Goal: Task Accomplishment & Management: Manage account settings

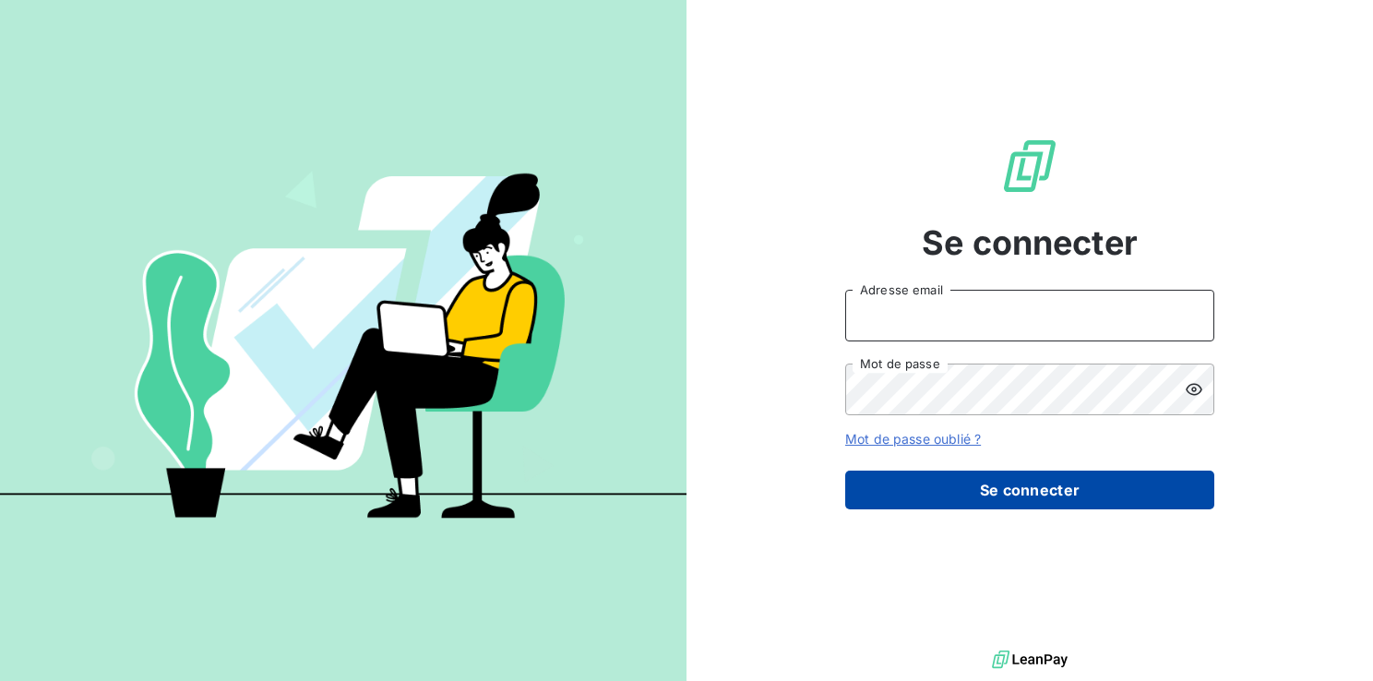
type input "[EMAIL_ADDRESS][DOMAIN_NAME]"
click at [992, 492] on button "Se connecter" at bounding box center [1029, 489] width 369 height 39
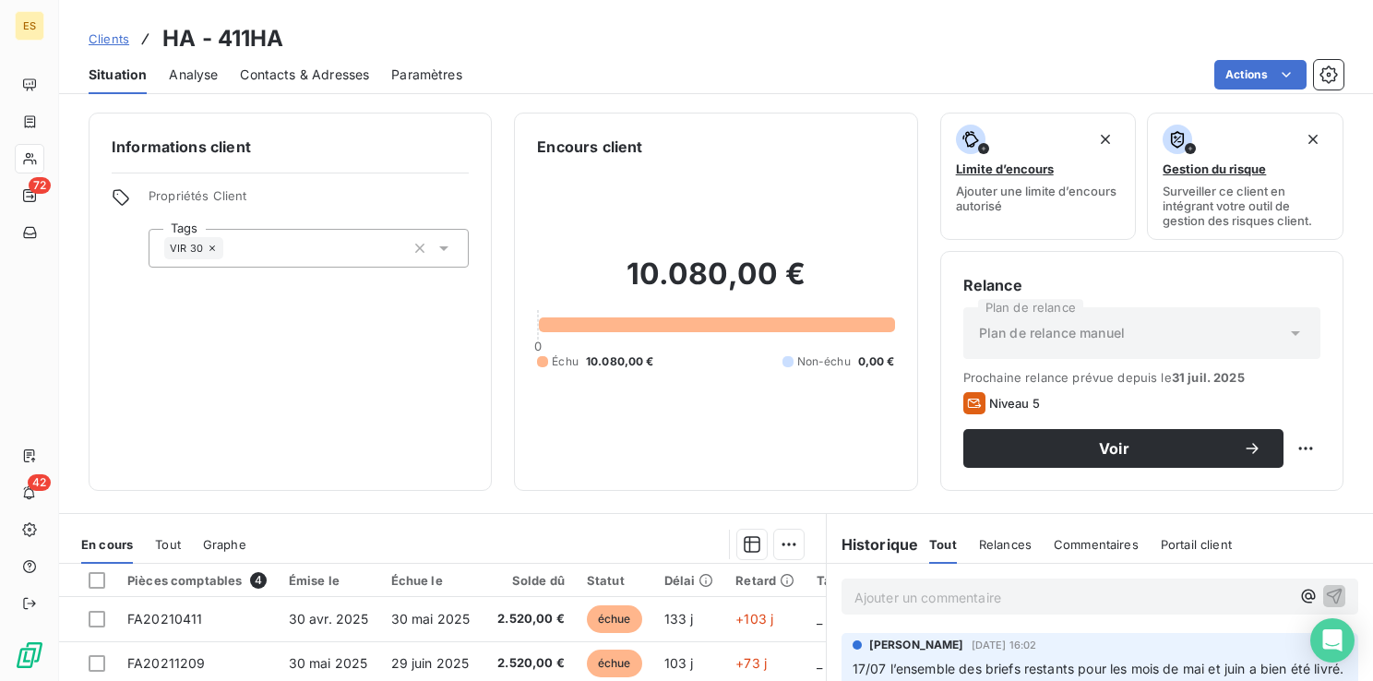
click at [115, 34] on span "Clients" at bounding box center [109, 38] width 41 height 15
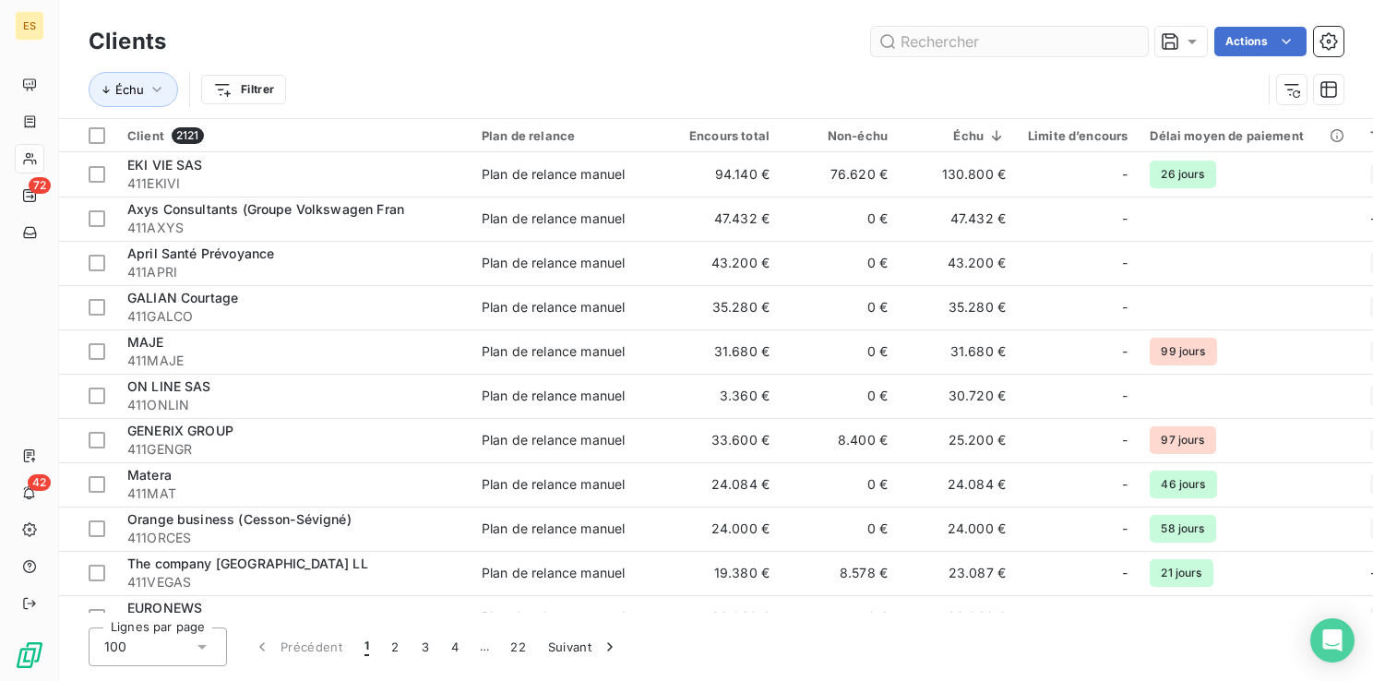
click at [907, 42] on input "text" at bounding box center [1009, 42] width 277 height 30
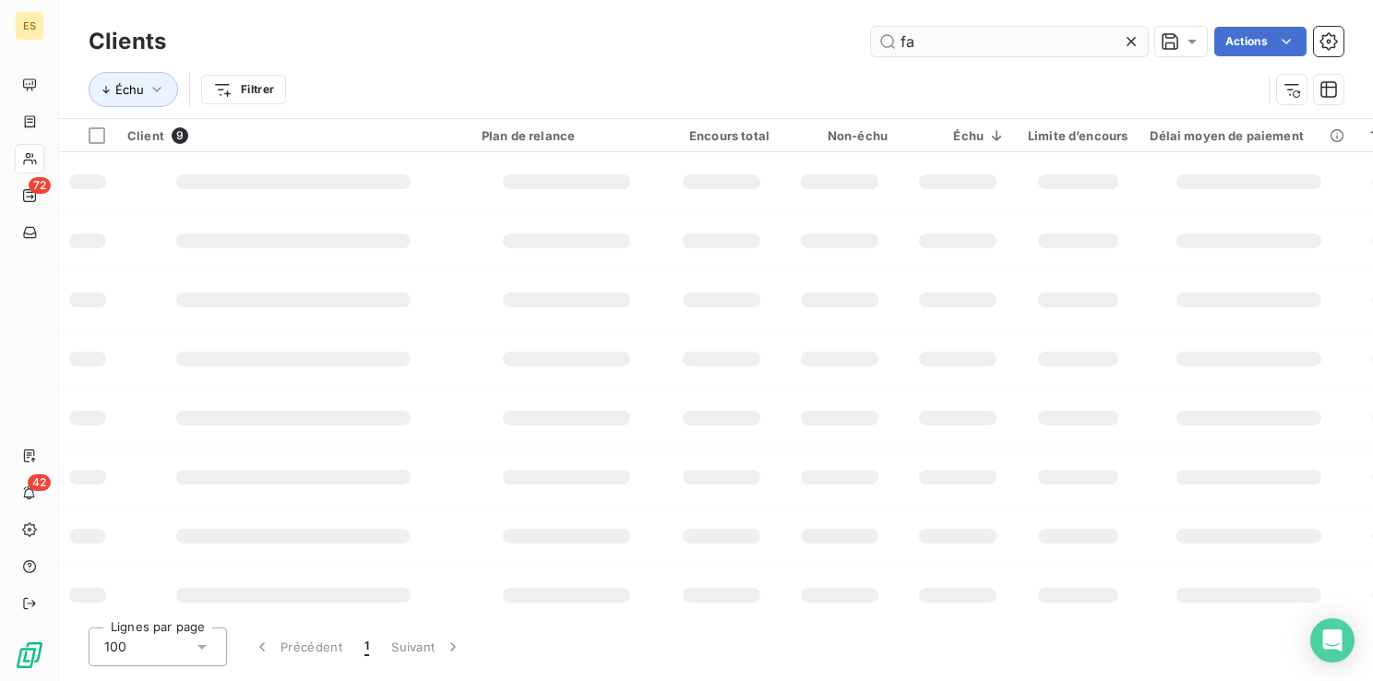
type input "f"
type input "s"
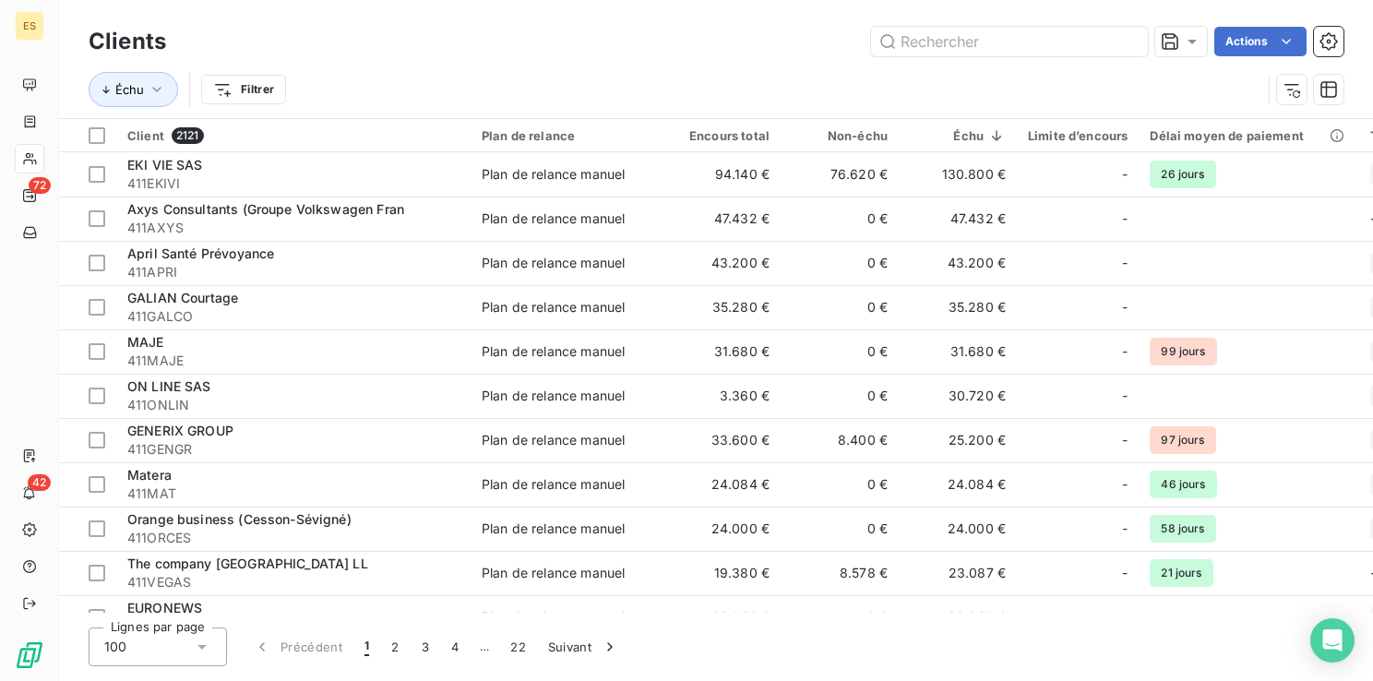
click at [416, 65] on div "Échu Filtrer" at bounding box center [716, 89] width 1255 height 57
click at [916, 31] on input "text" at bounding box center [1009, 42] width 277 height 30
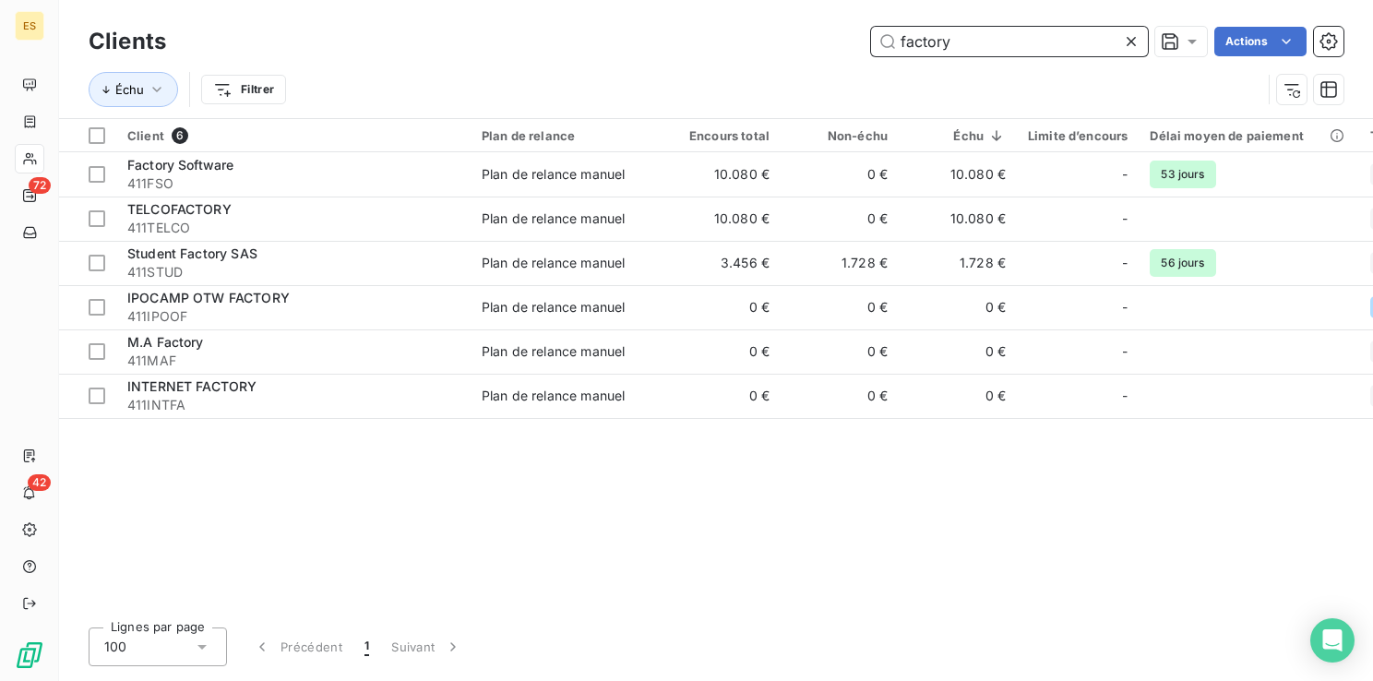
type input "factory"
click at [271, 534] on div "Client 6 Plan de relance Encours total Non-échu Échu Limite d’encours Délai moy…" at bounding box center [716, 366] width 1314 height 494
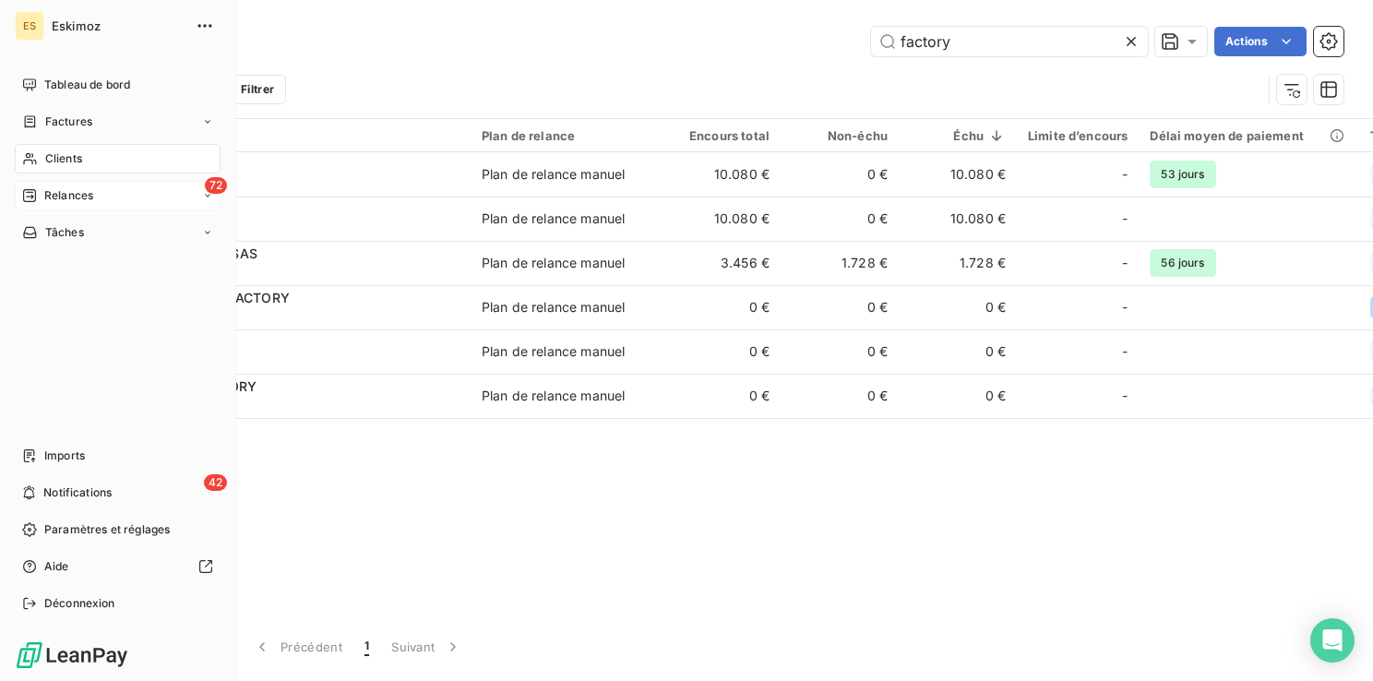
click at [65, 197] on span "Relances" at bounding box center [68, 195] width 49 height 17
click at [161, 195] on div "72 Relances" at bounding box center [118, 196] width 206 height 30
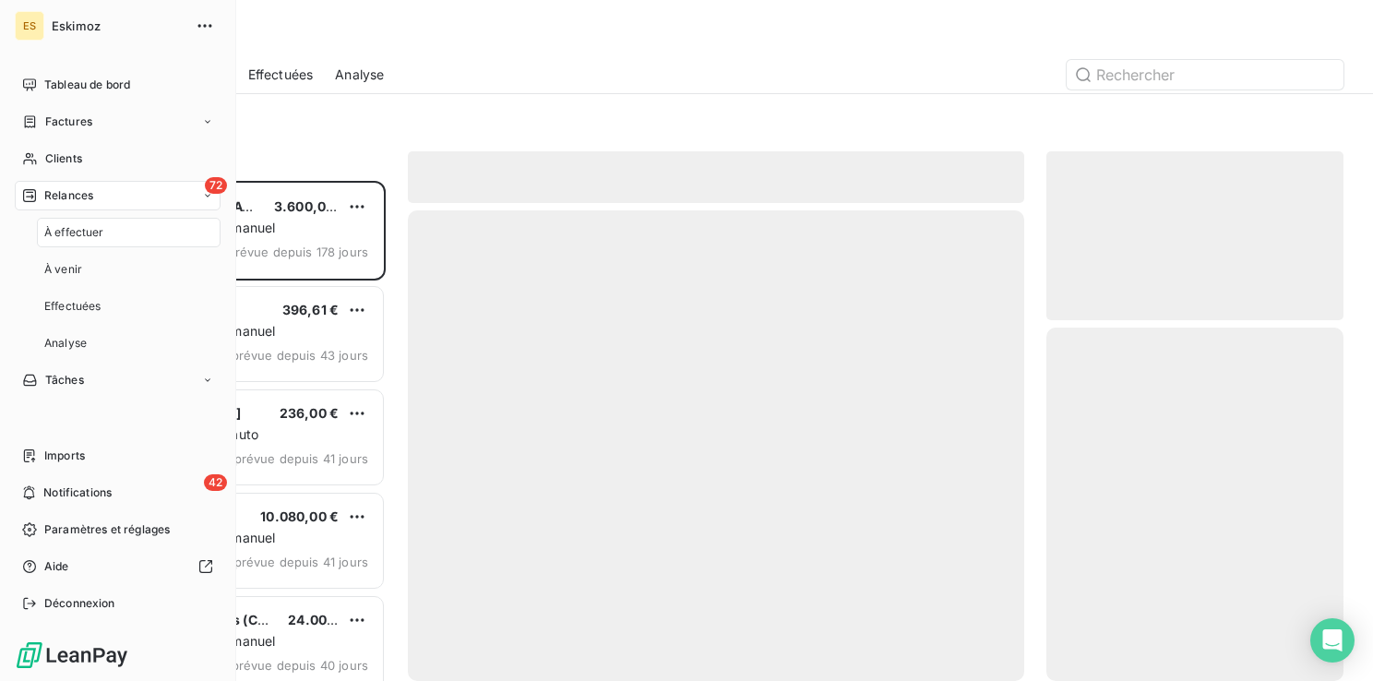
scroll to position [486, 282]
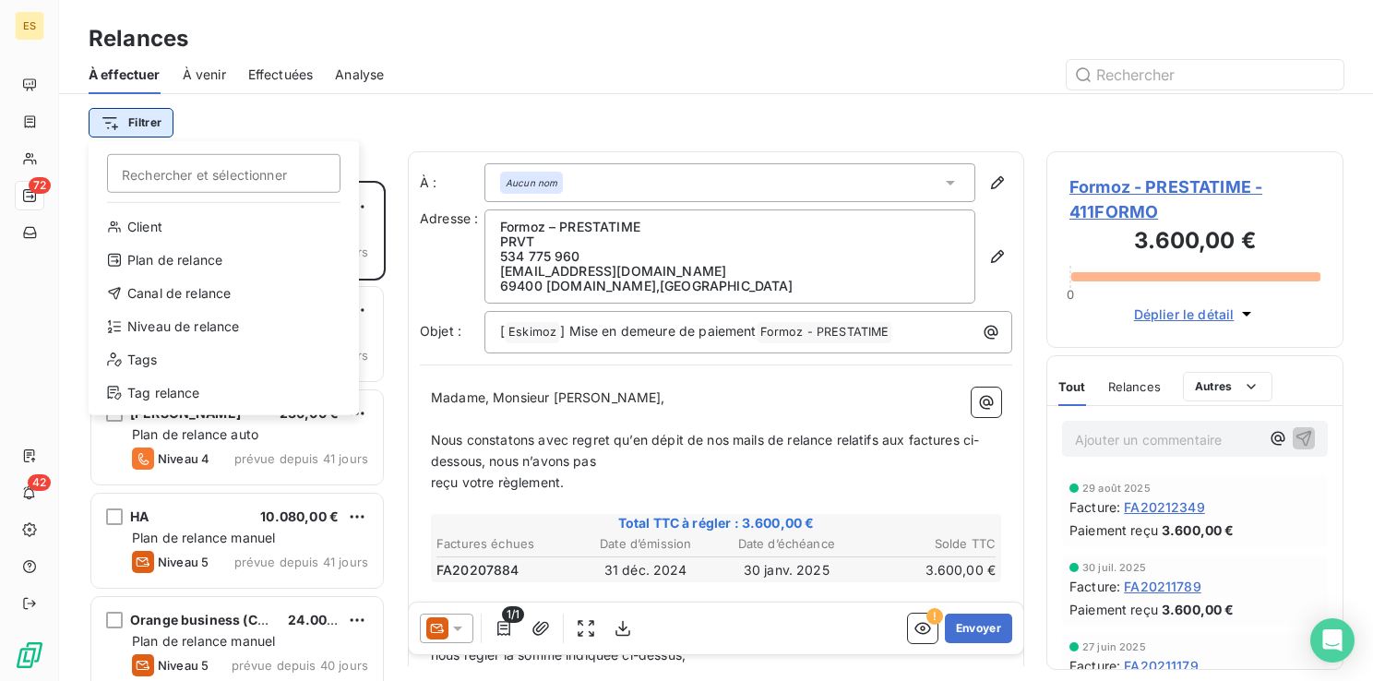
click at [141, 126] on html "ES 72 42 Relances À effectuer À venir Effectuées Analyse Filtrer Rechercher et …" at bounding box center [686, 340] width 1373 height 681
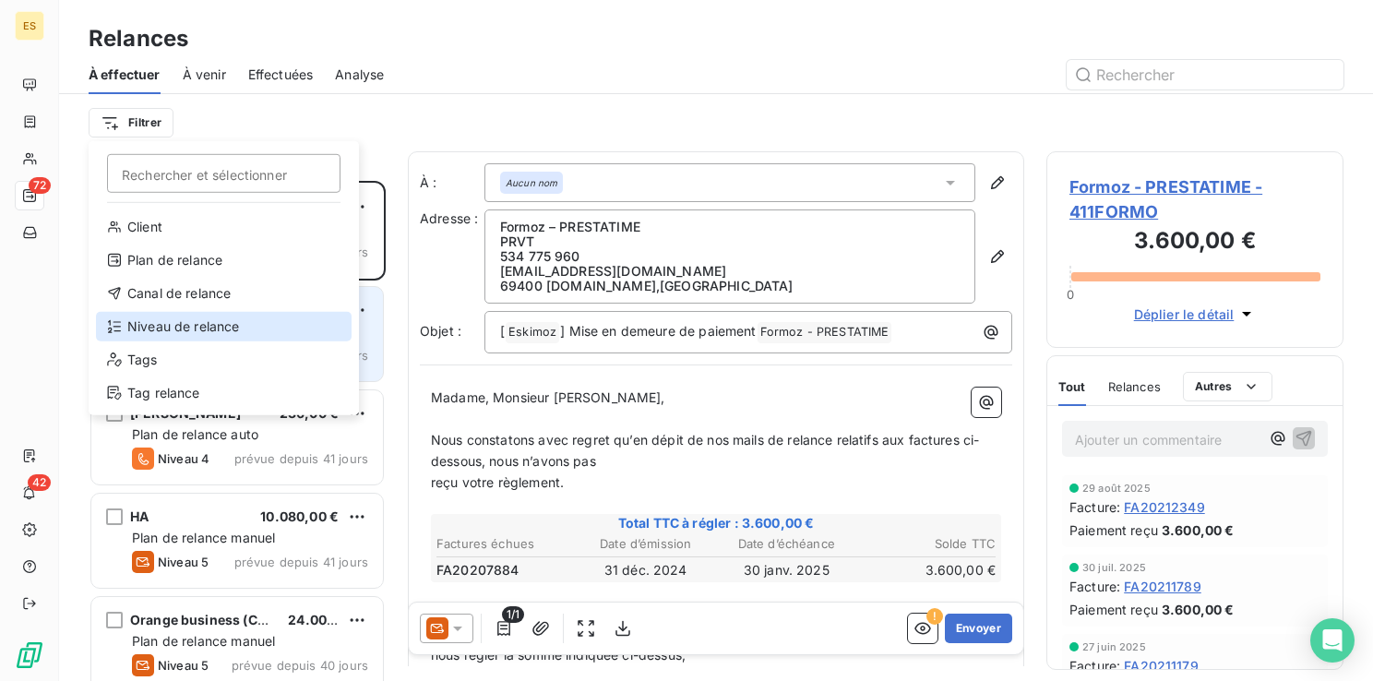
click at [197, 327] on div "Niveau de relance" at bounding box center [224, 327] width 256 height 30
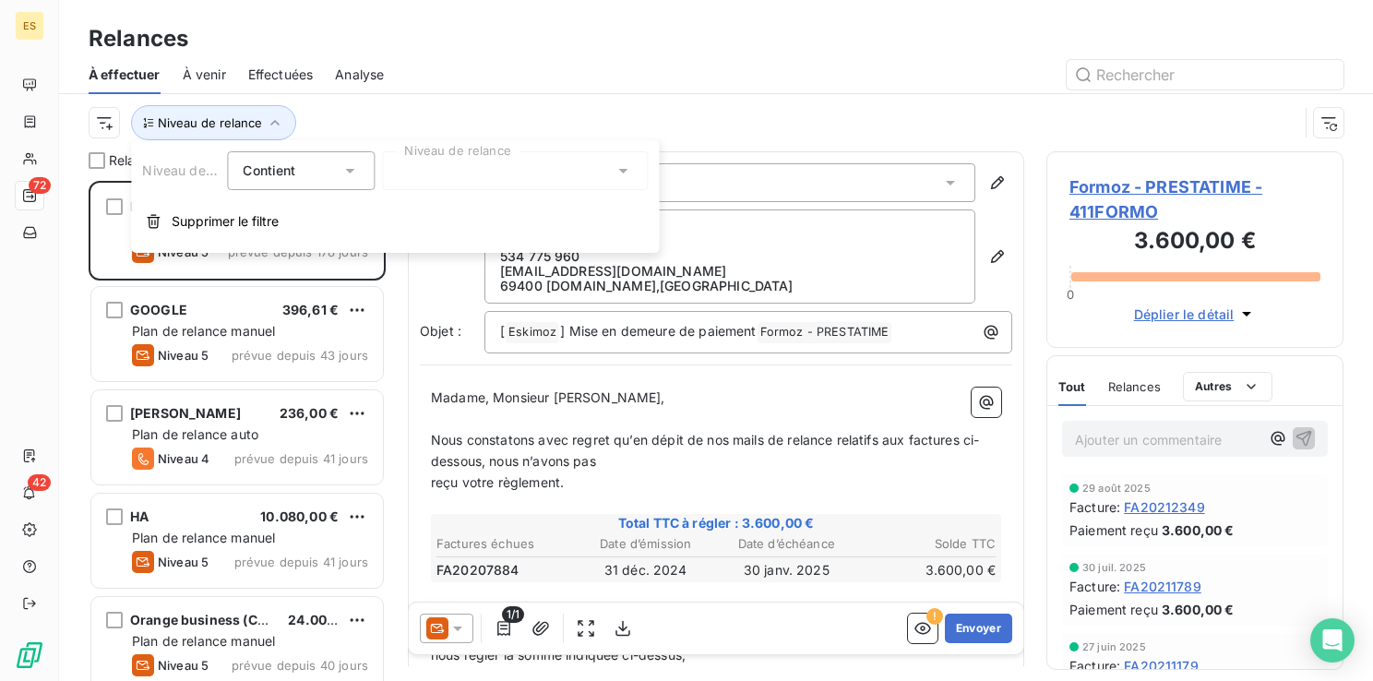
click at [488, 164] on div at bounding box center [515, 170] width 266 height 39
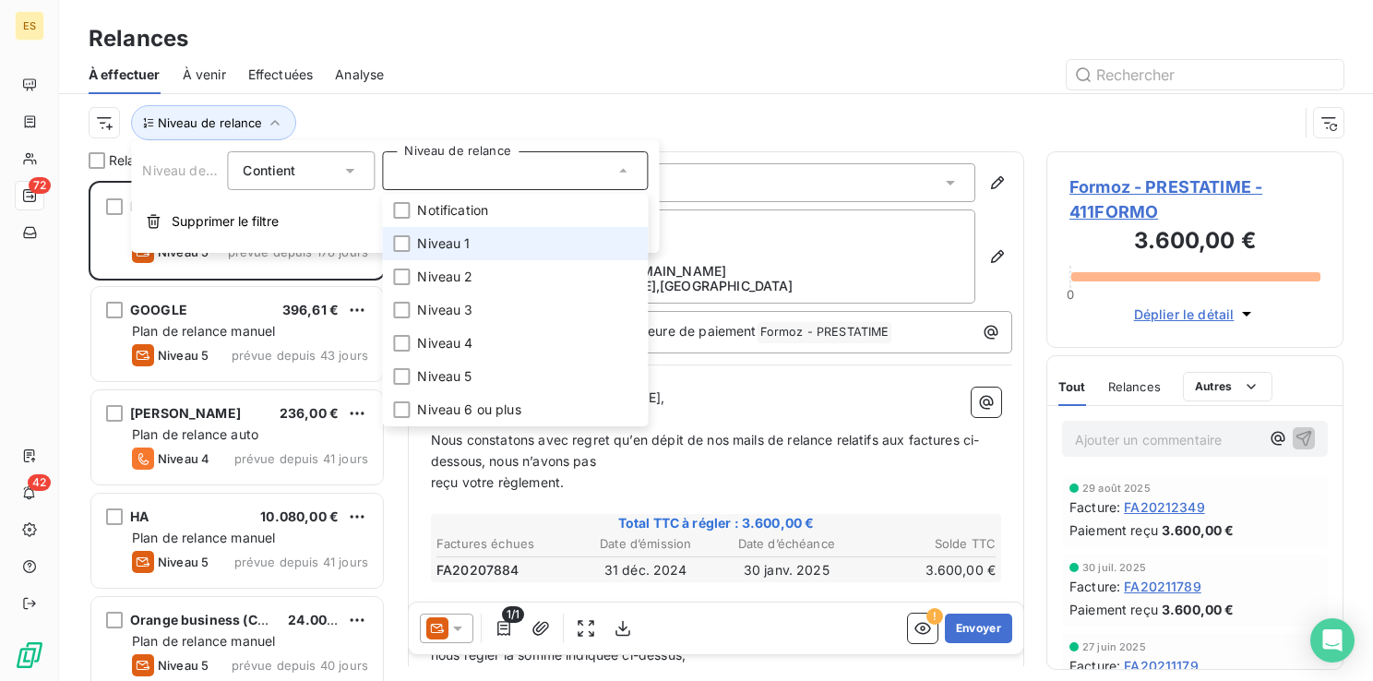
click at [437, 249] on span "Niveau 1" at bounding box center [443, 243] width 53 height 18
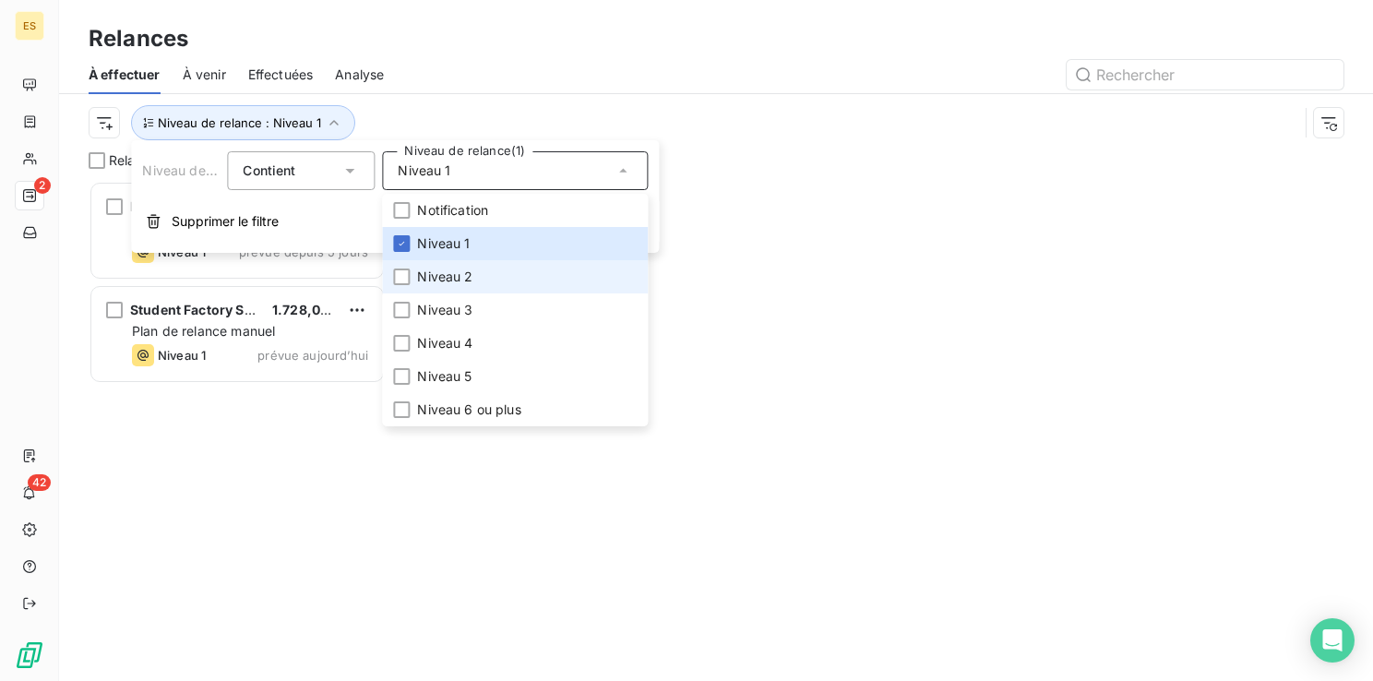
scroll to position [486, 282]
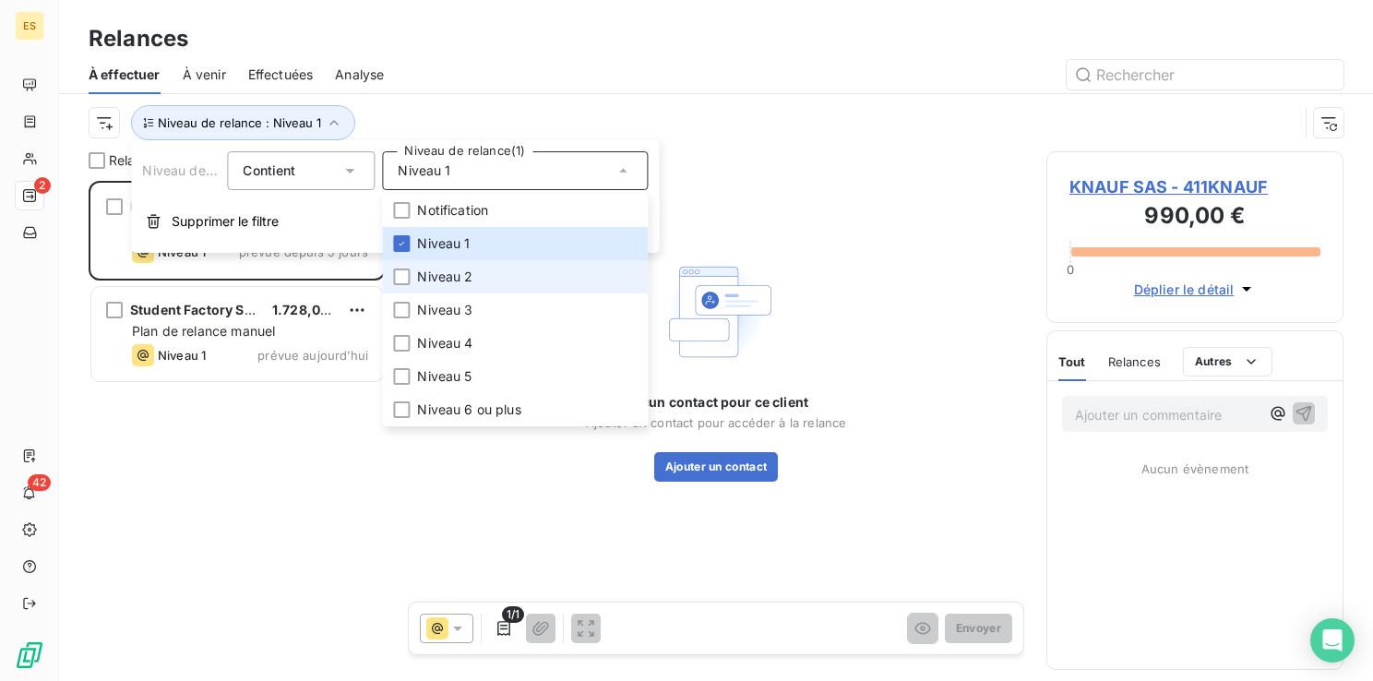
click at [425, 279] on span "Niveau 2" at bounding box center [444, 277] width 55 height 18
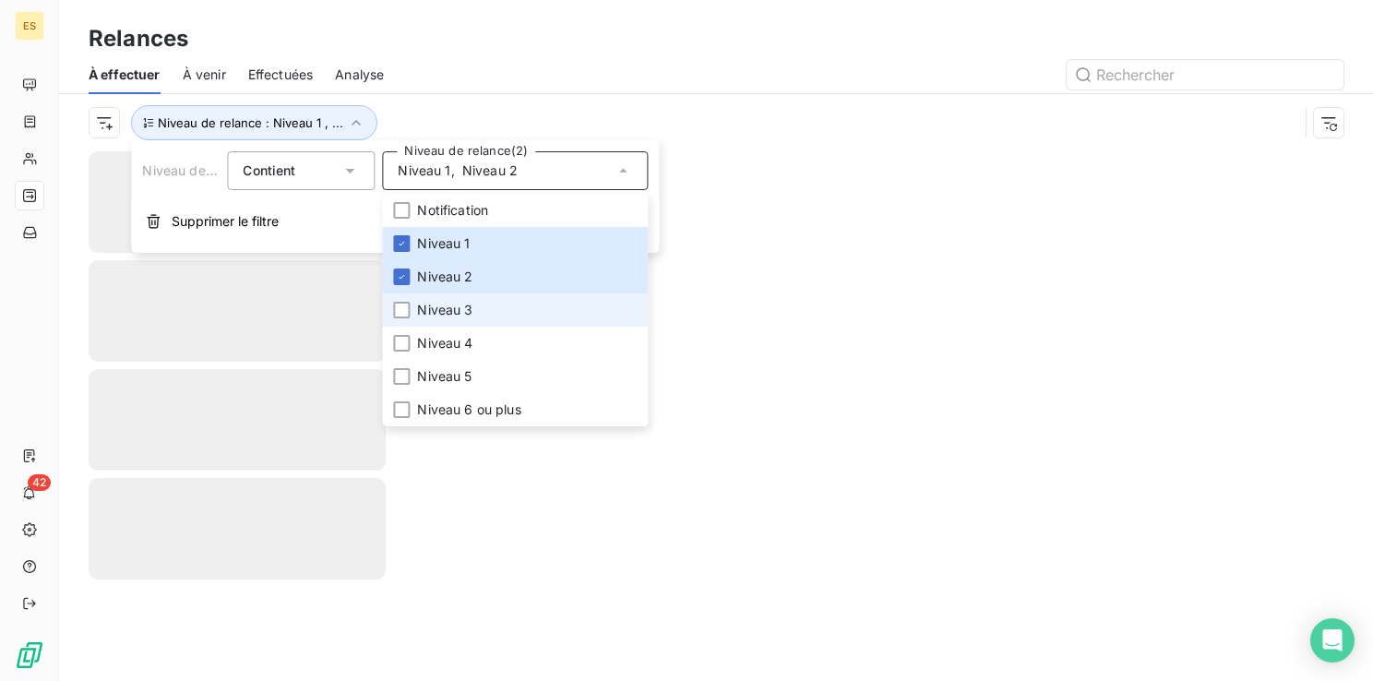
click at [417, 304] on span "Niveau 3" at bounding box center [444, 310] width 55 height 18
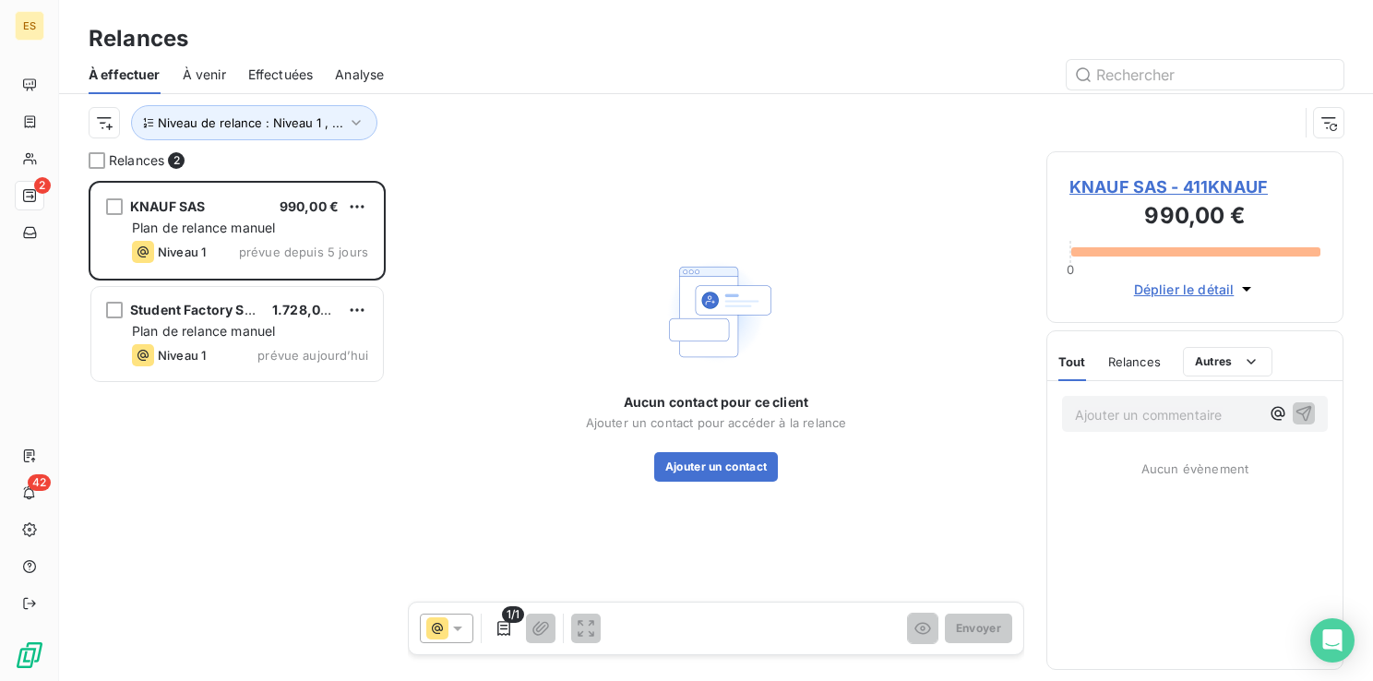
click at [601, 63] on div at bounding box center [874, 75] width 937 height 30
click at [738, 467] on button "Ajouter un contact" at bounding box center [716, 467] width 125 height 30
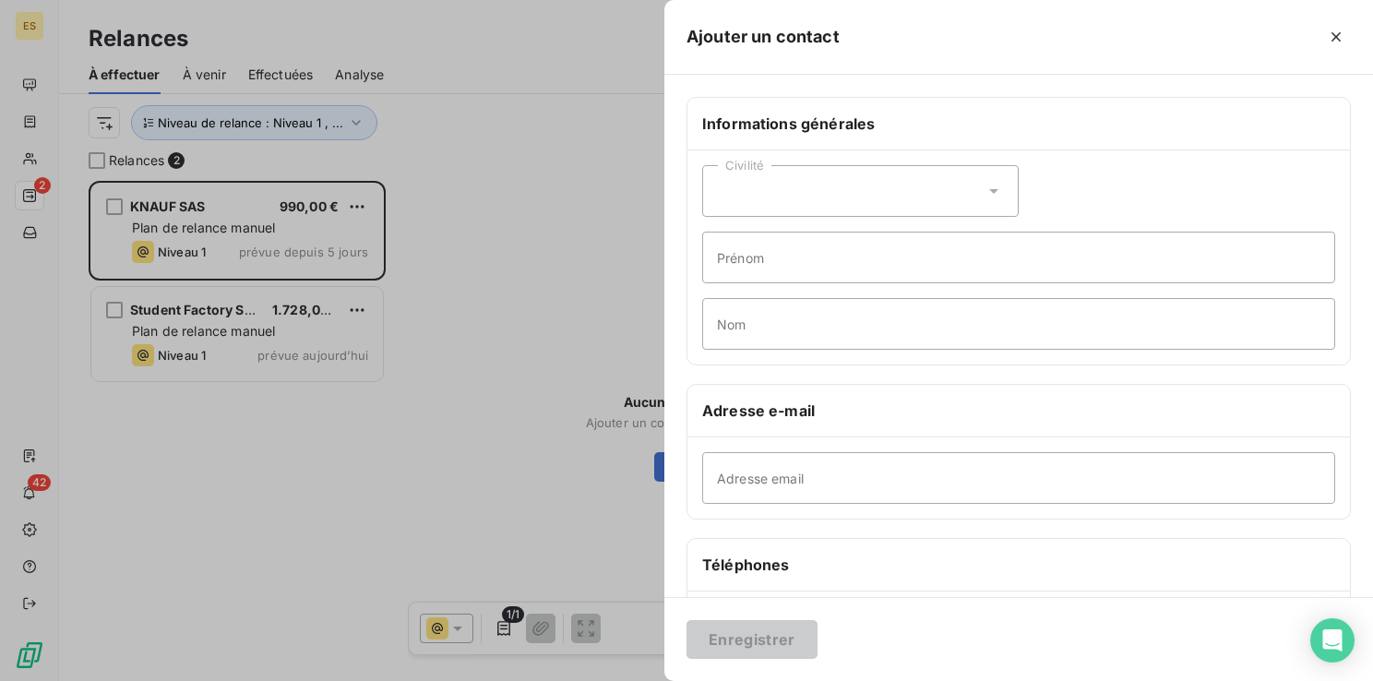
click at [546, 451] on div at bounding box center [686, 340] width 1373 height 681
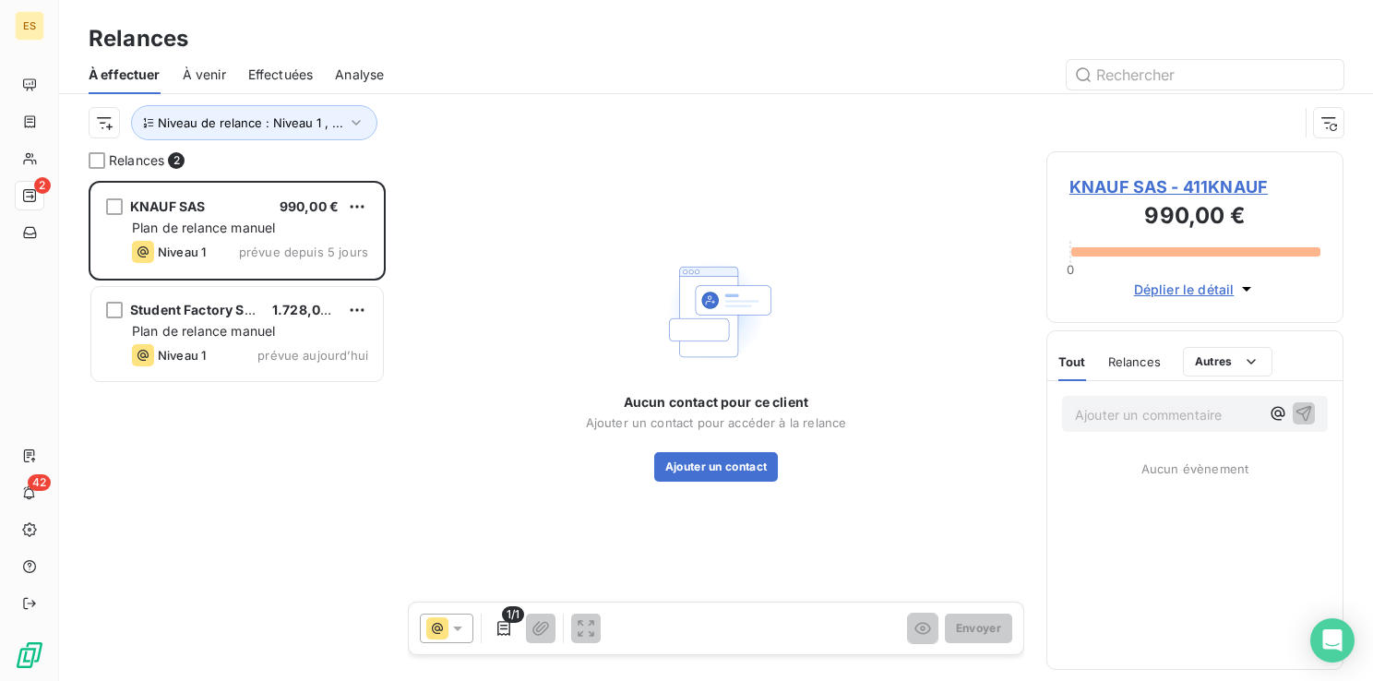
click at [1109, 183] on span "KNAUF SAS - 411KNAUF" at bounding box center [1194, 186] width 251 height 25
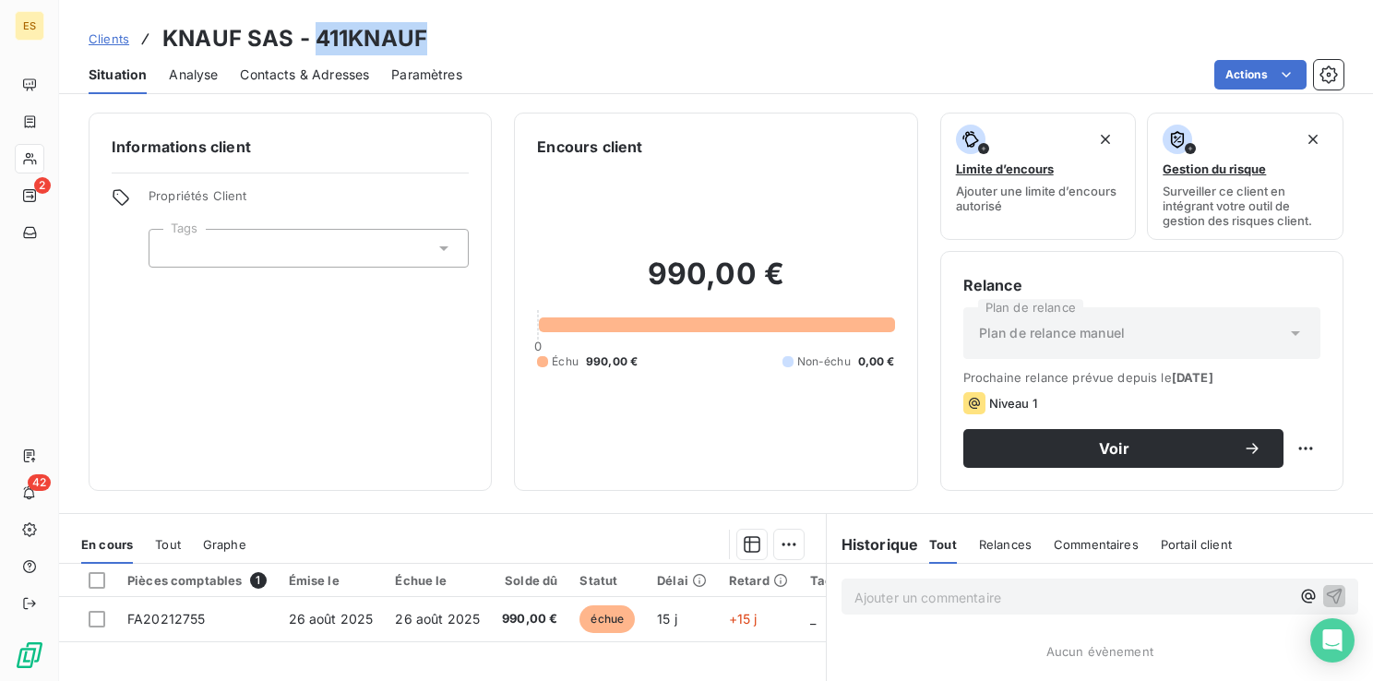
drag, startPoint x: 428, startPoint y: 35, endPoint x: 315, endPoint y: 48, distance: 113.3
click at [315, 48] on div "Clients KNAUF SAS - 411KNAUF" at bounding box center [716, 38] width 1314 height 33
copy h3 "411KNAUF"
click at [290, 61] on div "Contacts & Adresses" at bounding box center [304, 74] width 129 height 39
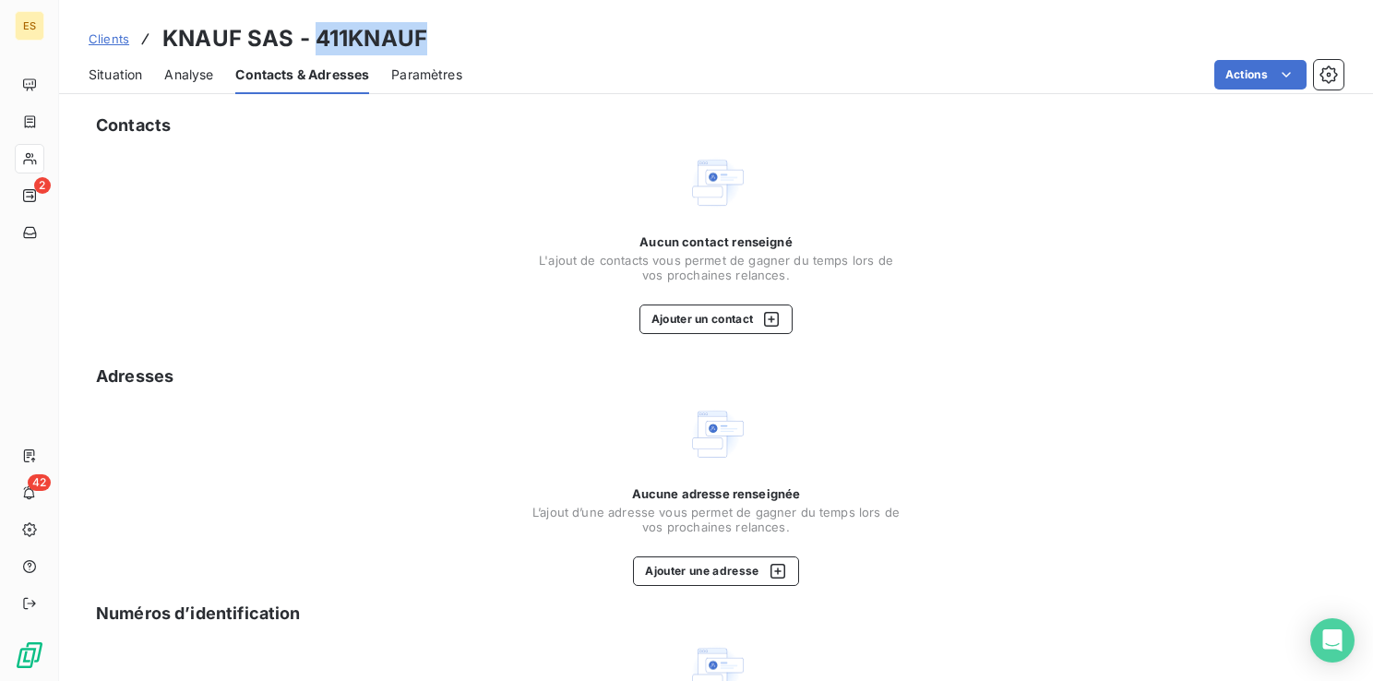
click at [114, 77] on span "Situation" at bounding box center [116, 74] width 54 height 18
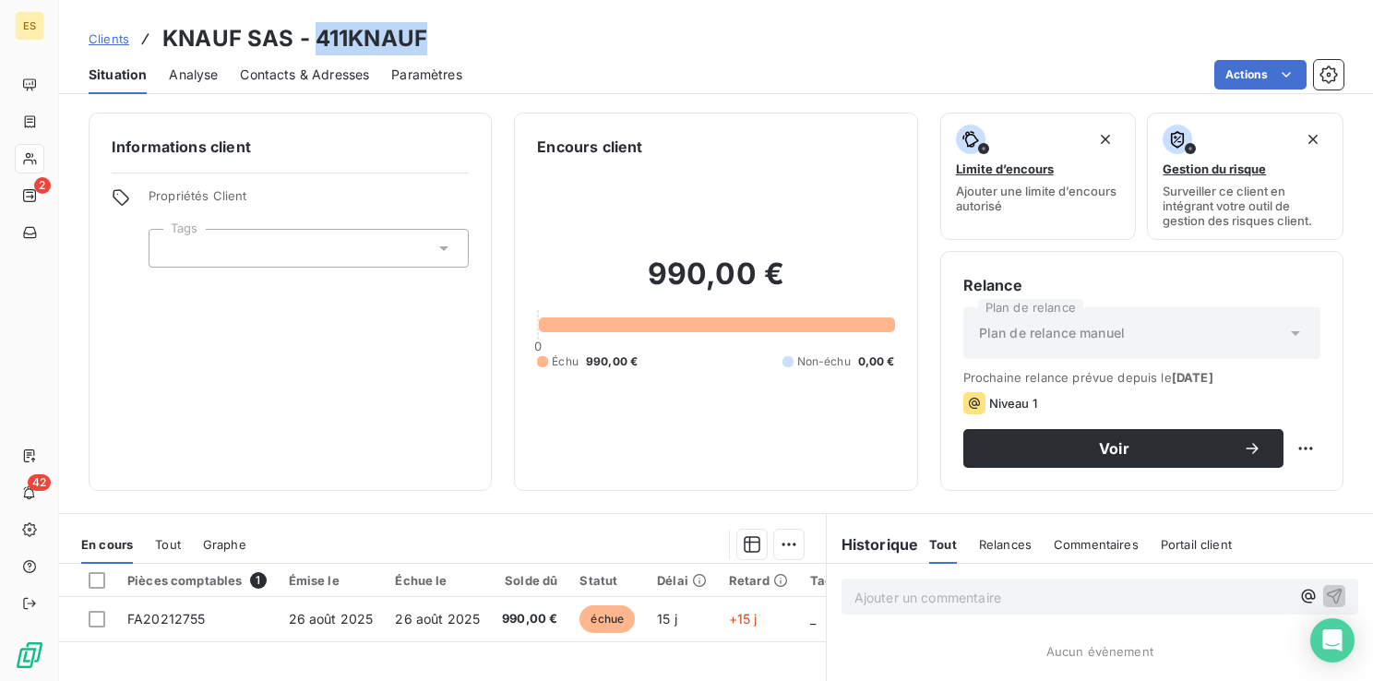
click at [486, 33] on div "Clients KNAUF SAS - 411KNAUF" at bounding box center [716, 38] width 1314 height 33
click at [439, 35] on div "Clients KNAUF SAS - 411KNAUF" at bounding box center [716, 38] width 1314 height 33
drag, startPoint x: 162, startPoint y: 34, endPoint x: 418, endPoint y: 39, distance: 255.6
click at [418, 39] on h3 "KNAUF SAS - 411KNAUF" at bounding box center [294, 38] width 265 height 33
drag, startPoint x: 418, startPoint y: 39, endPoint x: 400, endPoint y: 42, distance: 17.7
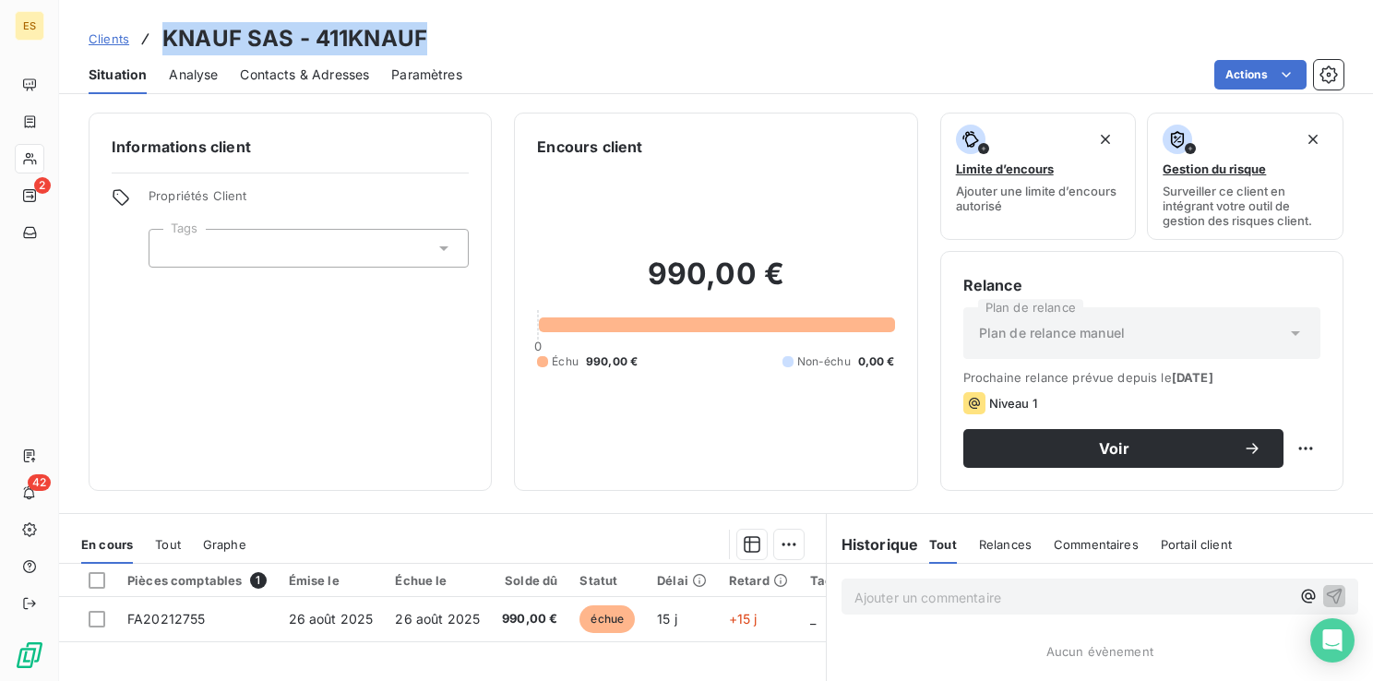
copy h3 "KNAUF SAS - 411KNAUF"
click at [247, 357] on div "Informations client Propriétés Client Tags" at bounding box center [290, 302] width 403 height 378
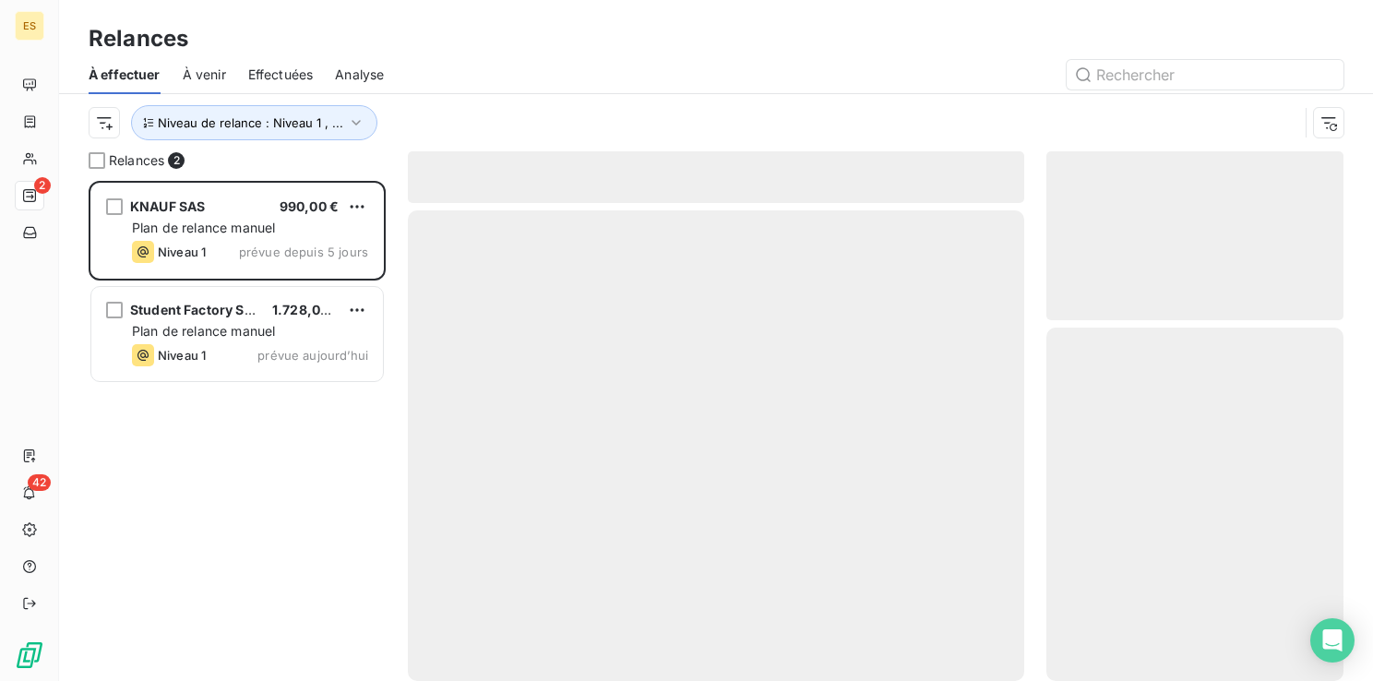
scroll to position [486, 282]
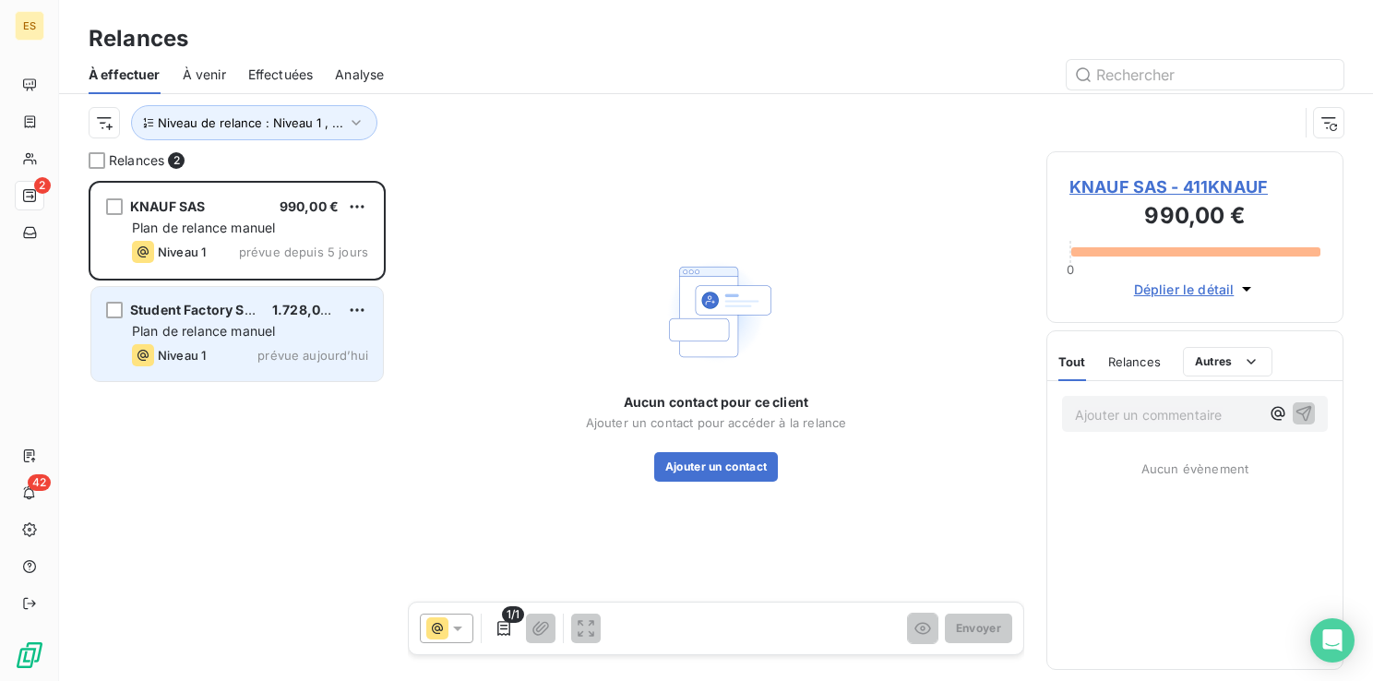
click at [284, 344] on div "Niveau 1 prévue aujourd’hui" at bounding box center [250, 355] width 236 height 22
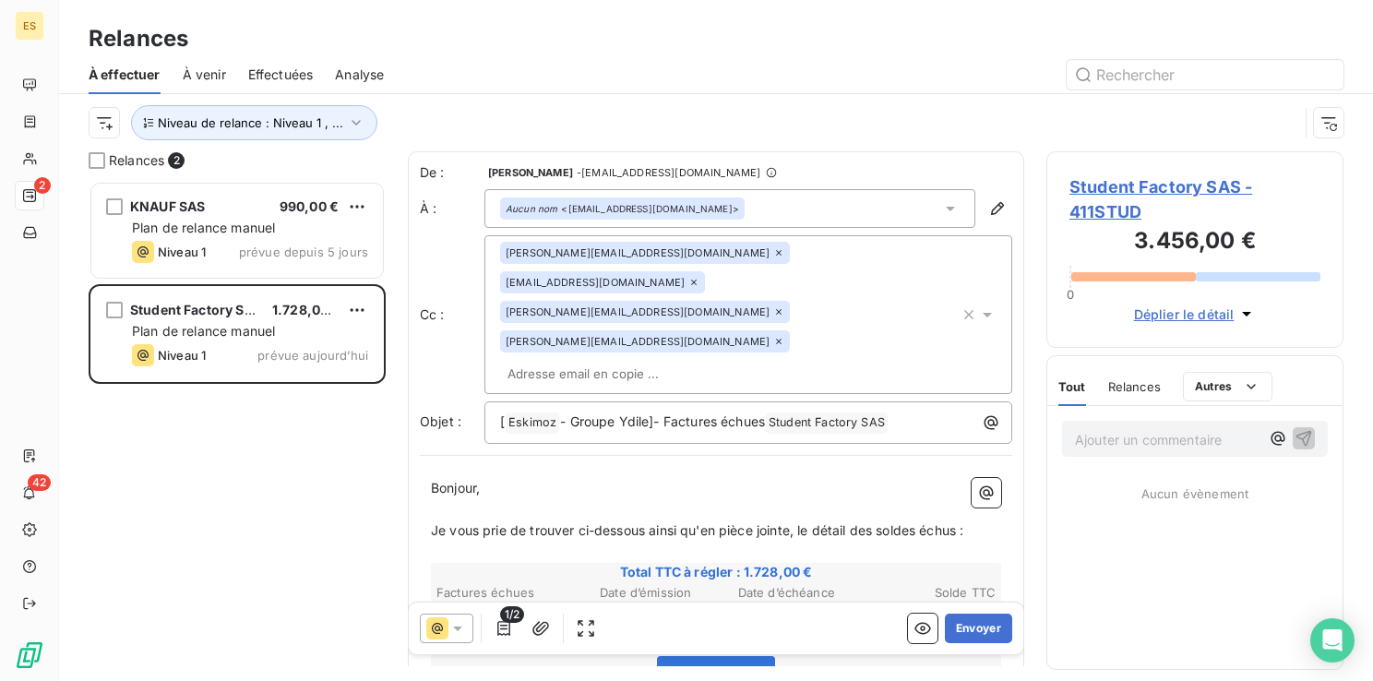
scroll to position [486, 282]
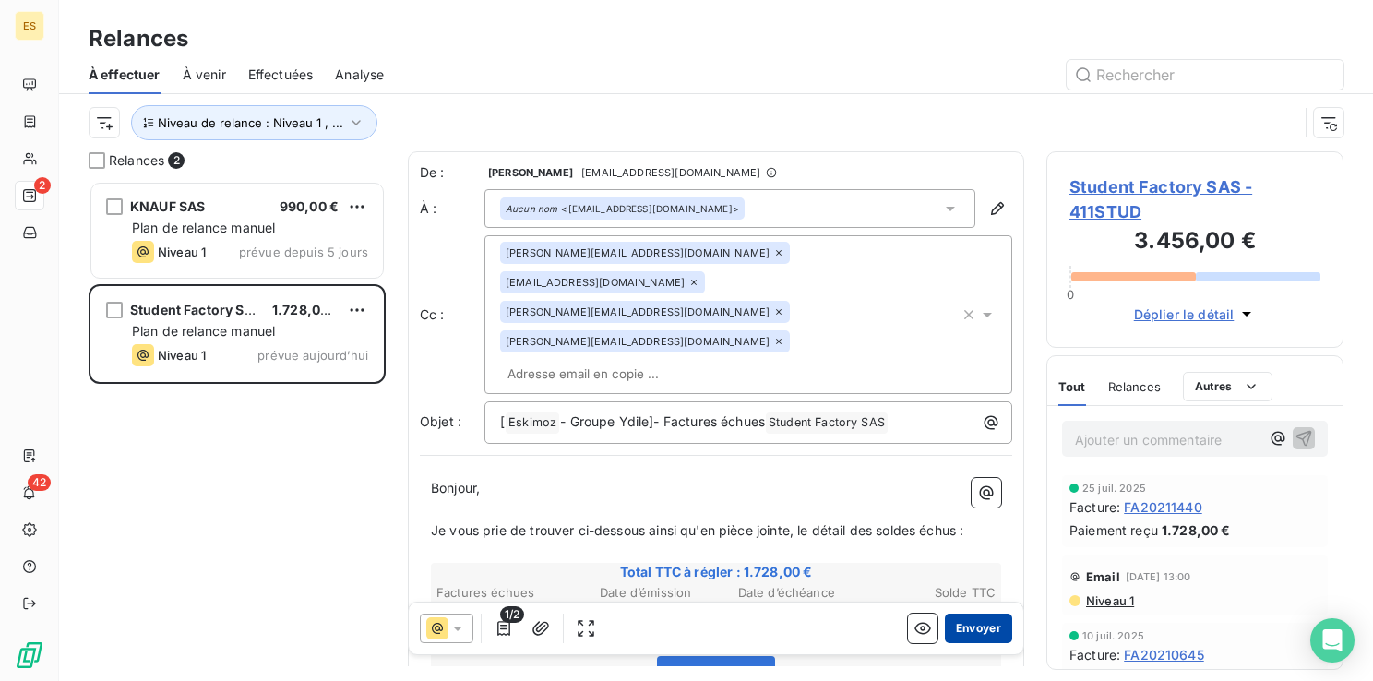
click at [975, 625] on button "Envoyer" at bounding box center [978, 628] width 67 height 30
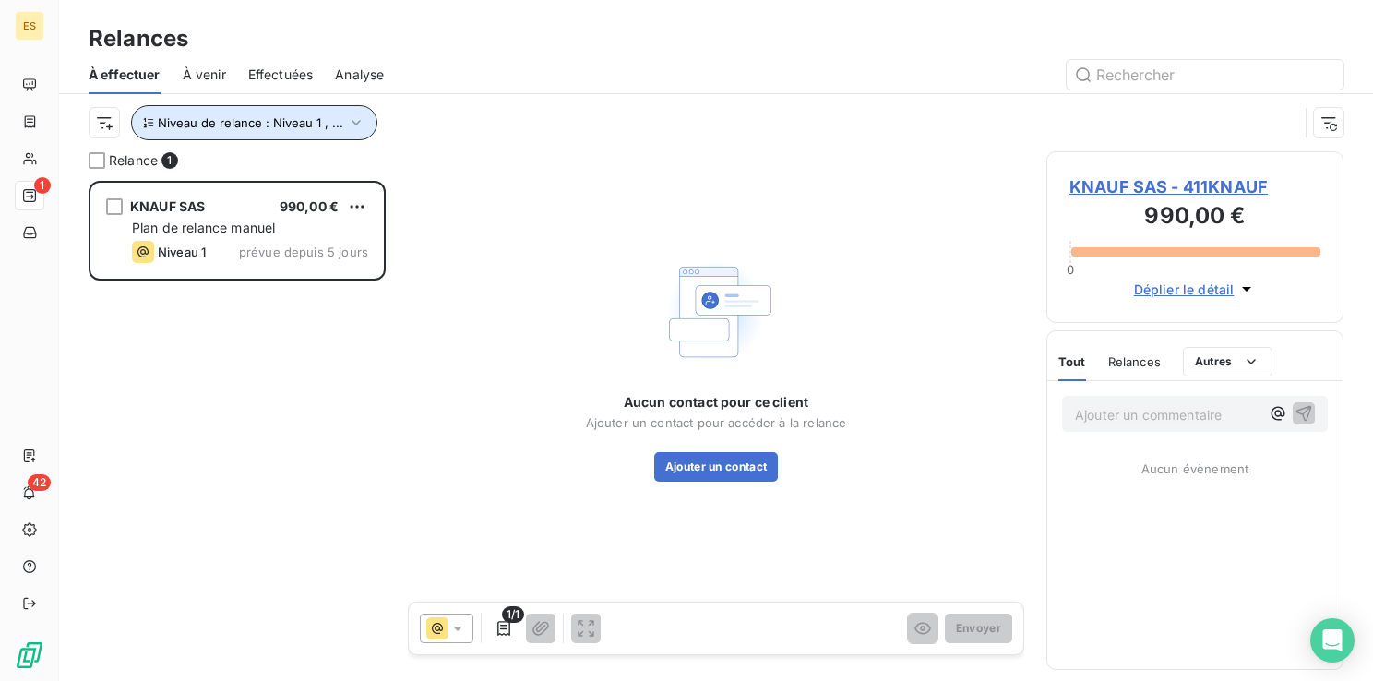
click at [226, 127] on span "Niveau de relance : Niveau 1 , ..." at bounding box center [250, 122] width 185 height 15
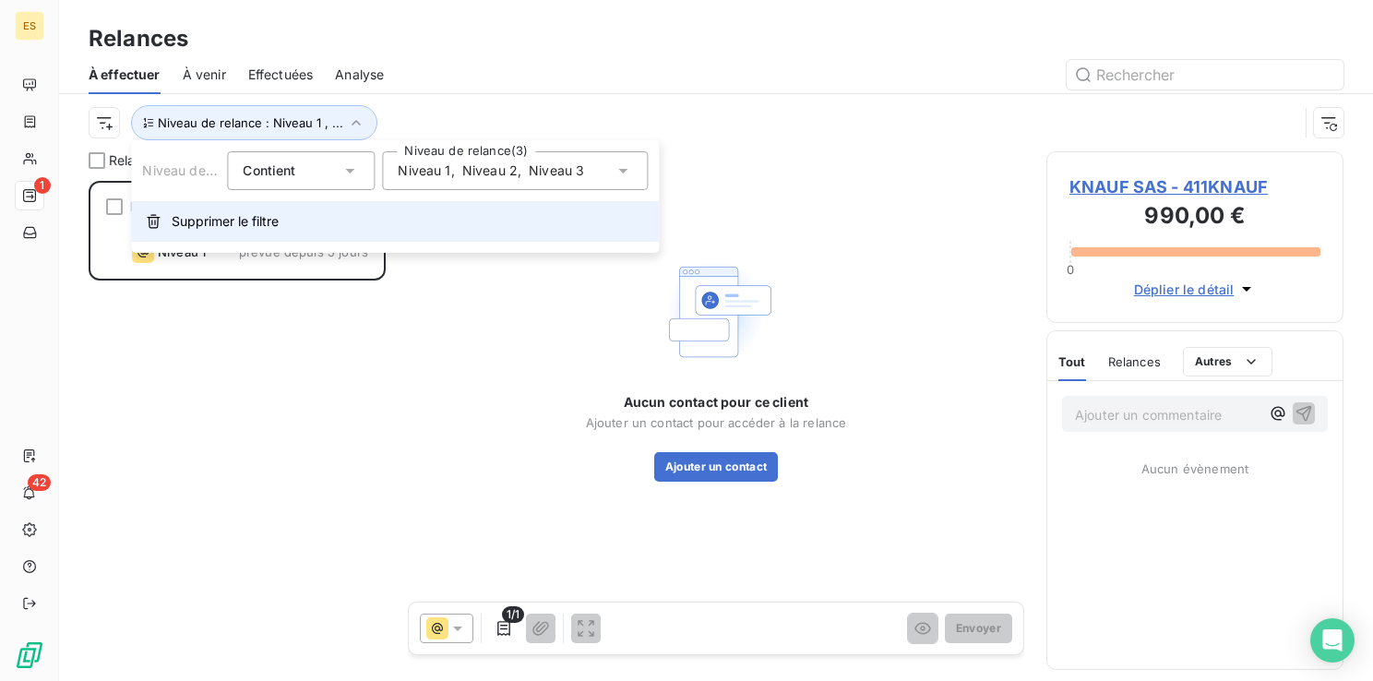
click at [230, 231] on button "Supprimer le filtre" at bounding box center [395, 221] width 528 height 41
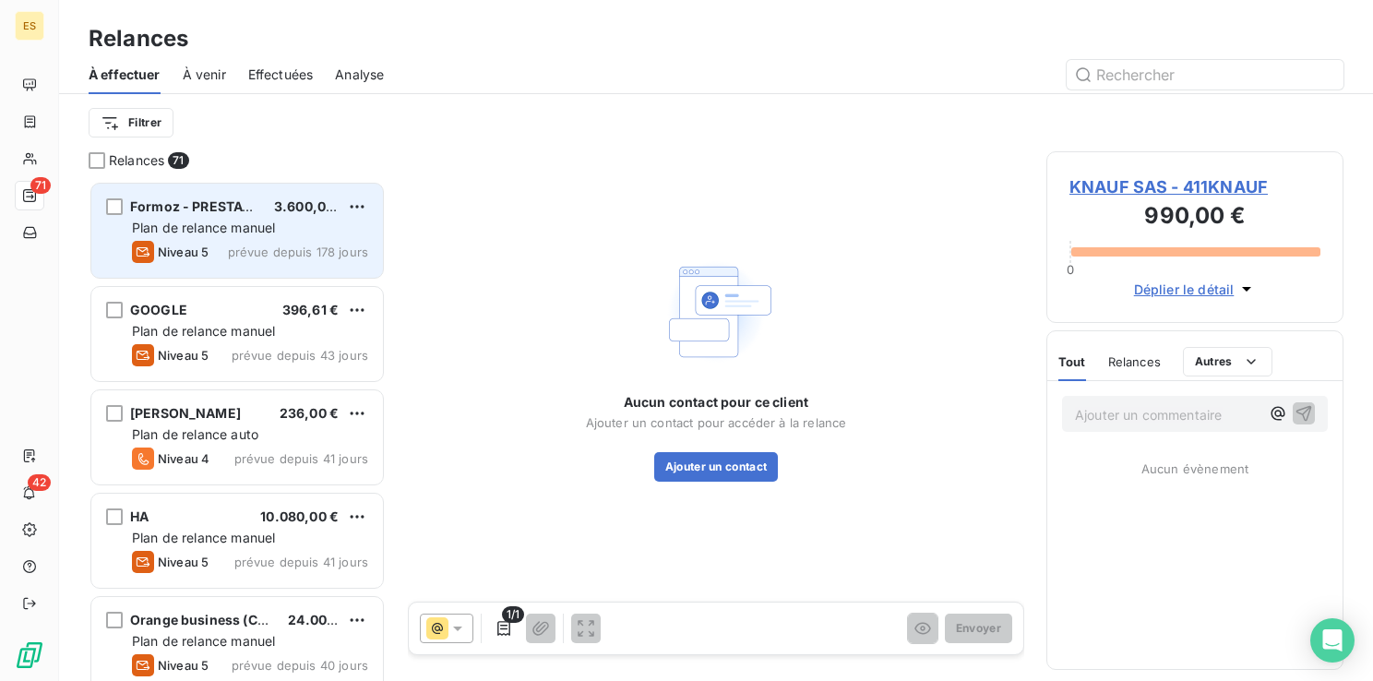
scroll to position [486, 282]
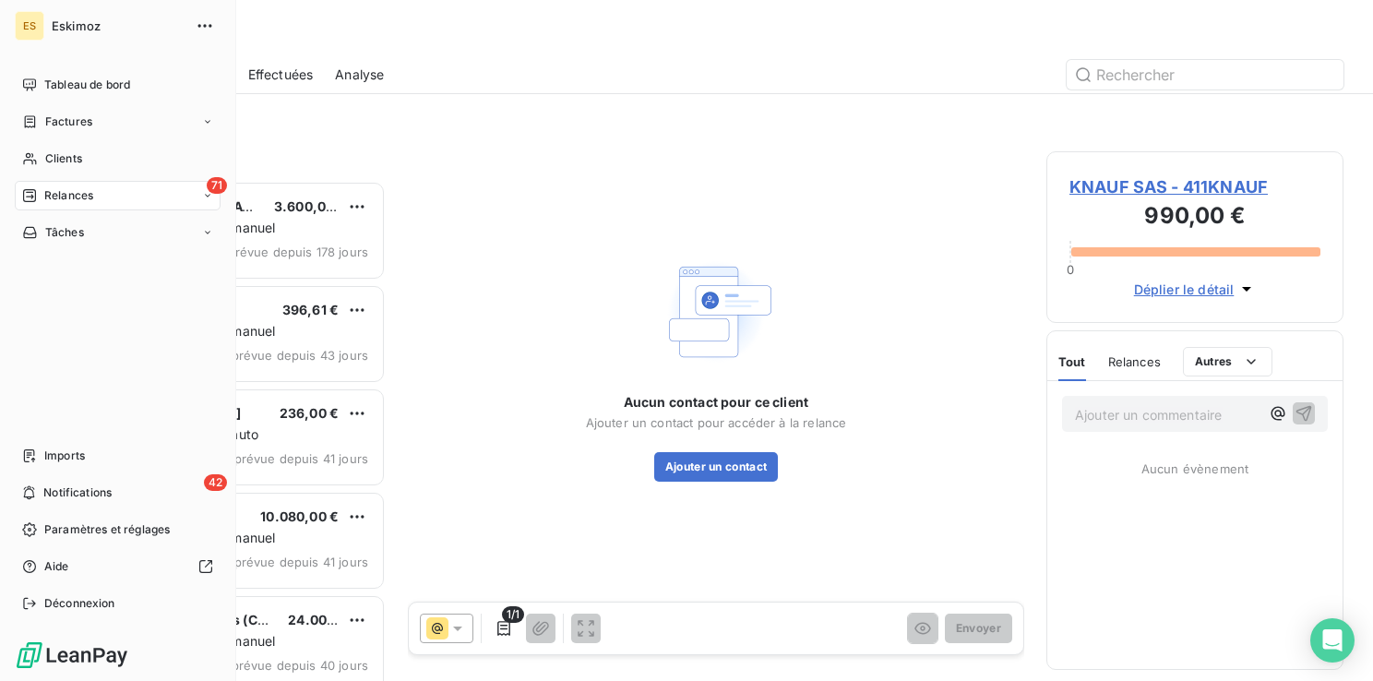
click at [48, 349] on div "Tableau de bord Factures Clients 71 Relances Tâches Imports 42 Notifications Pa…" at bounding box center [118, 344] width 206 height 548
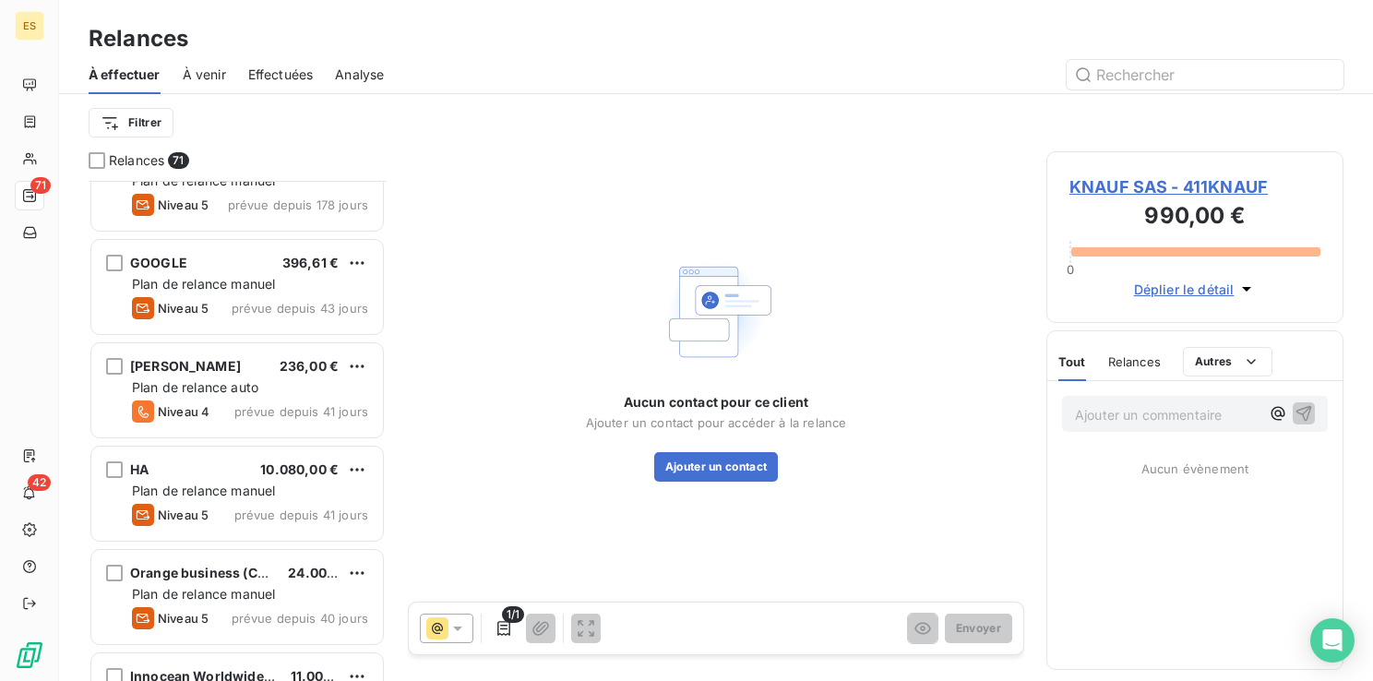
scroll to position [92, 0]
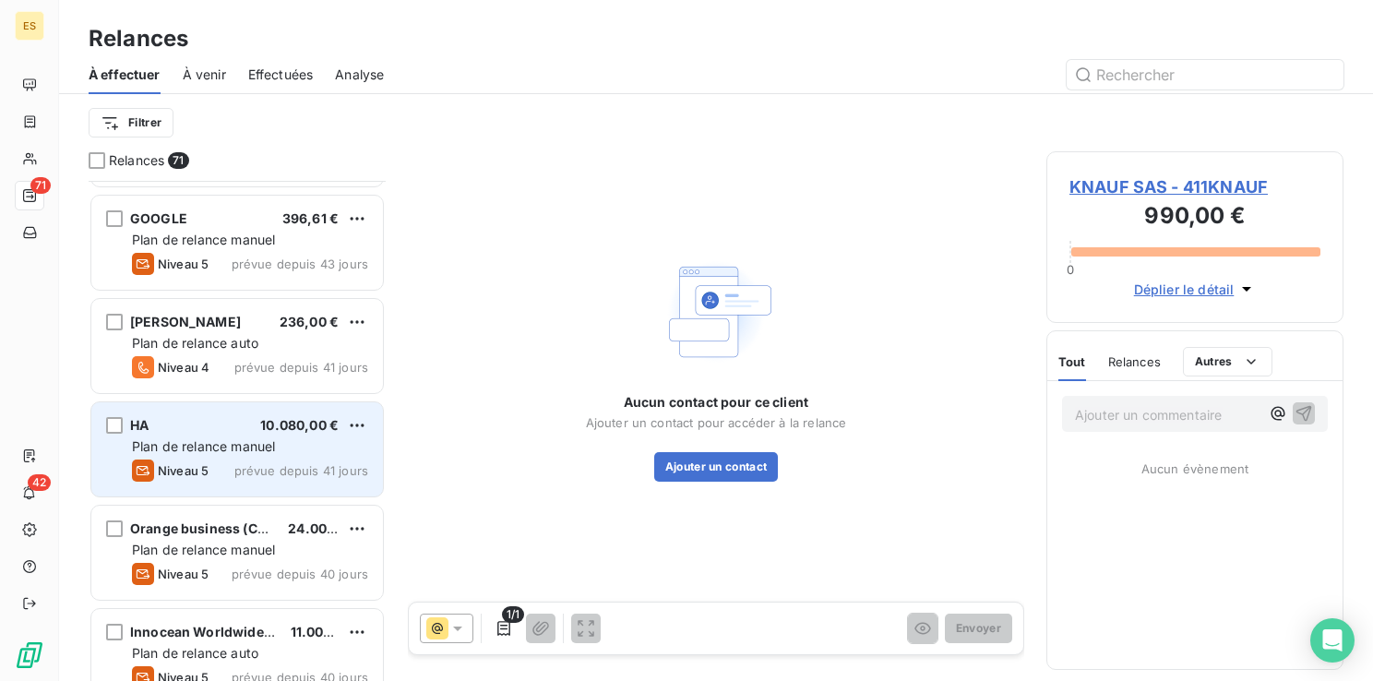
click at [193, 471] on span "Niveau 5" at bounding box center [183, 470] width 51 height 15
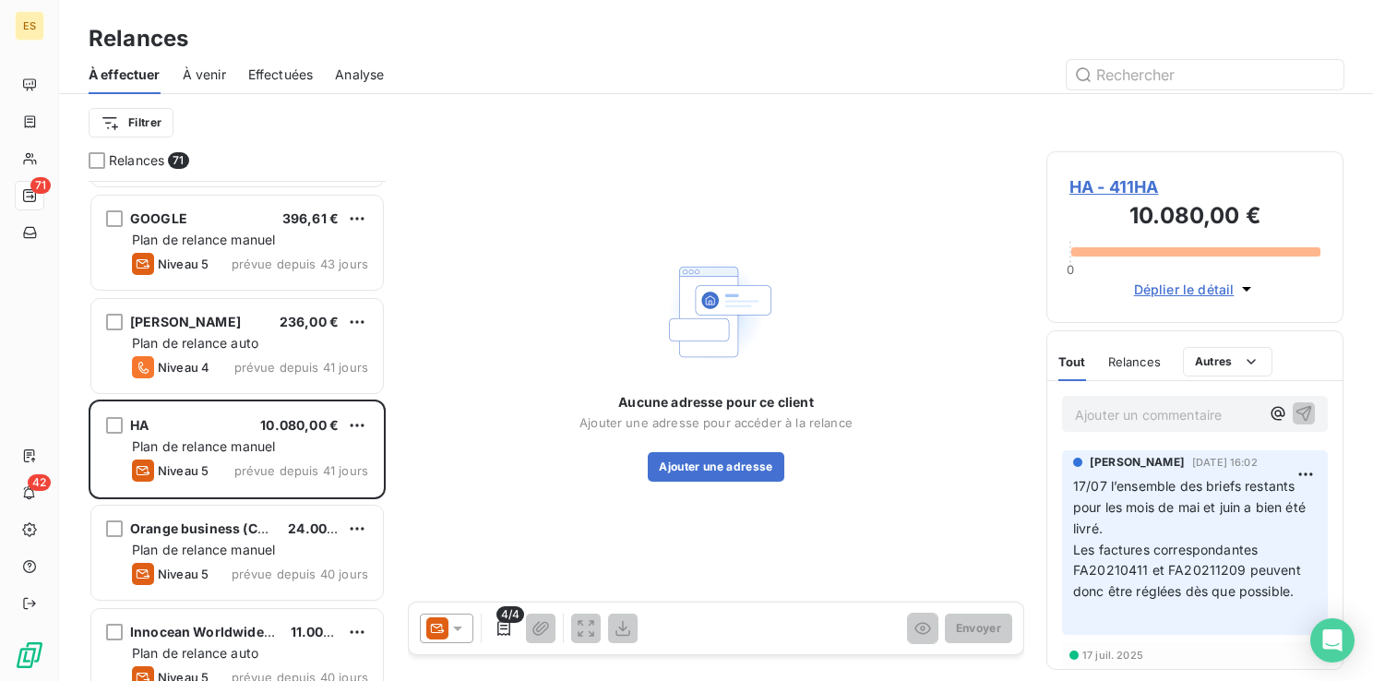
click at [1106, 183] on span "HA - 411HA" at bounding box center [1194, 186] width 251 height 25
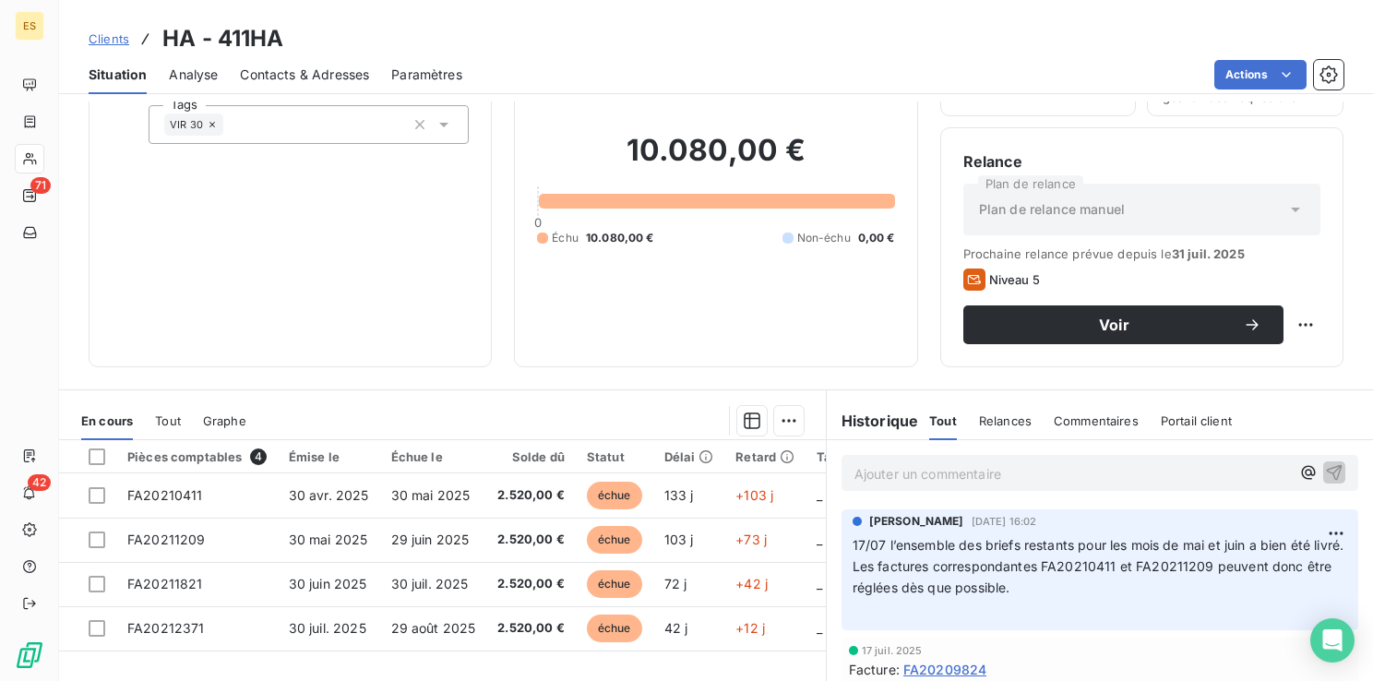
scroll to position [92, 0]
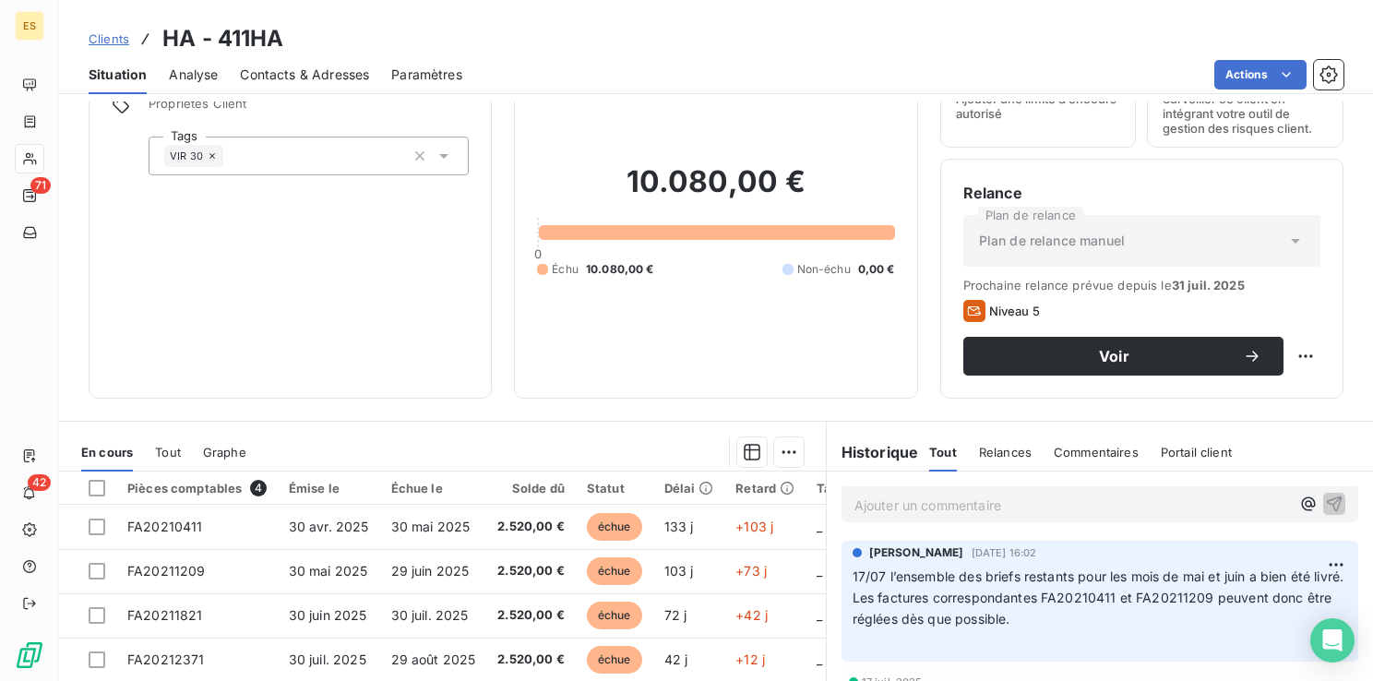
drag, startPoint x: 193, startPoint y: 38, endPoint x: 202, endPoint y: 40, distance: 9.4
click at [192, 38] on h3 "HA - 411HA" at bounding box center [223, 38] width 122 height 33
drag, startPoint x: 216, startPoint y: 43, endPoint x: 287, endPoint y: 40, distance: 71.1
click at [287, 40] on div "Clients HA - 411HA" at bounding box center [716, 38] width 1314 height 33
copy h3 "411HA"
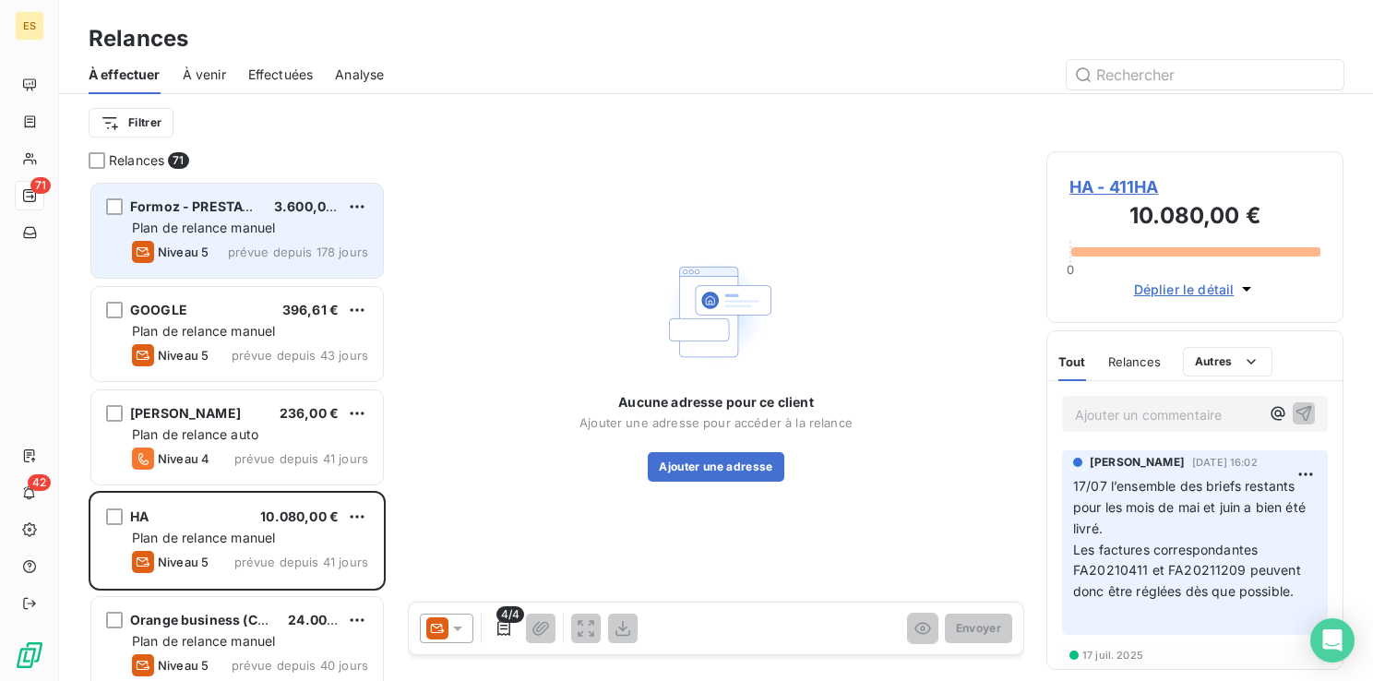
scroll to position [486, 282]
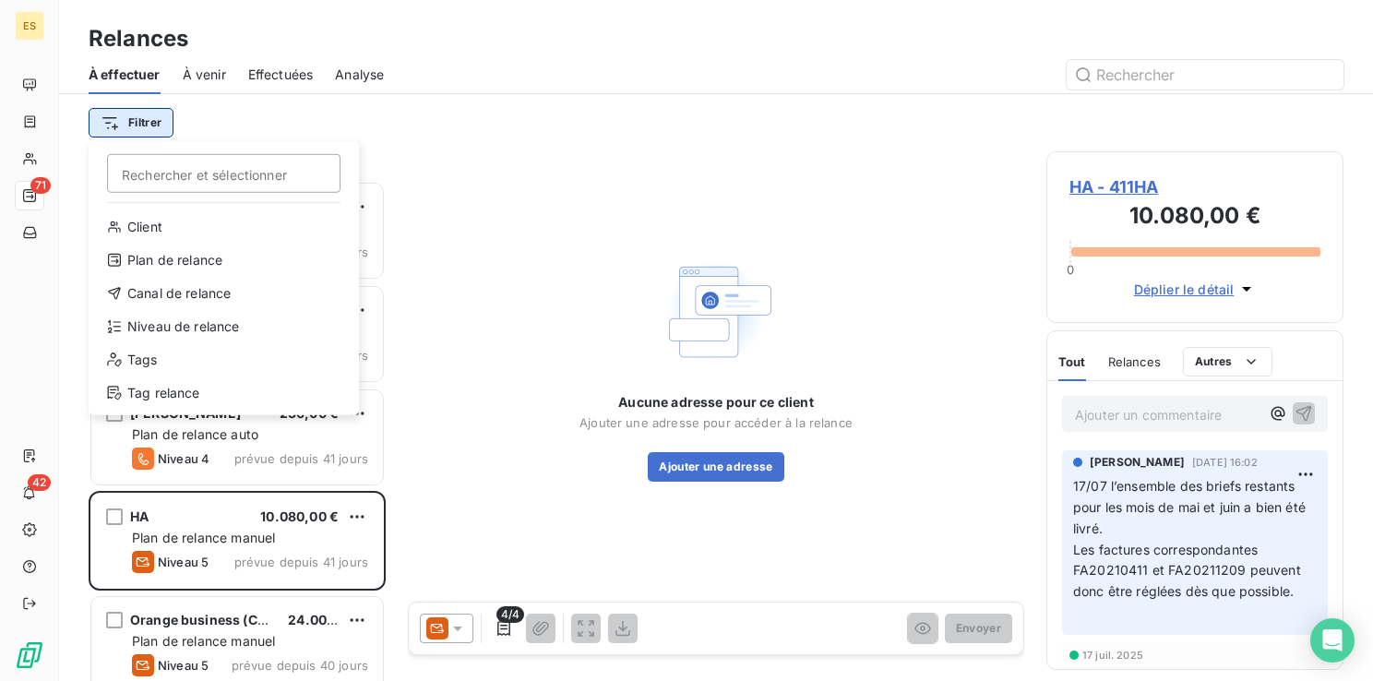
click at [129, 125] on html "ES 71 42 Relances À effectuer À venir Effectuées Analyse Filtrer Rechercher et …" at bounding box center [686, 340] width 1373 height 681
click at [179, 330] on div "Niveau de relance" at bounding box center [224, 327] width 256 height 30
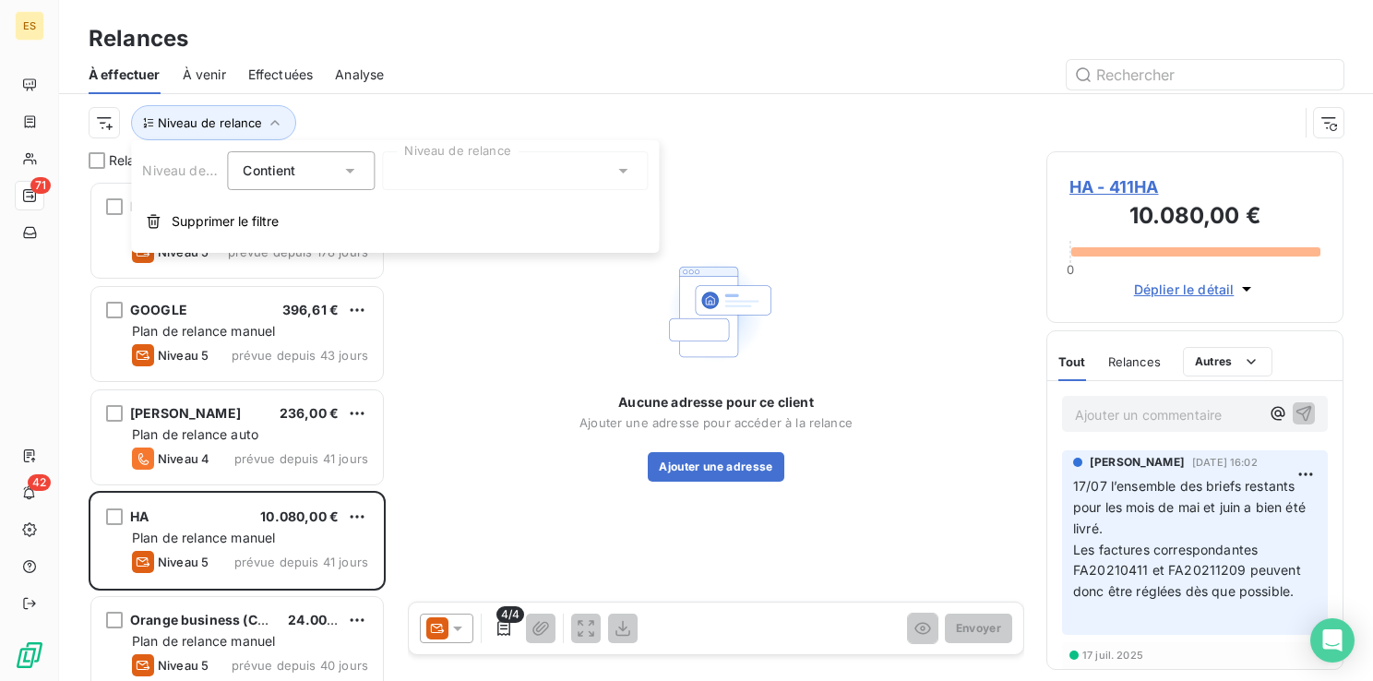
click at [441, 173] on div at bounding box center [515, 170] width 266 height 39
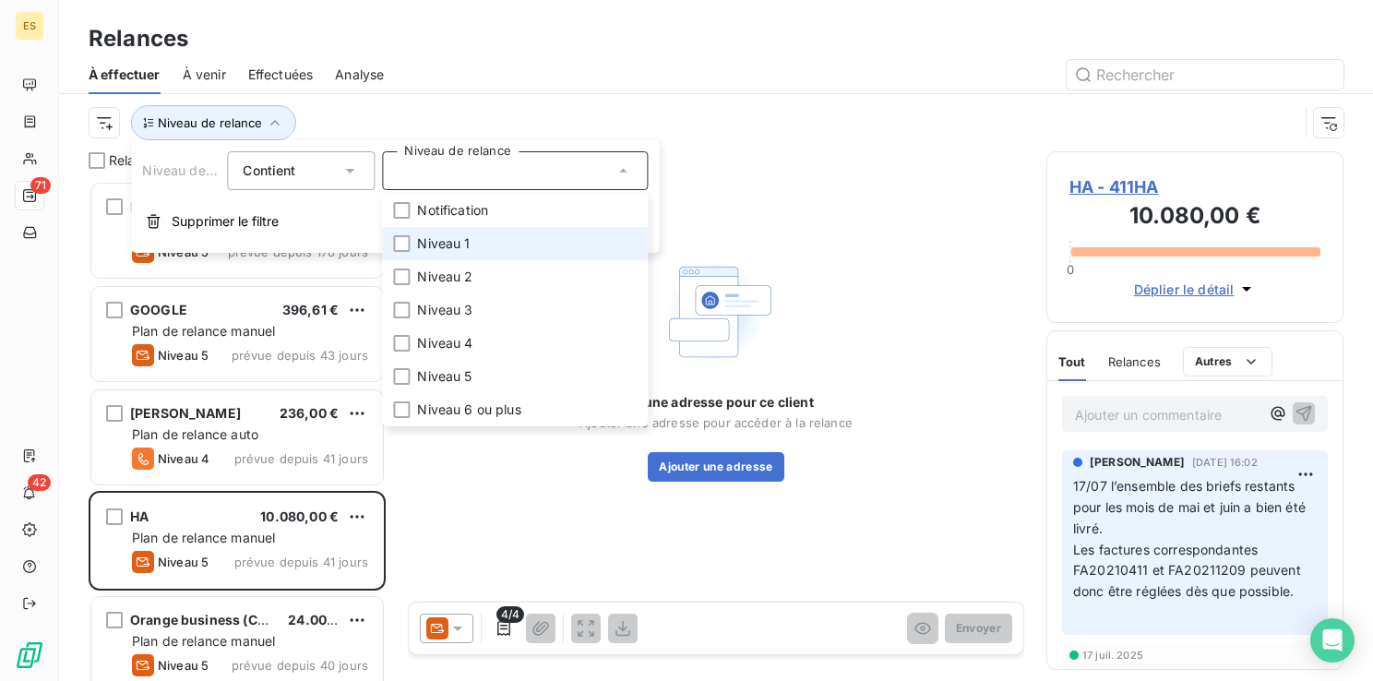
click at [447, 238] on span "Niveau 1" at bounding box center [443, 243] width 53 height 18
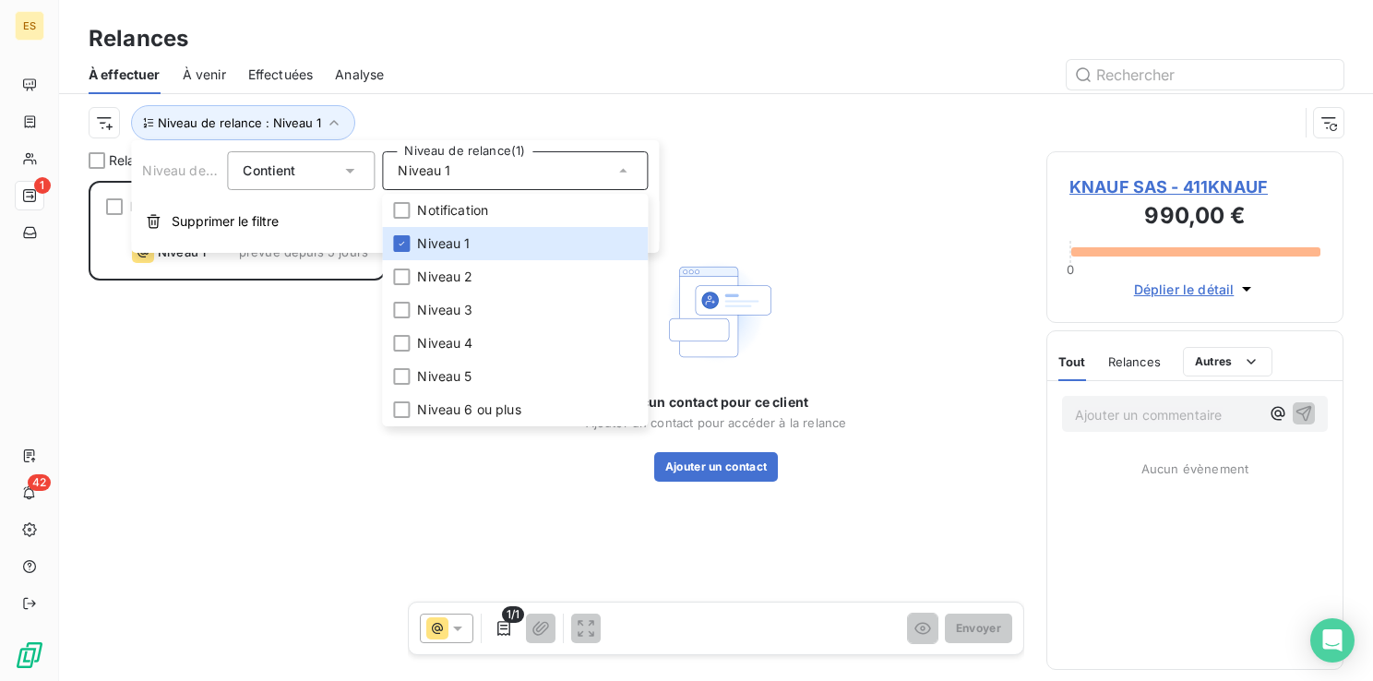
scroll to position [486, 282]
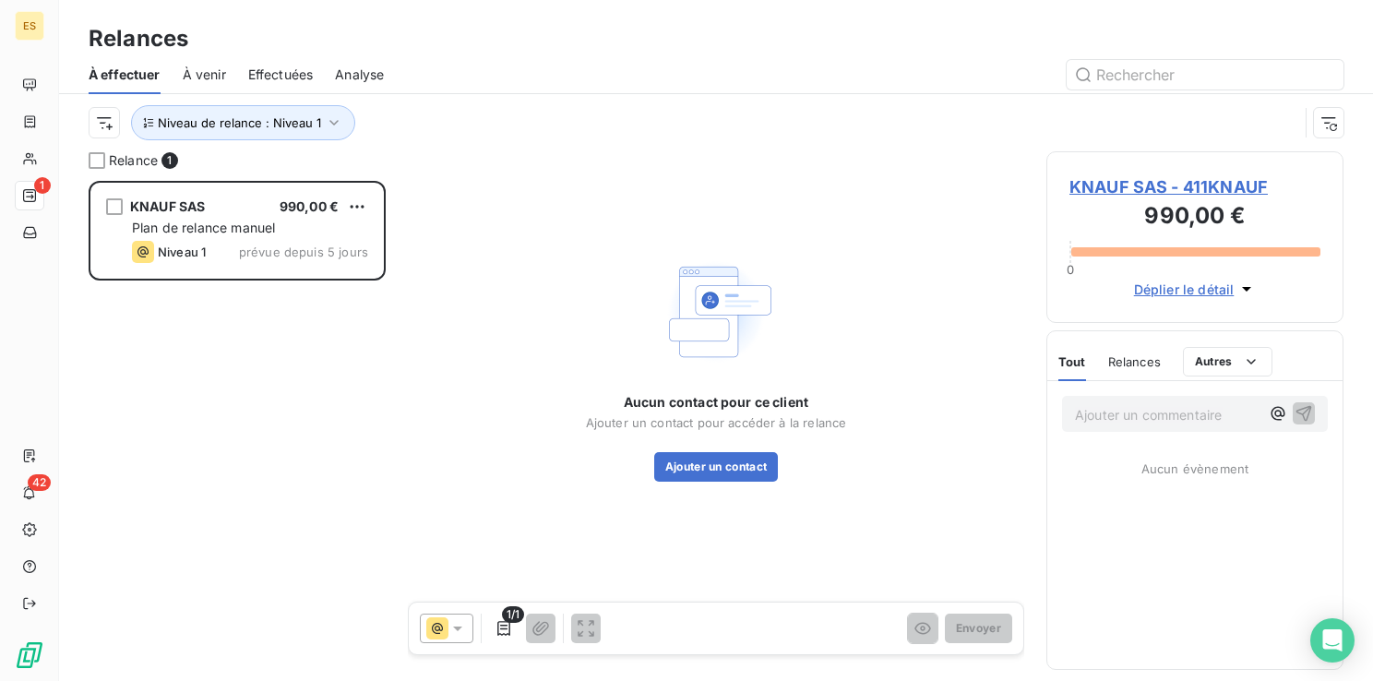
click at [561, 63] on div at bounding box center [874, 75] width 937 height 30
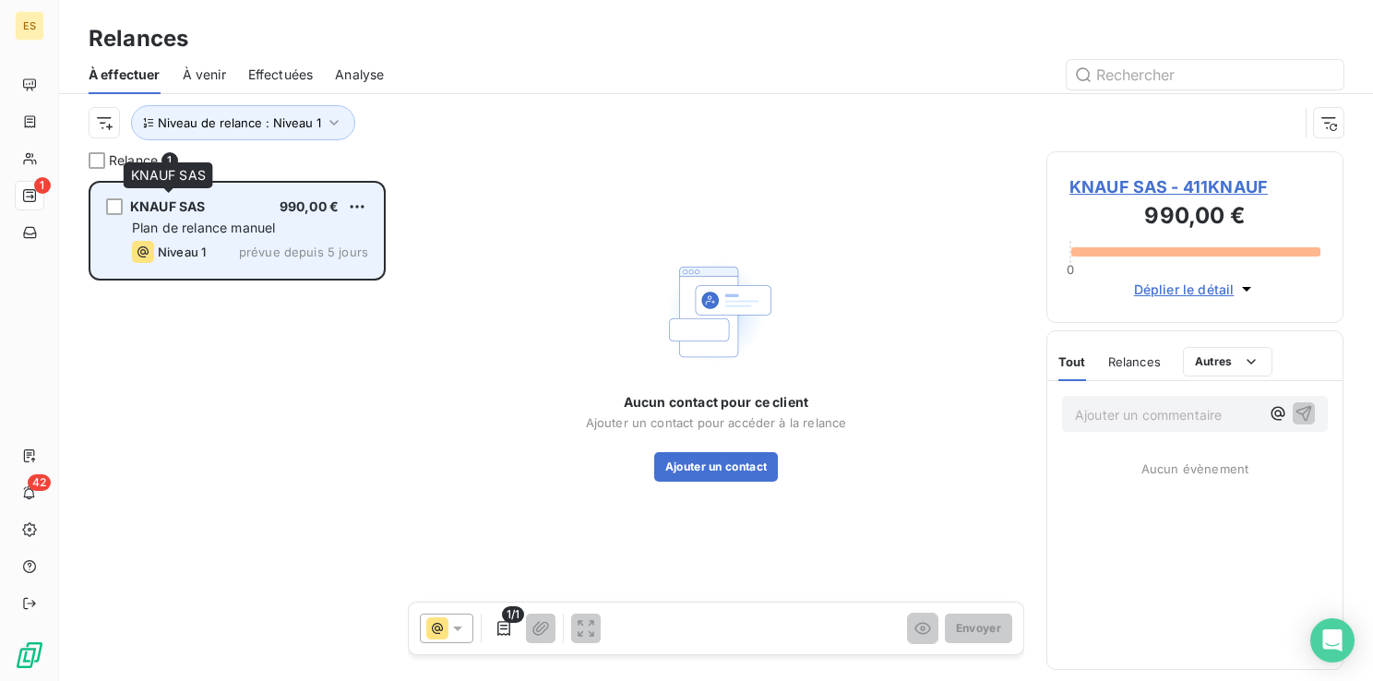
click at [174, 199] on span "KNAUF SAS" at bounding box center [167, 206] width 75 height 16
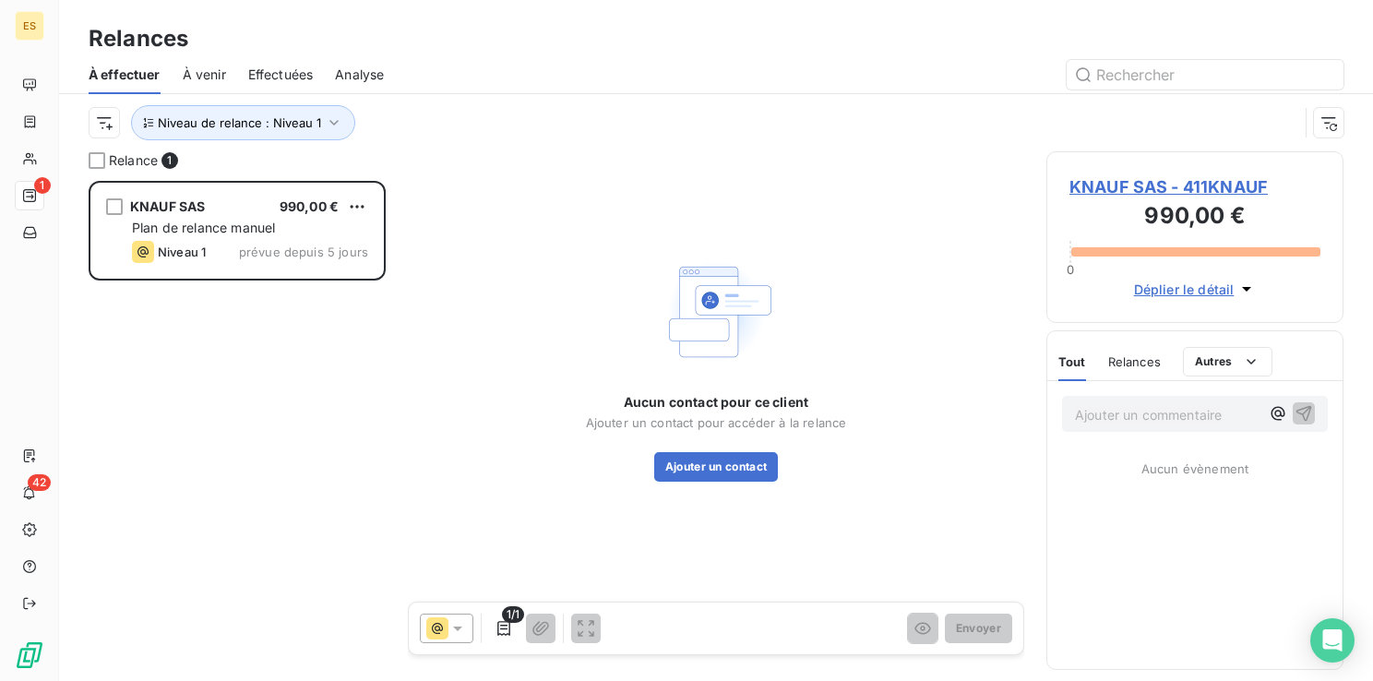
click at [1145, 190] on span "KNAUF SAS - 411KNAUF" at bounding box center [1194, 186] width 251 height 25
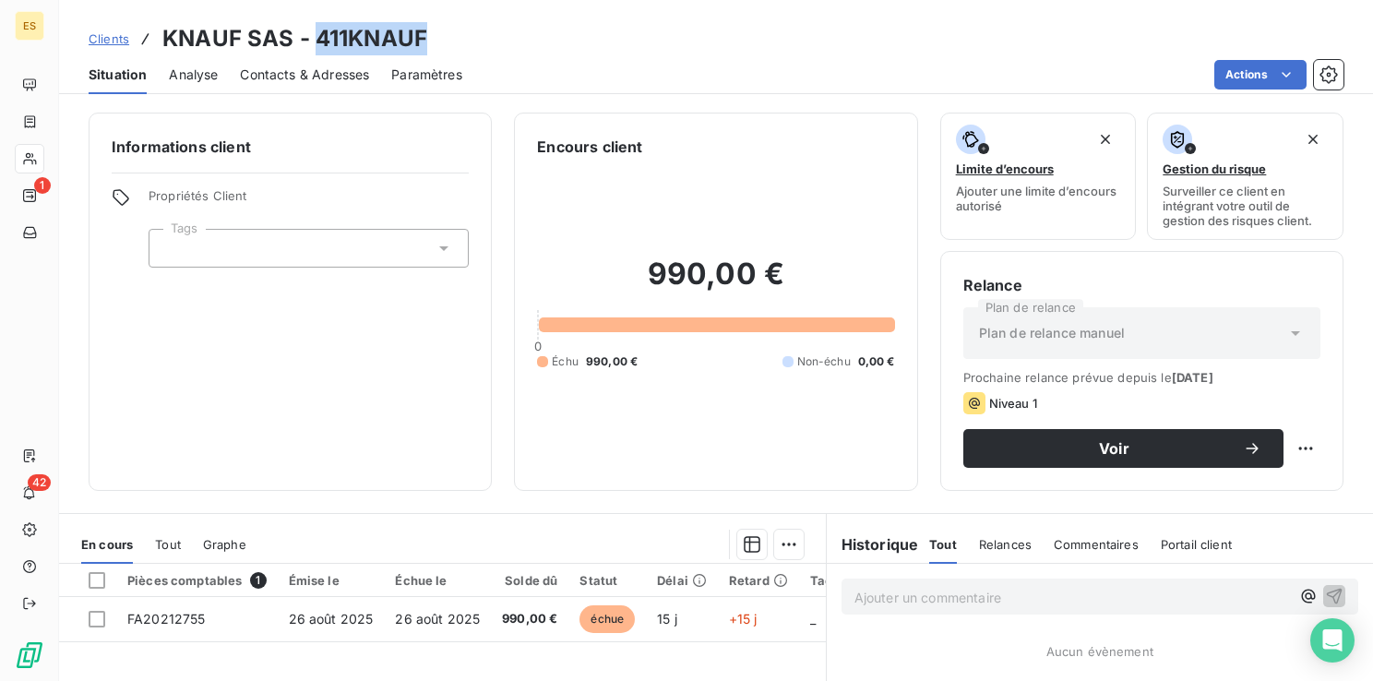
drag, startPoint x: 428, startPoint y: 42, endPoint x: 312, endPoint y: 40, distance: 116.3
click at [312, 40] on div "Clients KNAUF SAS - 411KNAUF" at bounding box center [716, 38] width 1314 height 33
copy h3 "411KNAUF"
click at [304, 77] on span "Contacts & Adresses" at bounding box center [304, 74] width 129 height 18
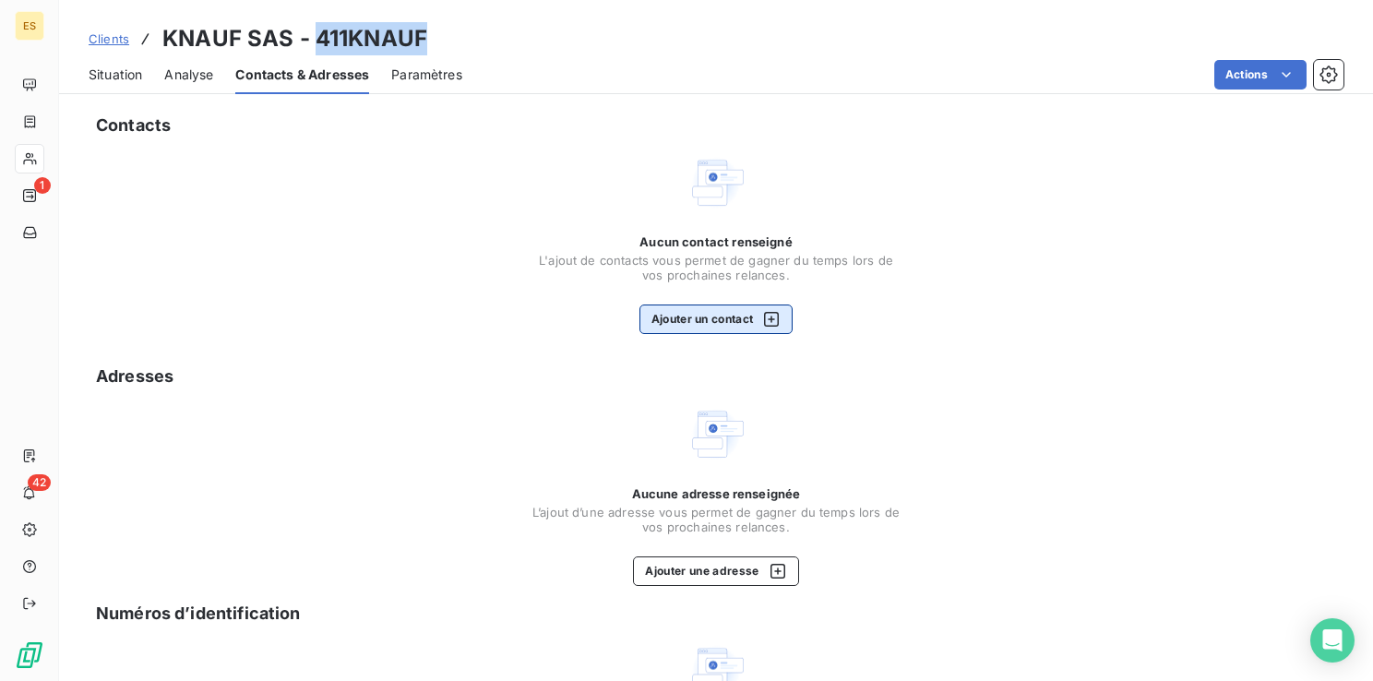
click at [680, 317] on button "Ajouter un contact" at bounding box center [716, 319] width 154 height 30
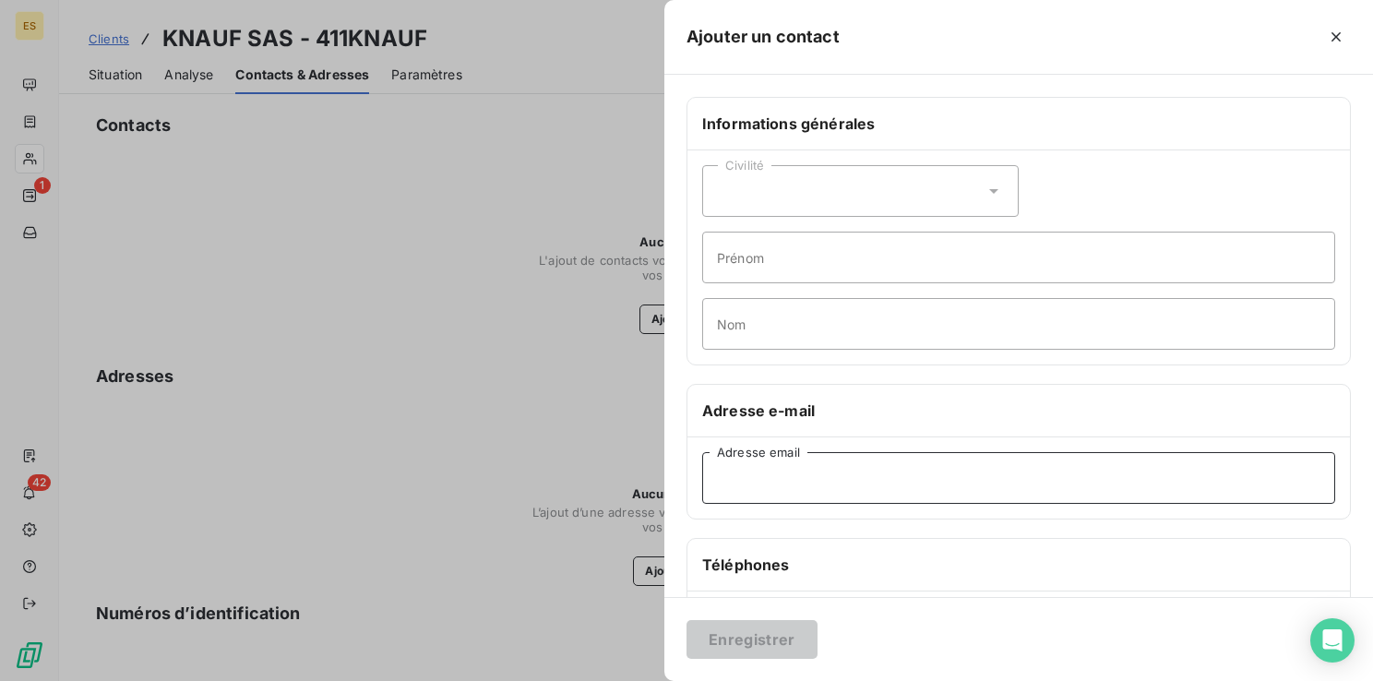
click at [745, 478] on input "Adresse email" at bounding box center [1018, 478] width 633 height 52
paste input "[EMAIL_ADDRESS][DOMAIN_NAME]"
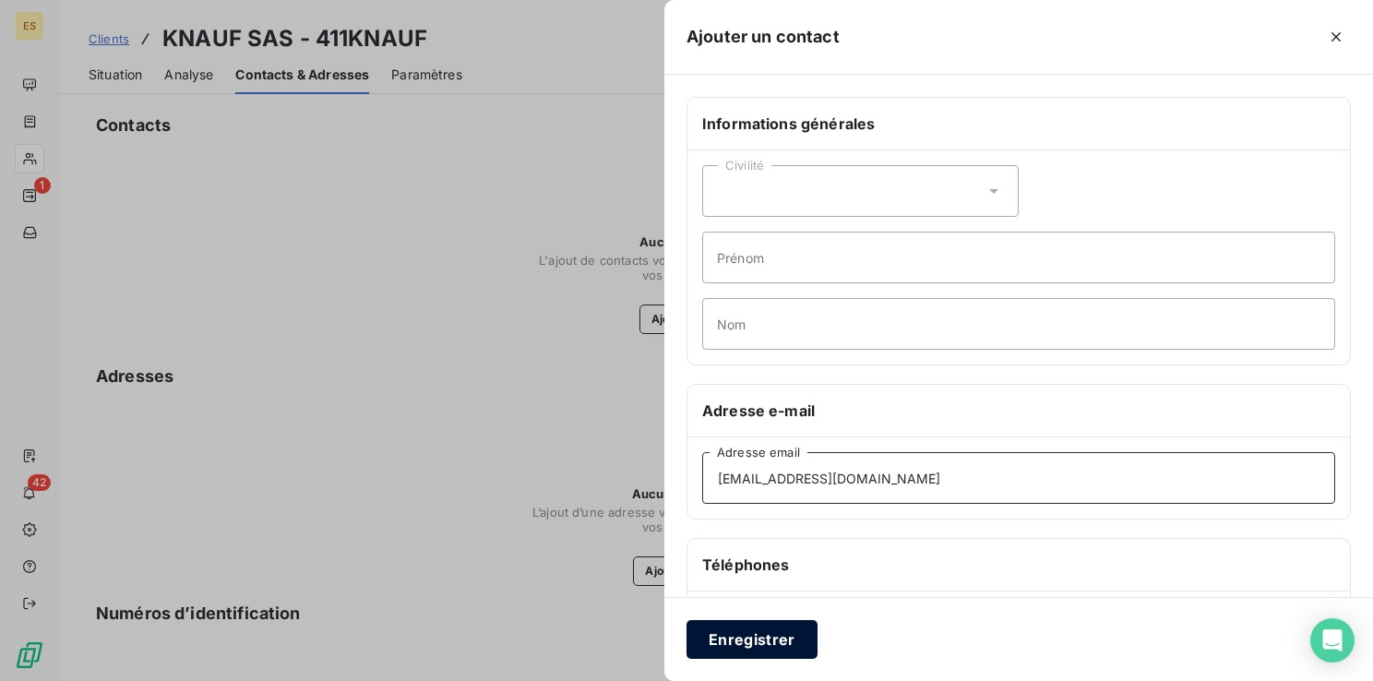
type input "[EMAIL_ADDRESS][DOMAIN_NAME]"
click at [739, 636] on button "Enregistrer" at bounding box center [751, 639] width 131 height 39
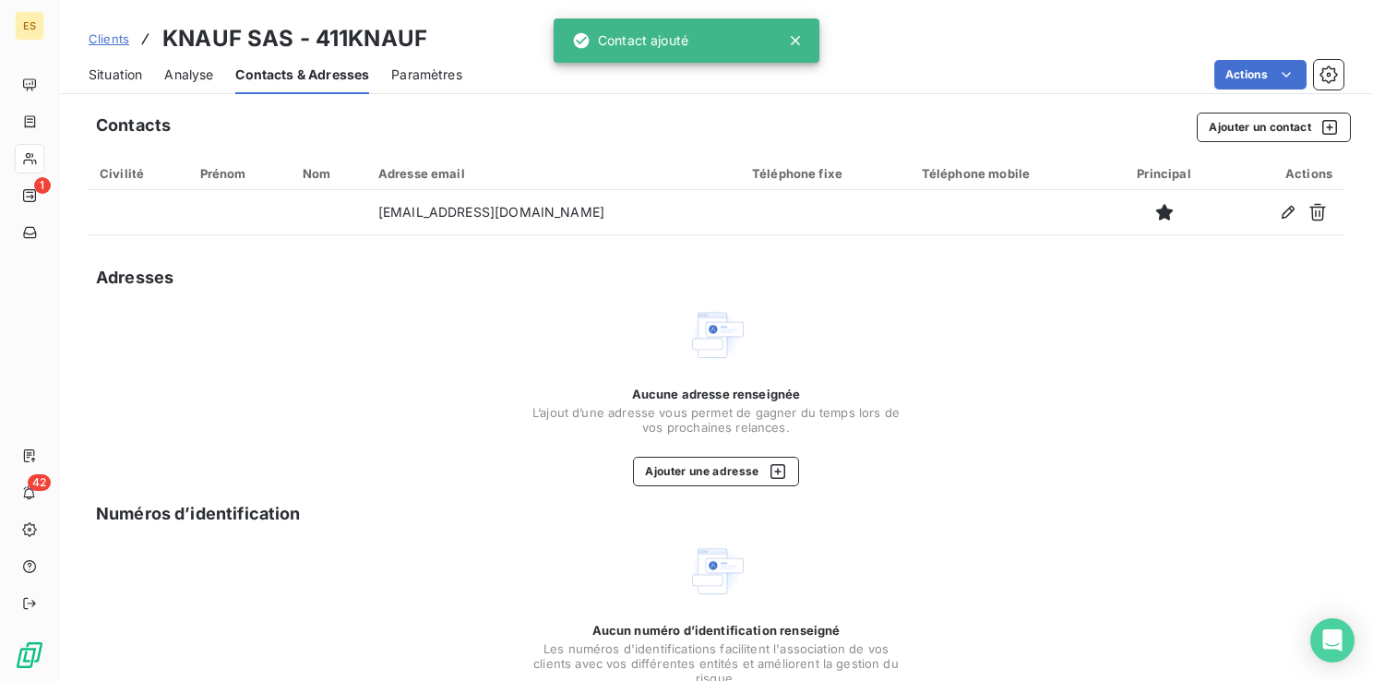
click at [108, 70] on span "Situation" at bounding box center [116, 74] width 54 height 18
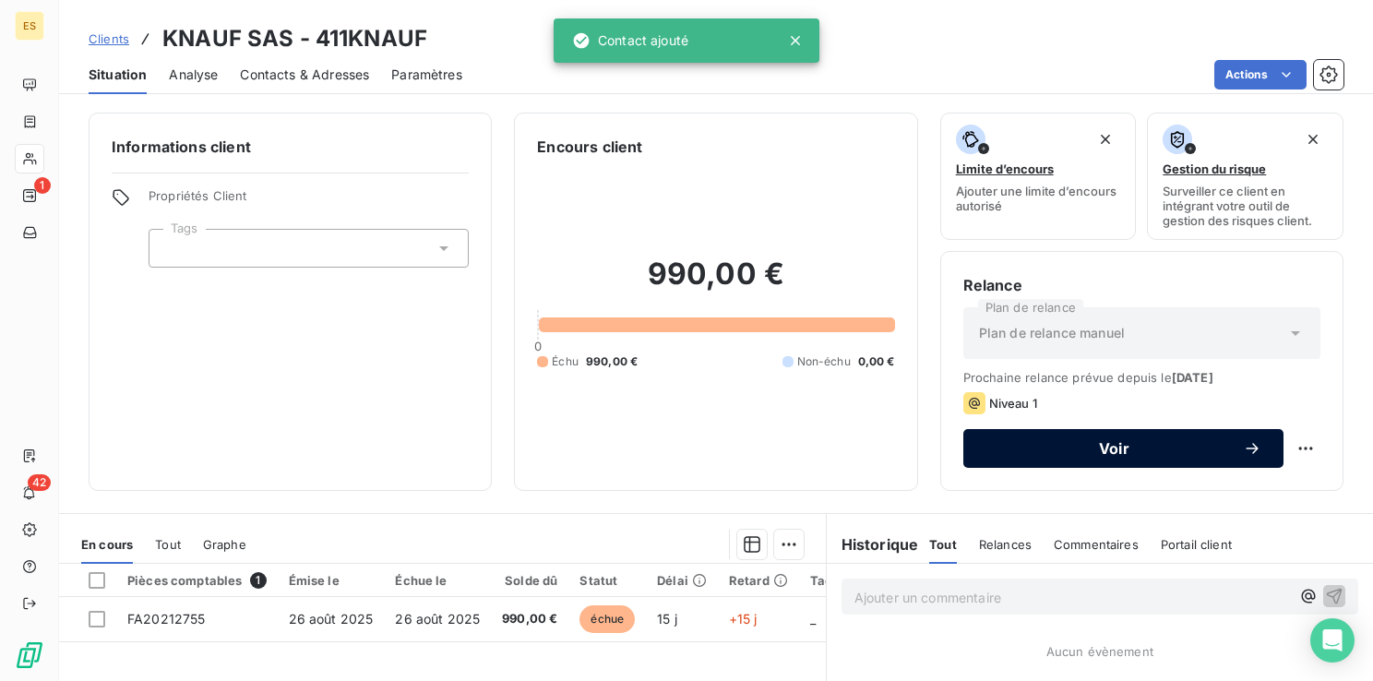
click at [996, 448] on span "Voir" at bounding box center [1113, 448] width 257 height 15
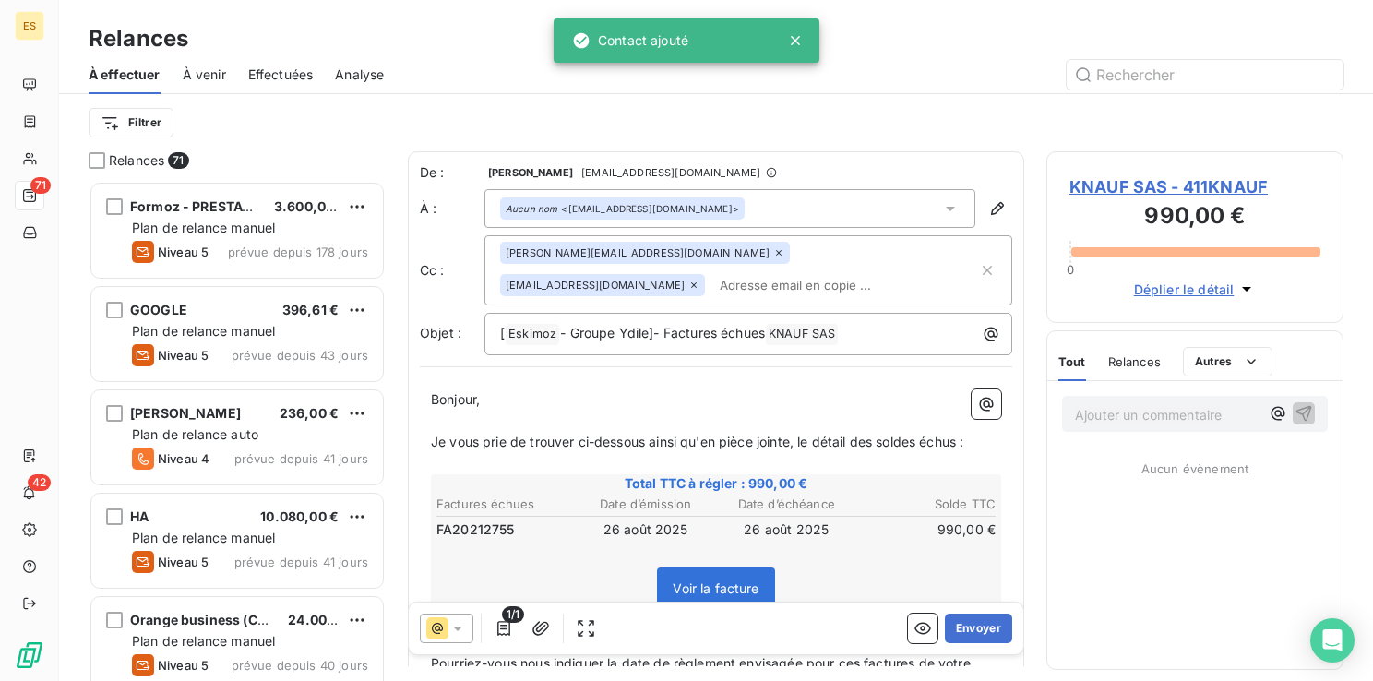
scroll to position [486, 282]
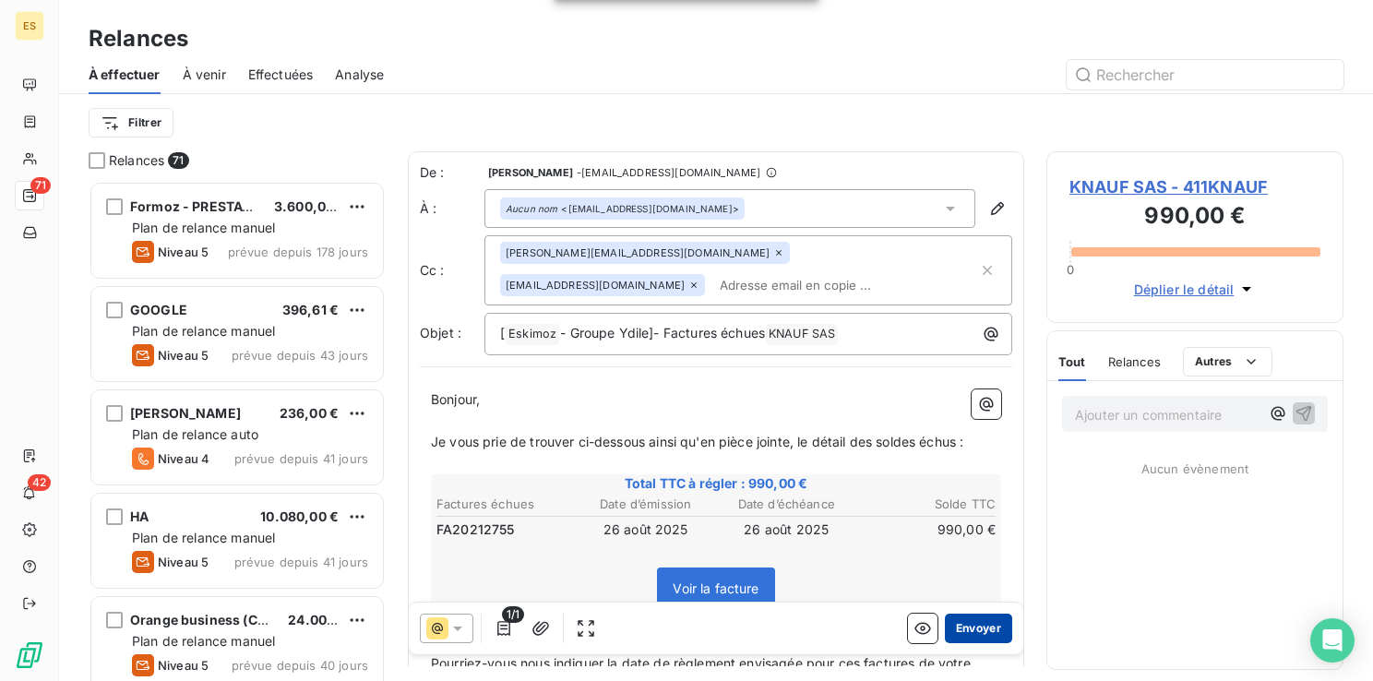
click at [953, 624] on button "Envoyer" at bounding box center [978, 628] width 67 height 30
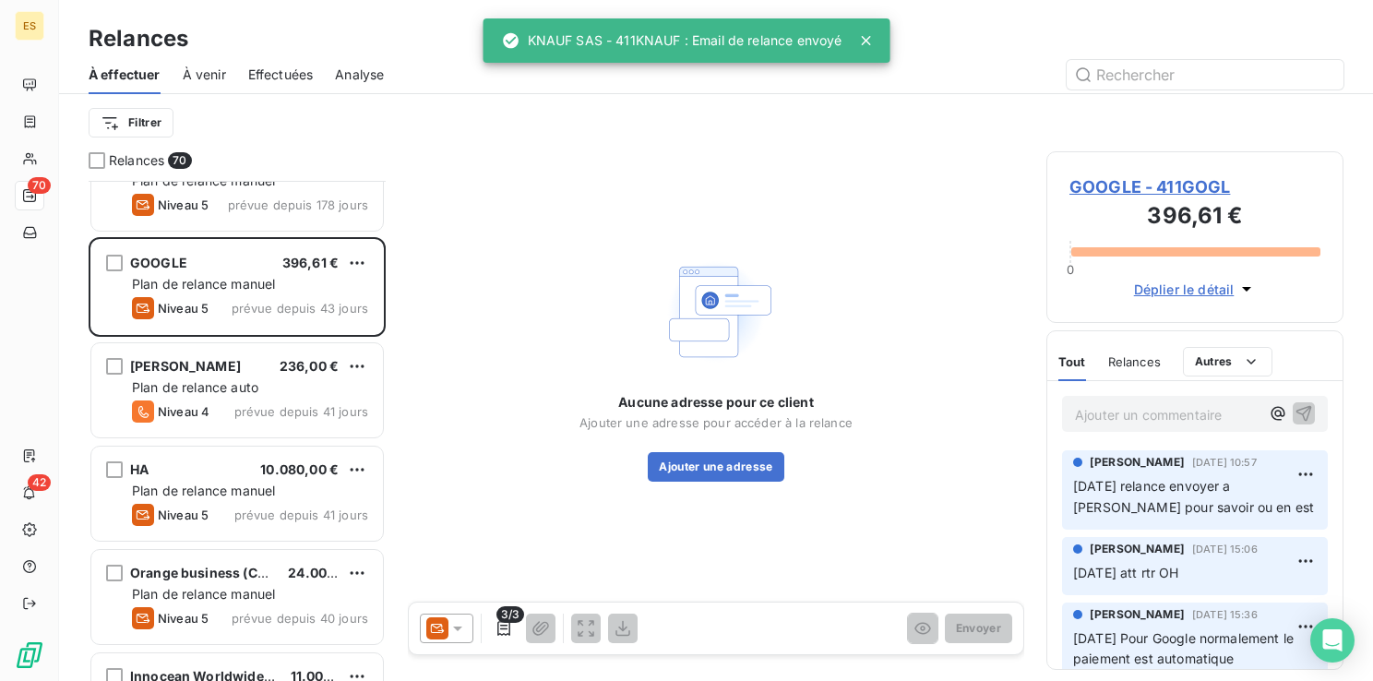
scroll to position [92, 0]
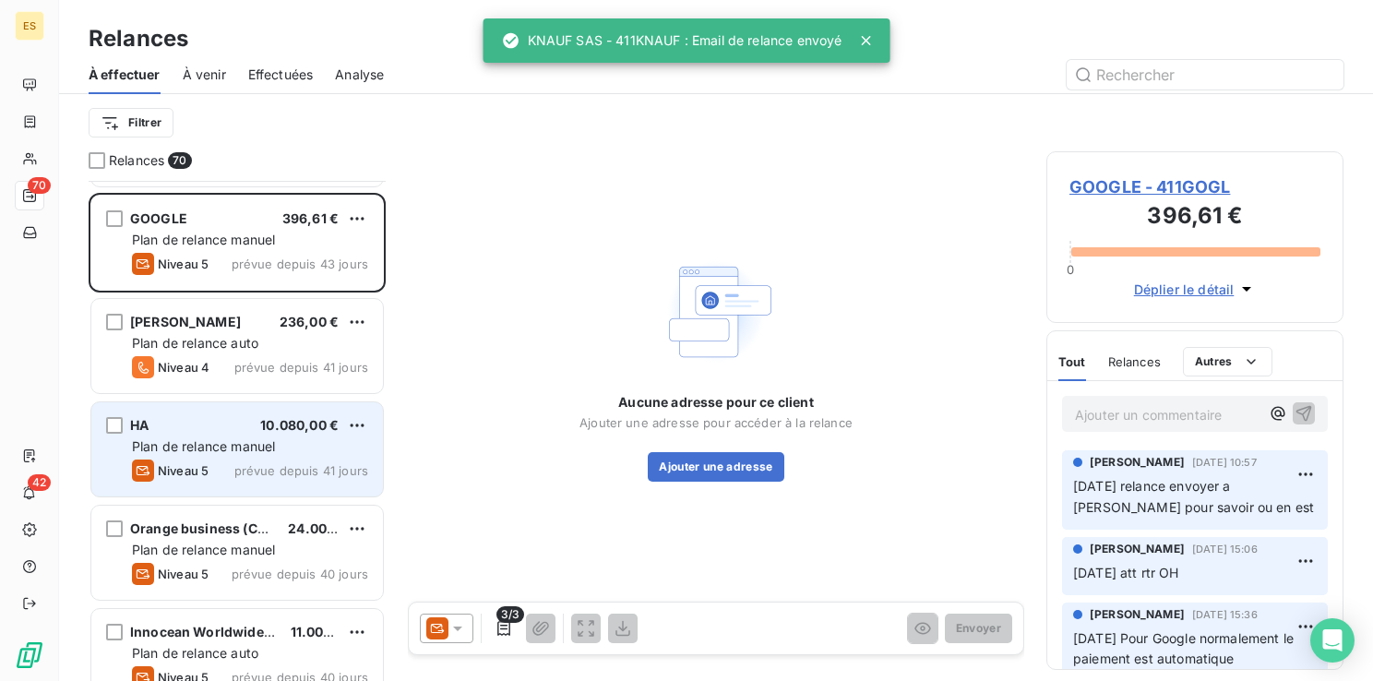
click at [170, 434] on div "HA 10.080,00 € Plan de relance [PERSON_NAME] 5 prévue depuis 41 jours" at bounding box center [236, 449] width 291 height 94
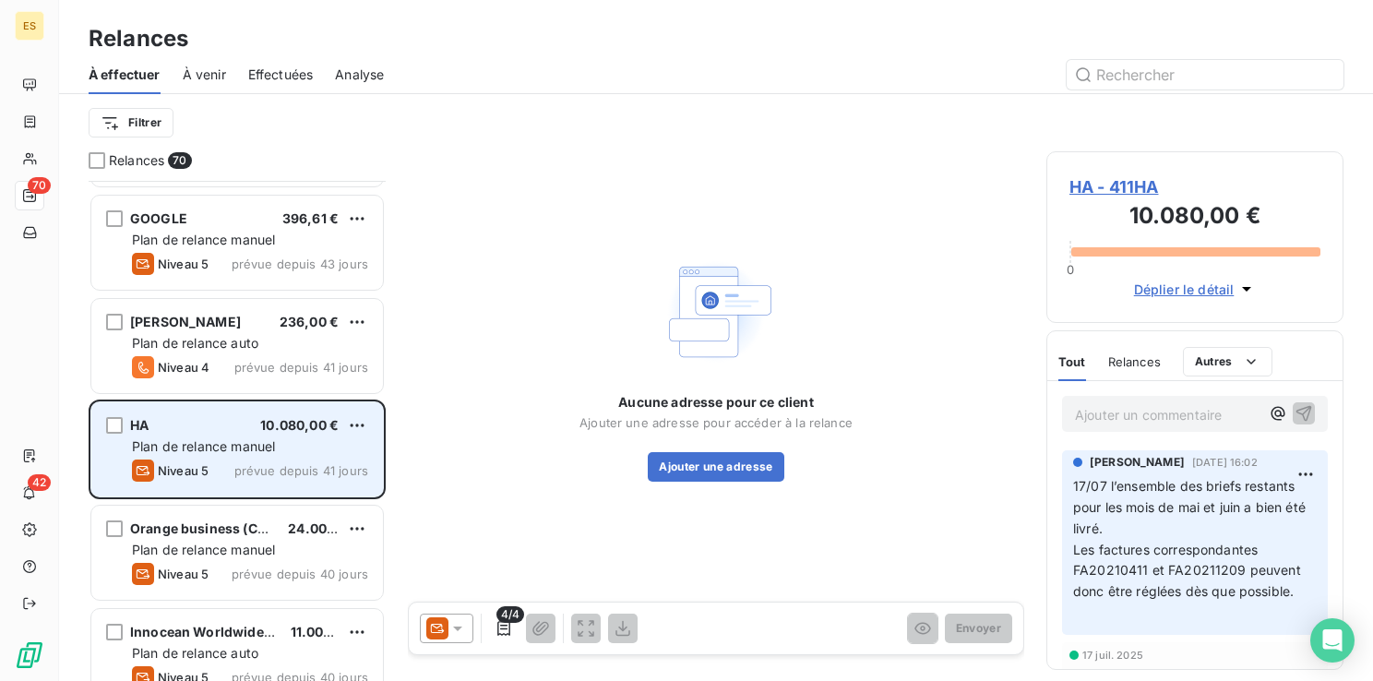
click at [133, 424] on span "HA" at bounding box center [139, 425] width 18 height 16
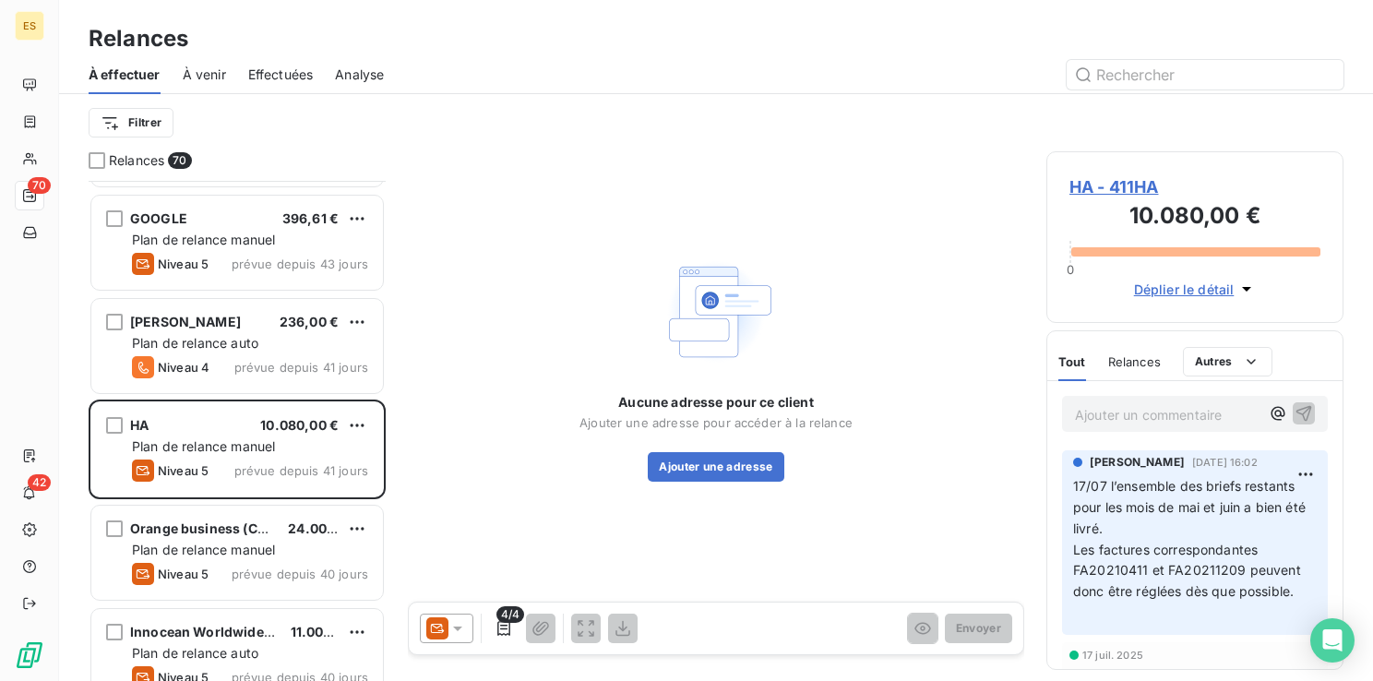
click at [1084, 188] on span "HA - 411HA" at bounding box center [1194, 186] width 251 height 25
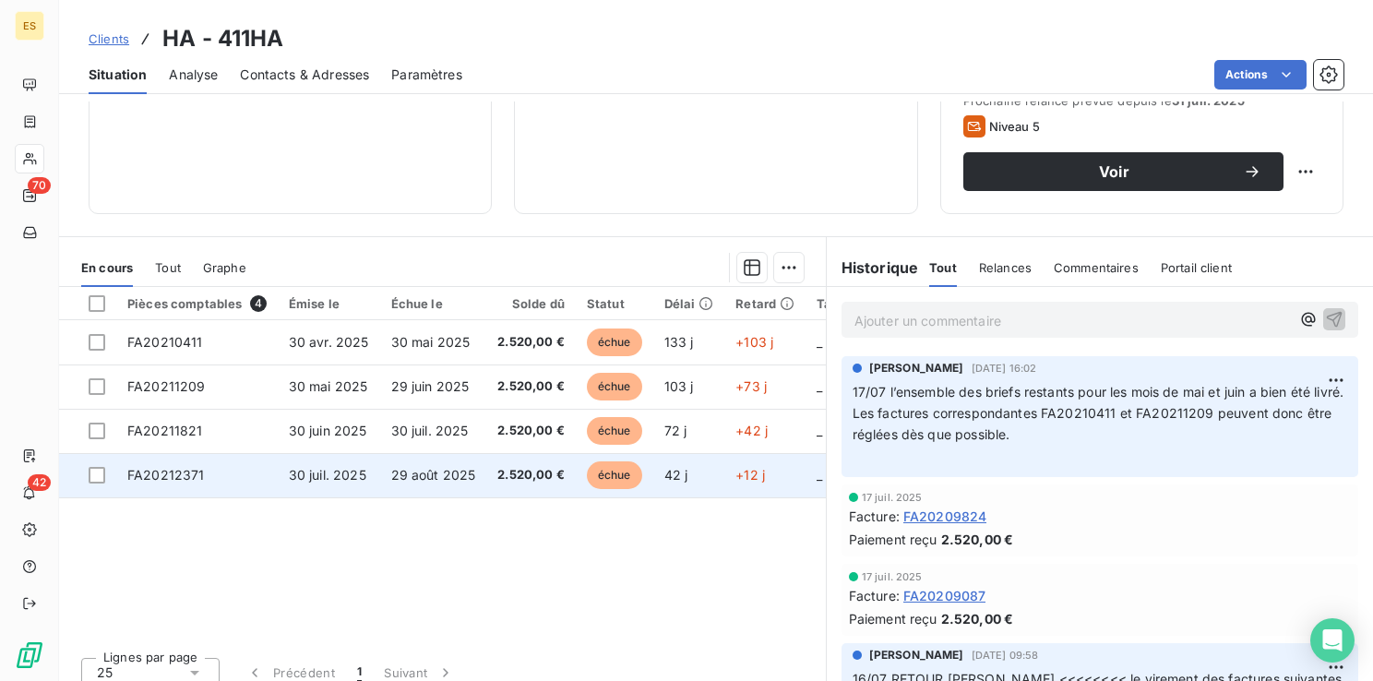
scroll to position [184, 0]
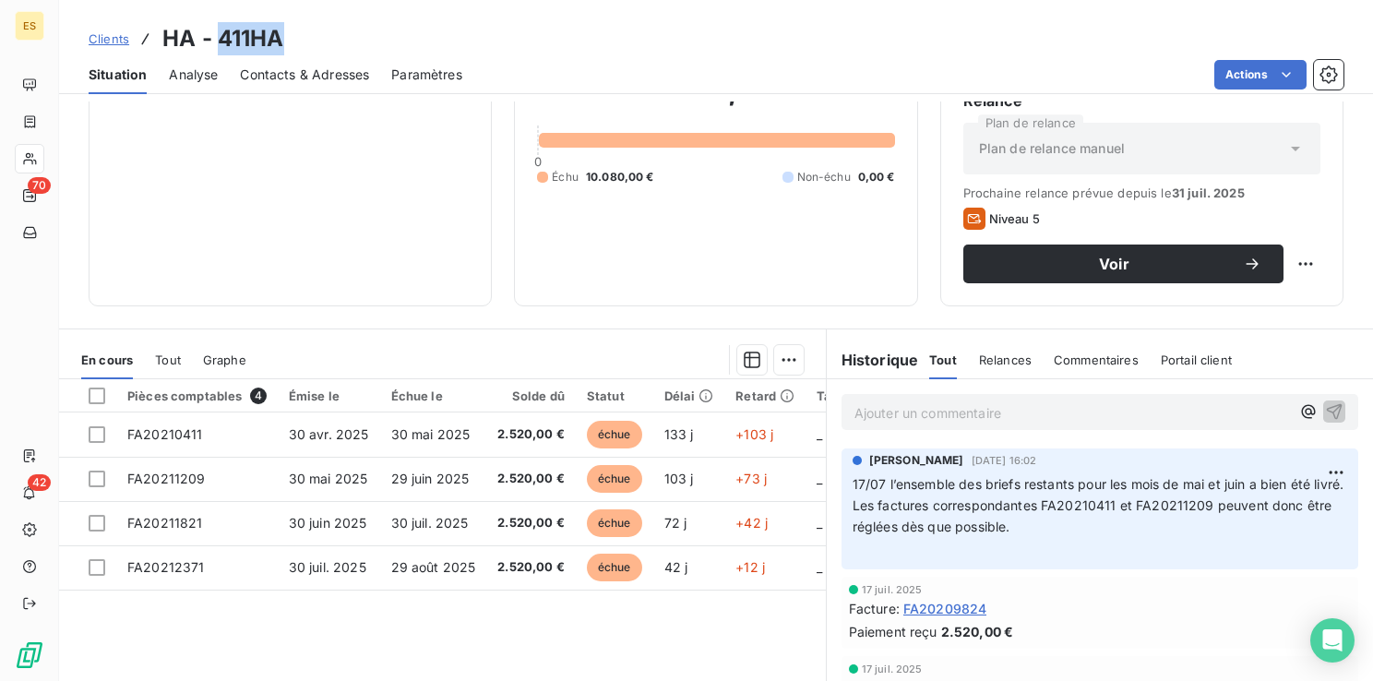
drag, startPoint x: 218, startPoint y: 34, endPoint x: 287, endPoint y: 42, distance: 69.7
click at [287, 42] on div "Clients HA - 411HA" at bounding box center [716, 38] width 1314 height 33
copy h3 "411HA"
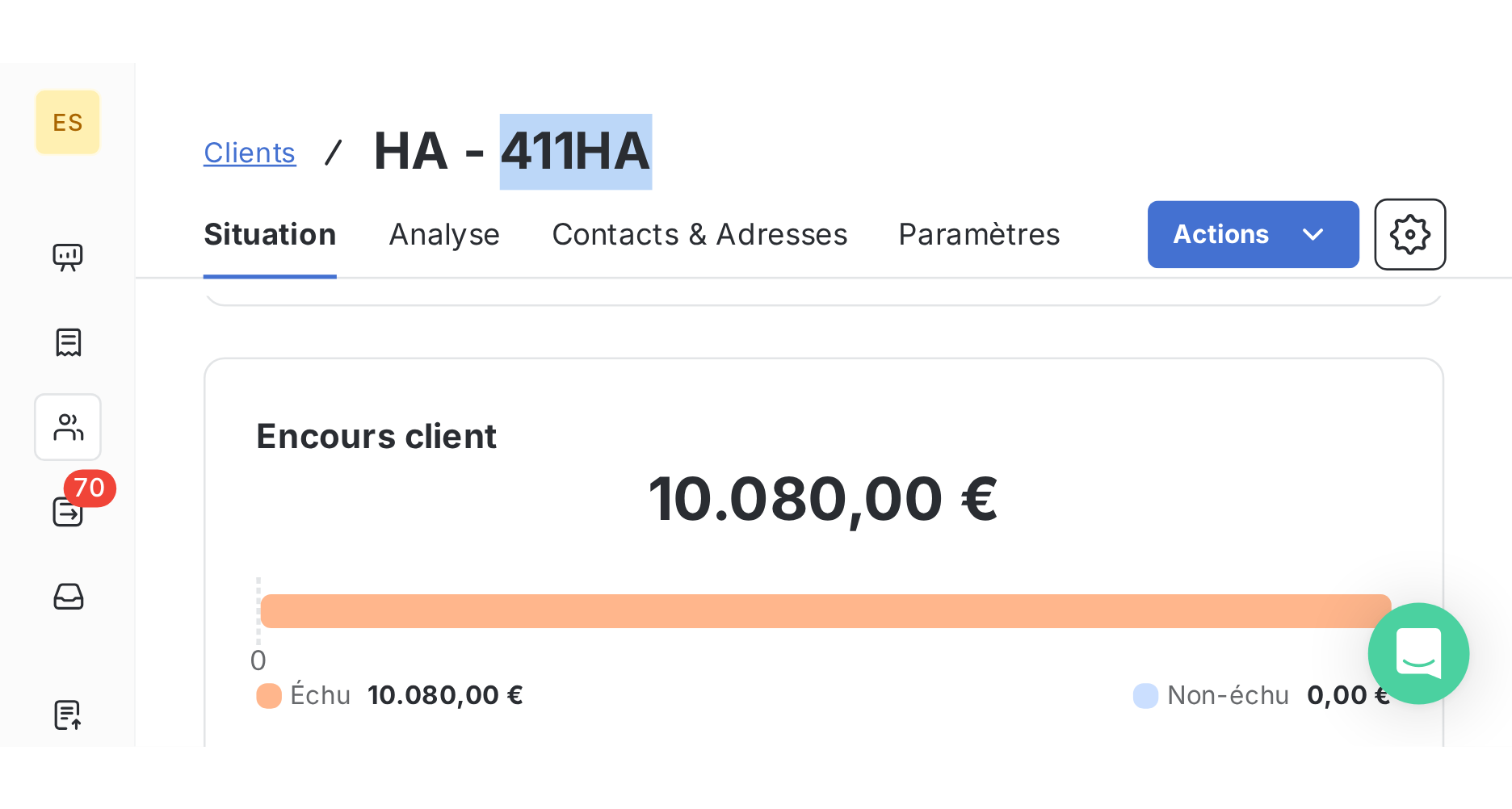
scroll to position [36, 0]
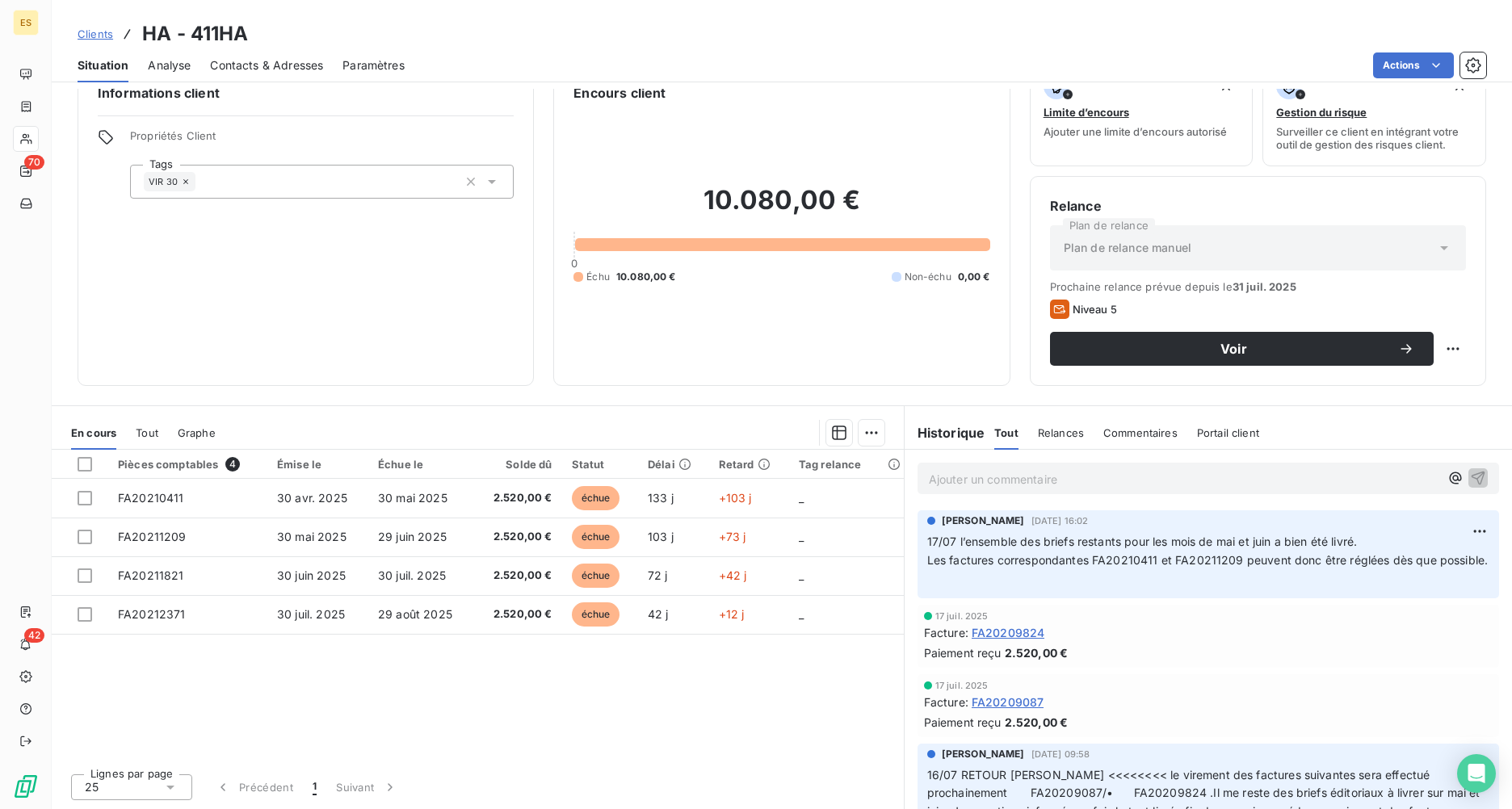
click at [995, 492] on div "Ajouter un commentaire ﻿" at bounding box center [1208, 479] width 581 height 32
click at [991, 481] on p "Ajouter un commentaire ﻿" at bounding box center [1184, 479] width 510 height 20
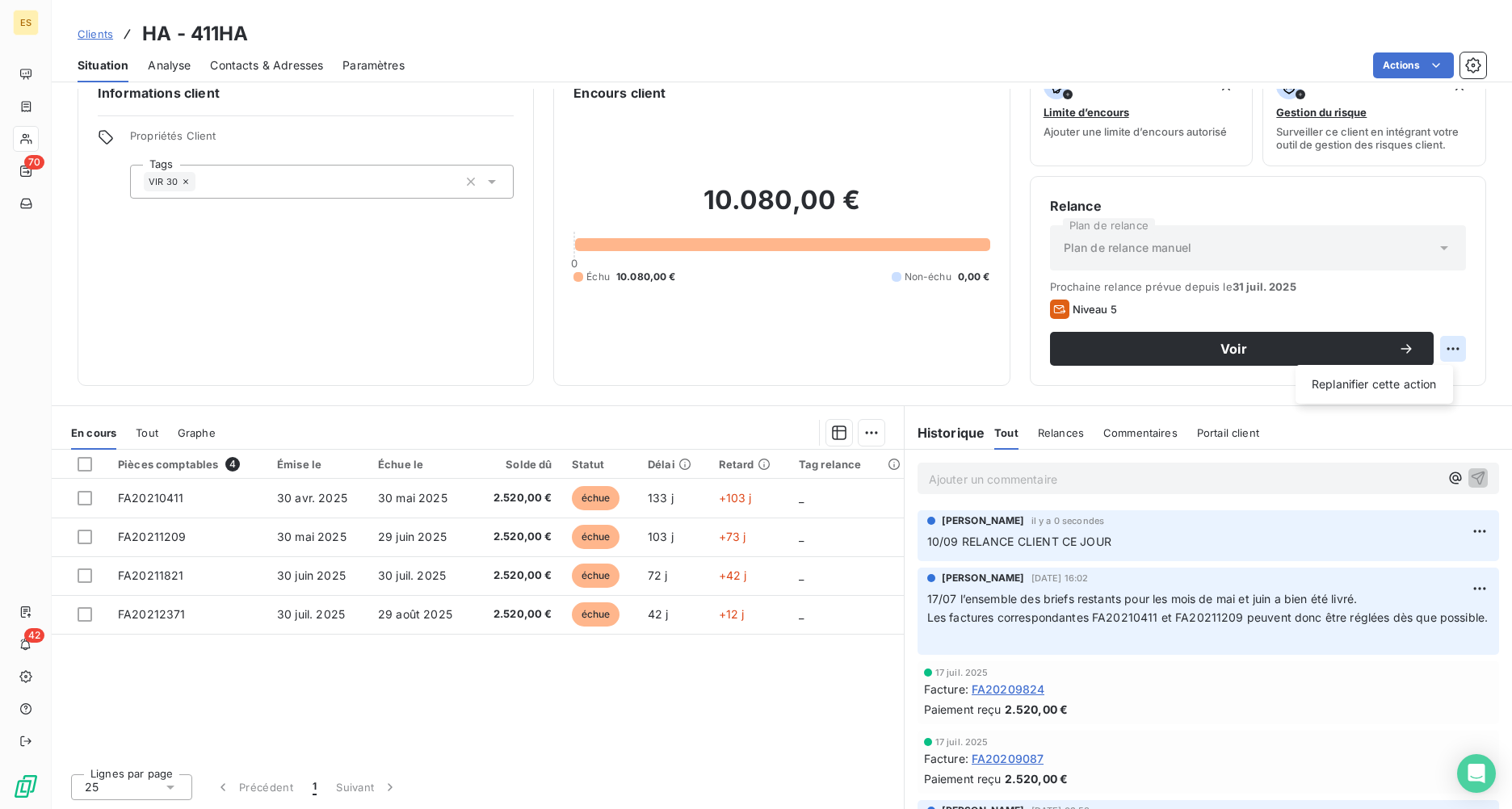
click at [1201, 346] on html "ES 70 42 Clients HA - 411HA Situation Analyse Contacts & Adresses Paramètres Ac…" at bounding box center [756, 404] width 1512 height 809
click at [1201, 378] on div "Replanifier cette action" at bounding box center [1374, 384] width 144 height 26
select select "8"
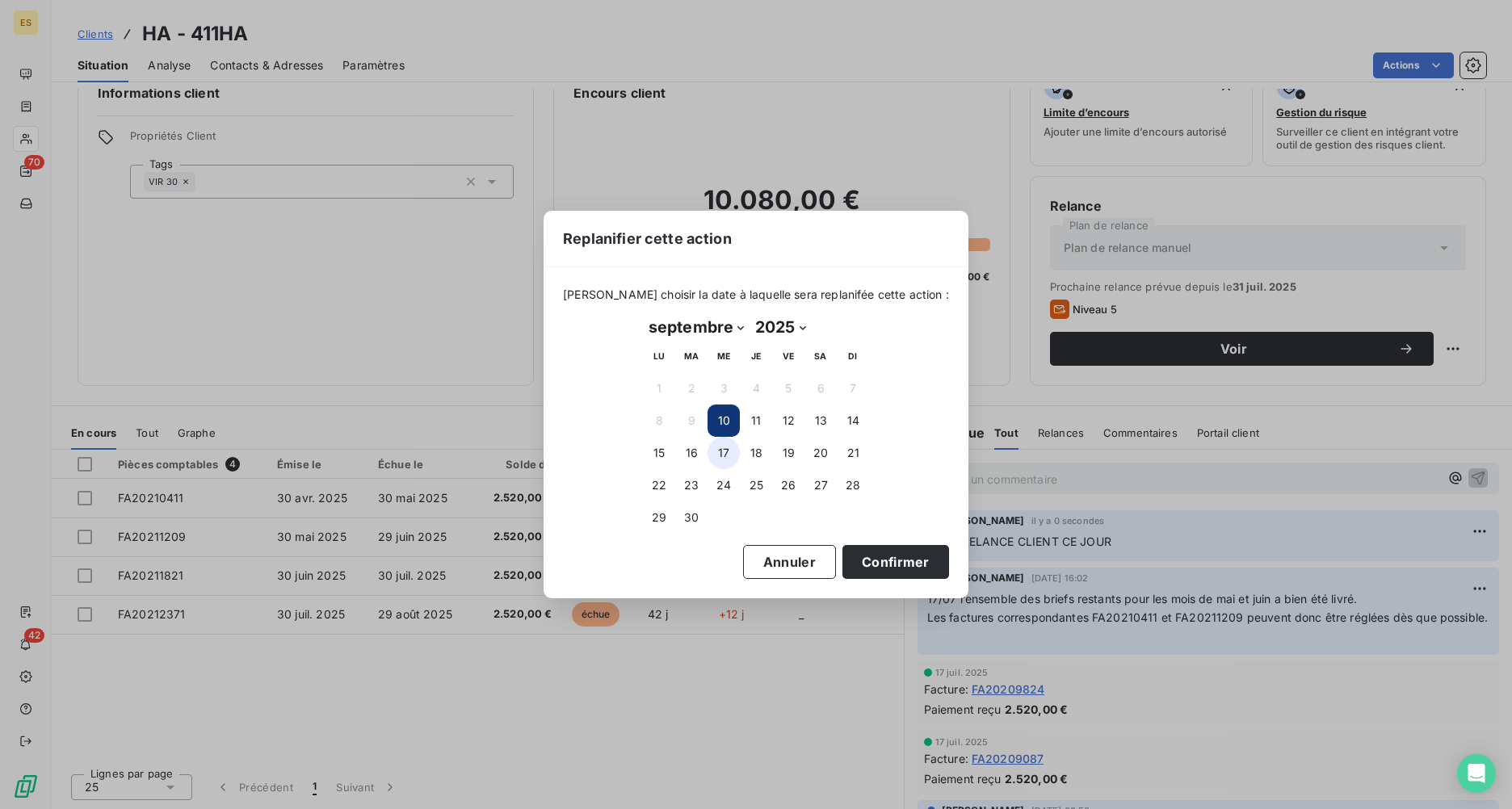
click at [721, 454] on button "17" at bounding box center [723, 453] width 32 height 32
click at [854, 558] on button "Confirmer" at bounding box center [896, 562] width 107 height 34
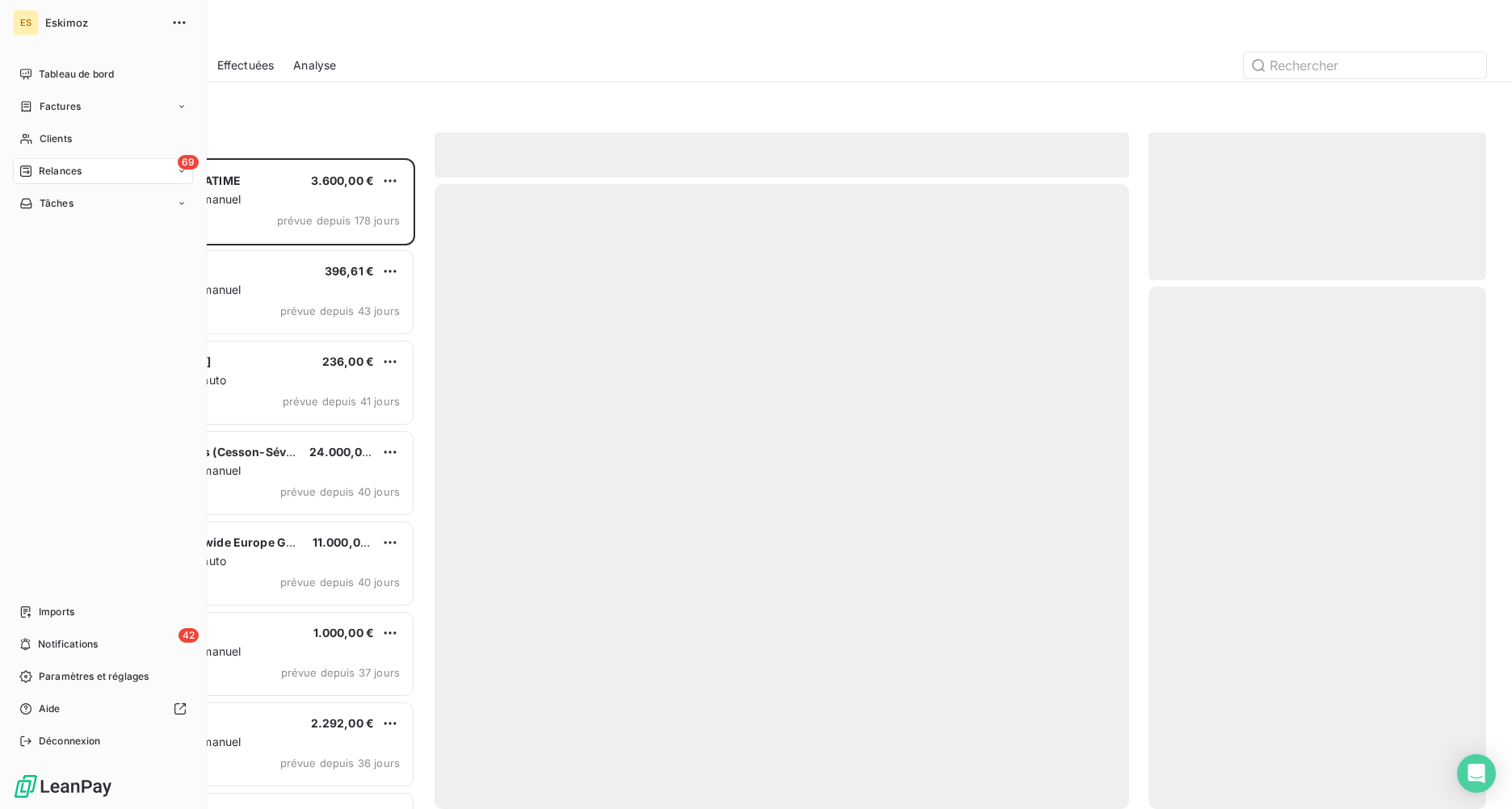
scroll to position [639, 326]
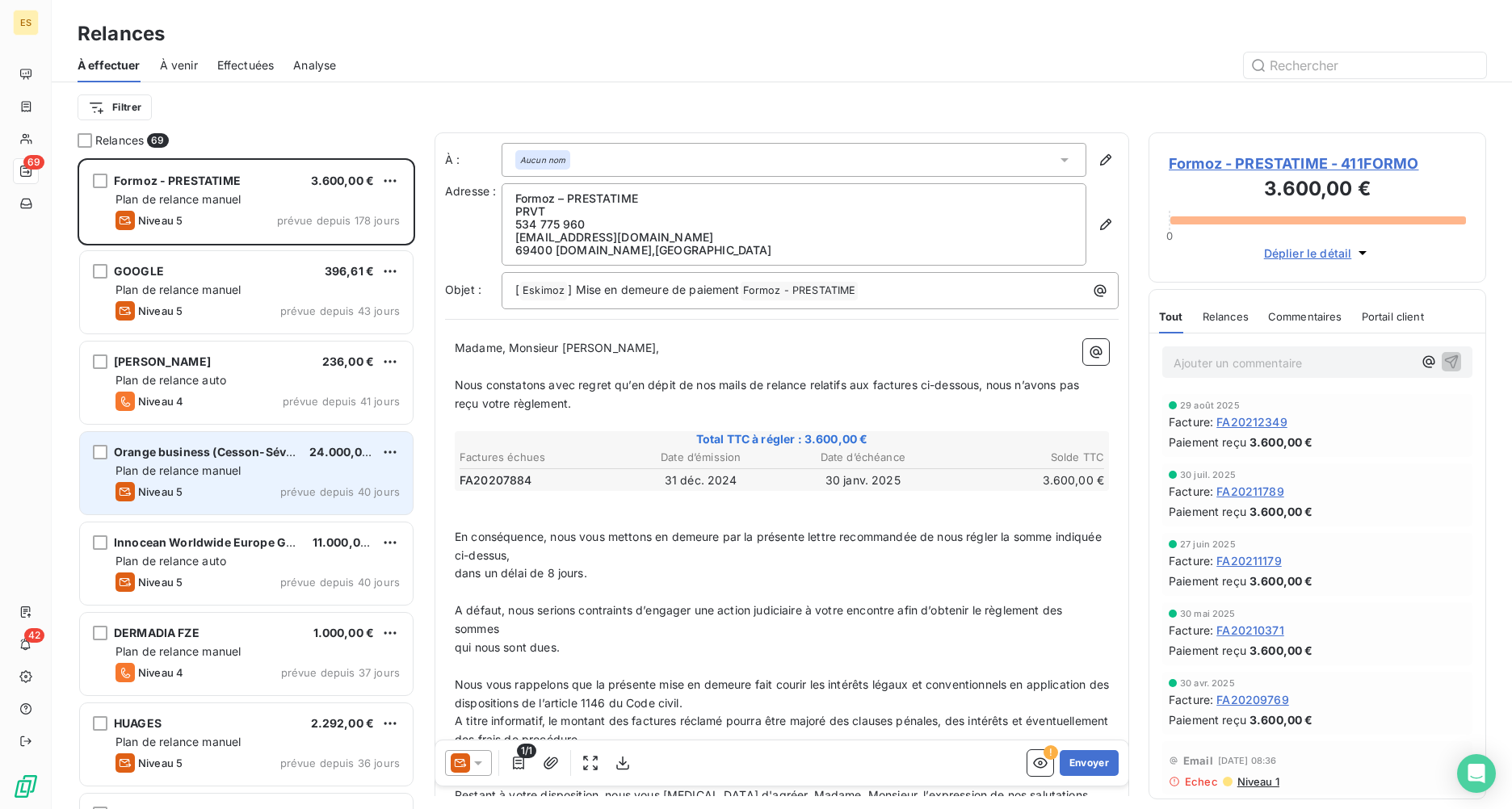
click at [205, 490] on div "Niveau 5 prévue depuis 40 jours" at bounding box center [257, 492] width 285 height 19
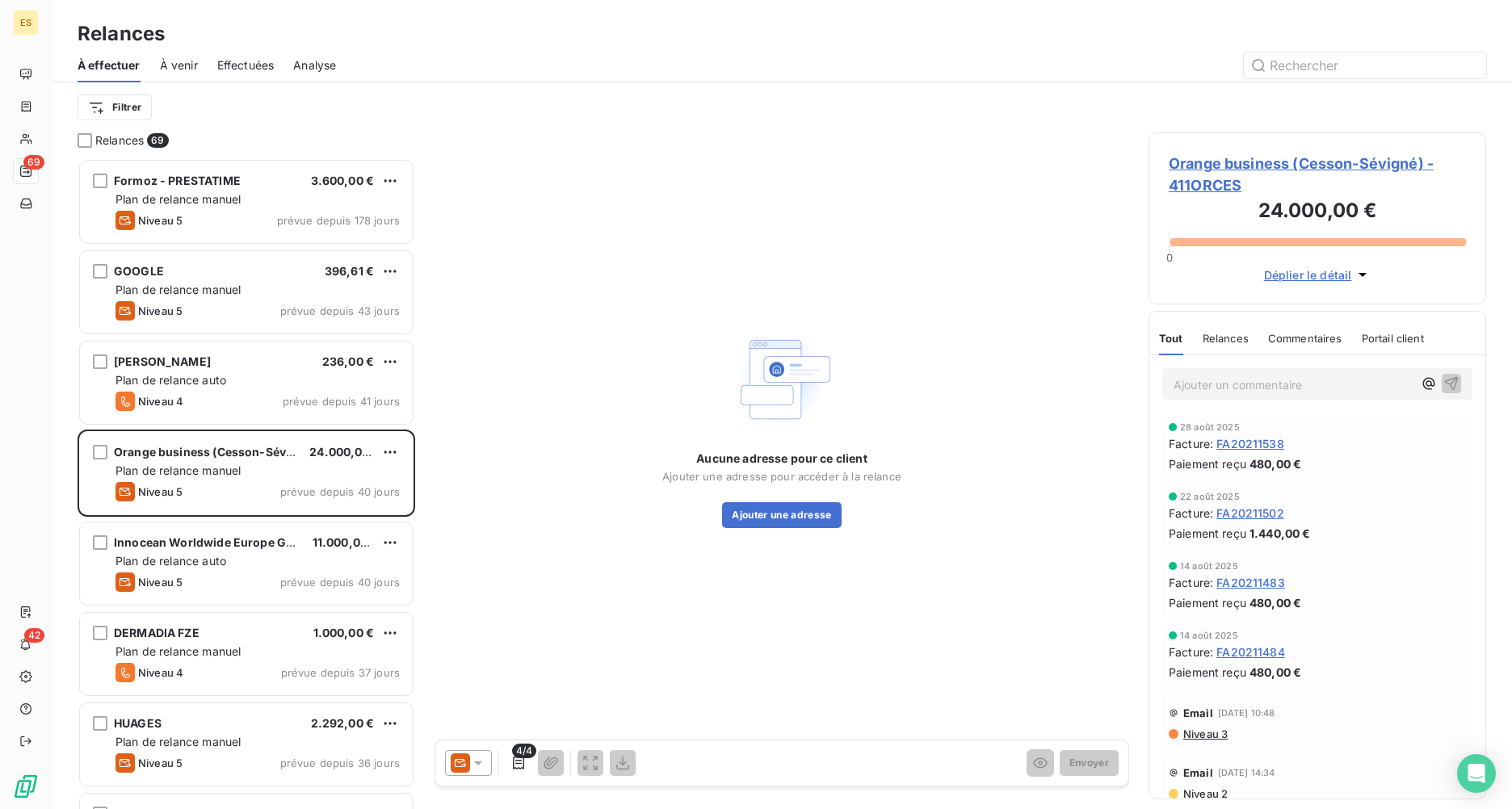
click at [1201, 165] on span "Orange business (Cesson-Sévigné) - 411ORCES" at bounding box center [1317, 174] width 297 height 44
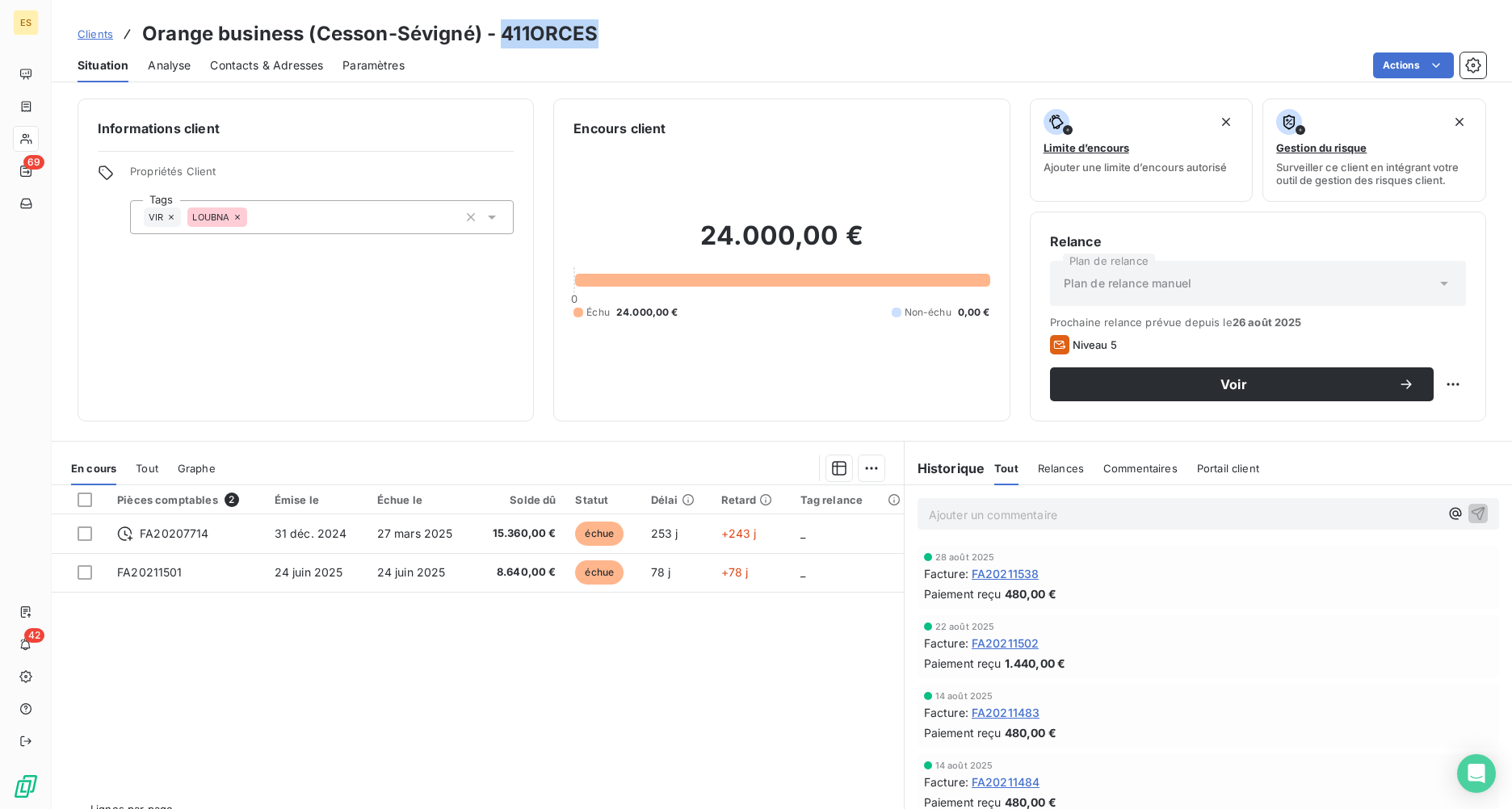
drag, startPoint x: 505, startPoint y: 31, endPoint x: 594, endPoint y: 36, distance: 89.1
click at [594, 36] on h3 "Orange business (Cesson-Sévigné) - 411ORCES" at bounding box center [369, 33] width 455 height 29
copy h3 "411ORCES"
click at [1018, 515] on p "Ajouter un commentaire ﻿" at bounding box center [1184, 515] width 510 height 20
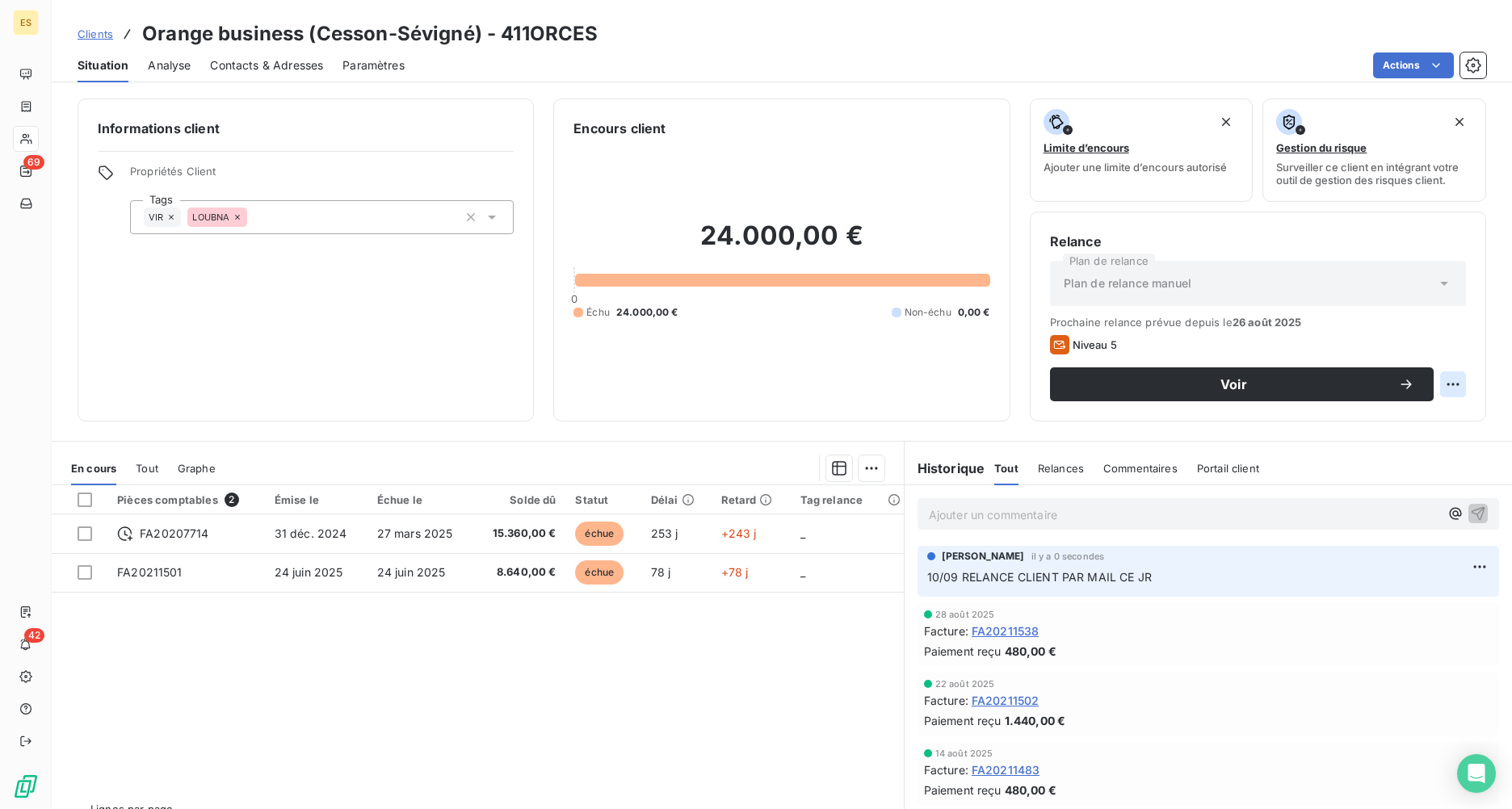
click at [1201, 383] on html "ES 69 42 Clients Orange business (Cesson-Sévigné) - 411ORCES Situation Analyse …" at bounding box center [756, 404] width 1512 height 809
click at [1201, 411] on div "Replanifier cette action" at bounding box center [1374, 420] width 144 height 26
select select "8"
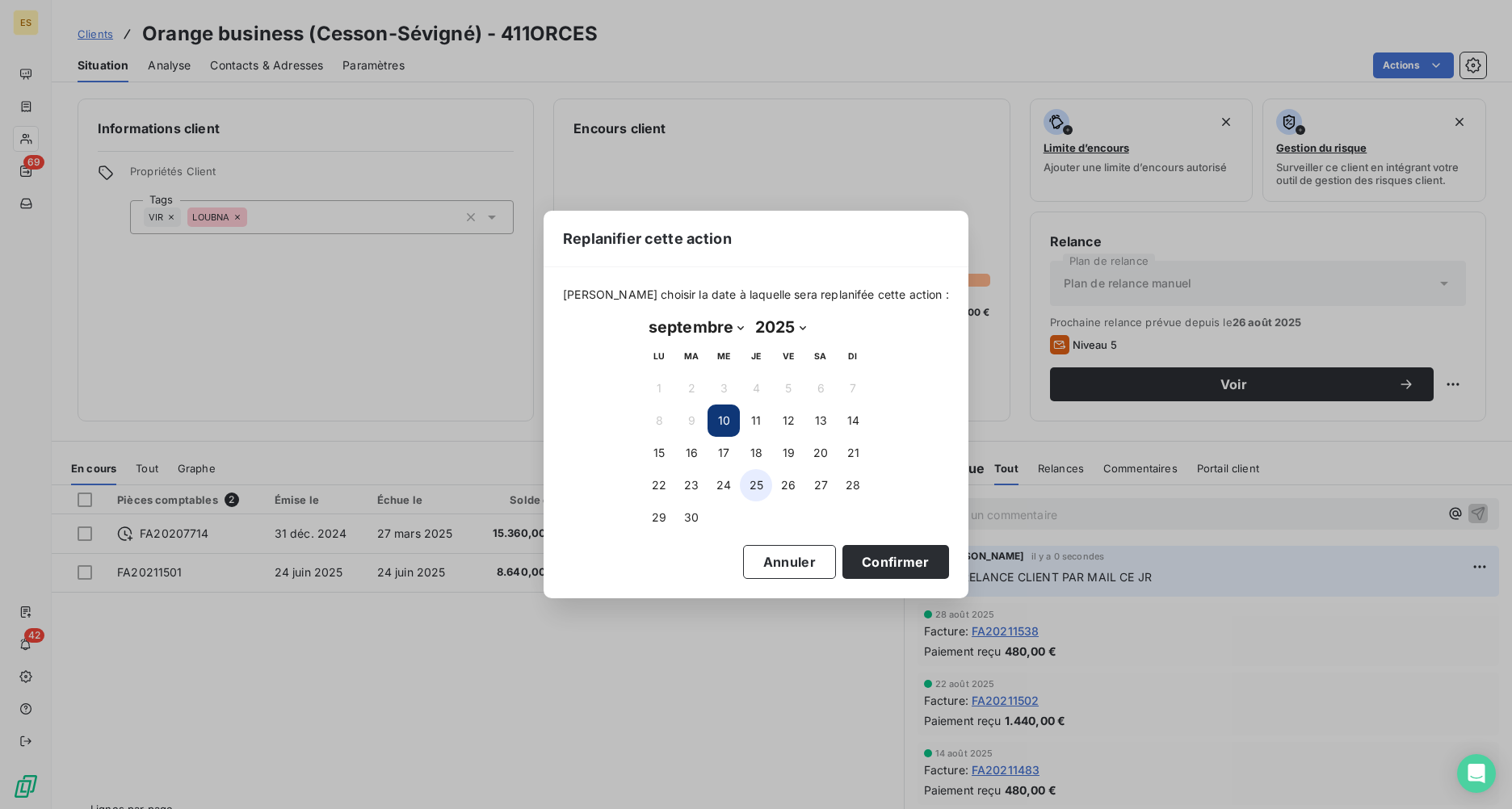
drag, startPoint x: 722, startPoint y: 451, endPoint x: 766, endPoint y: 497, distance: 63.7
click at [729, 455] on button "17" at bounding box center [723, 453] width 32 height 32
click at [870, 571] on button "Confirmer" at bounding box center [896, 562] width 107 height 34
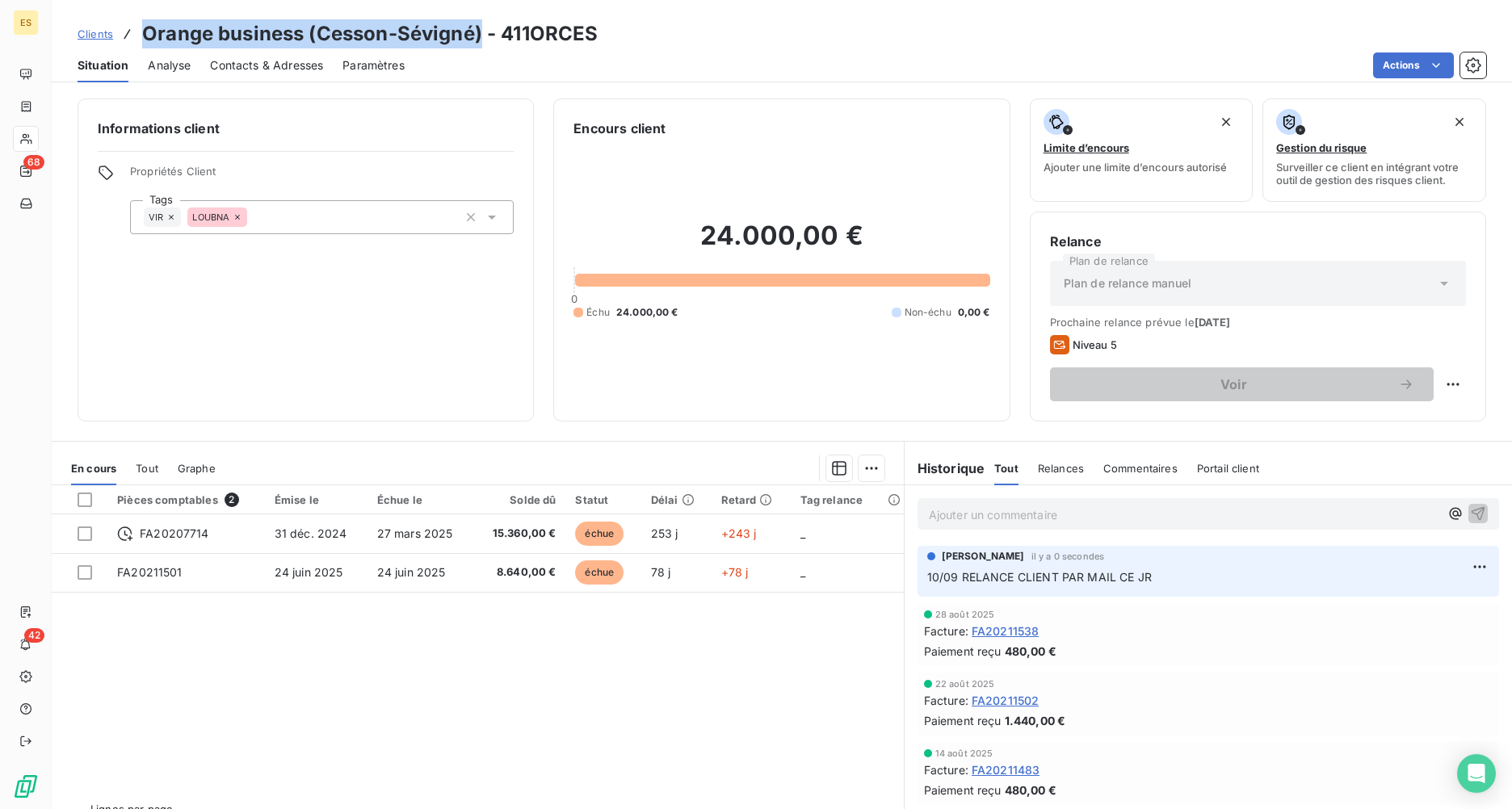
drag, startPoint x: 146, startPoint y: 32, endPoint x: 482, endPoint y: 25, distance: 336.1
click at [482, 25] on h3 "Orange business (Cesson-Sévigné) - 411ORCES" at bounding box center [369, 33] width 455 height 29
copy h3 "Orange business (Cesson-Sévigné)"
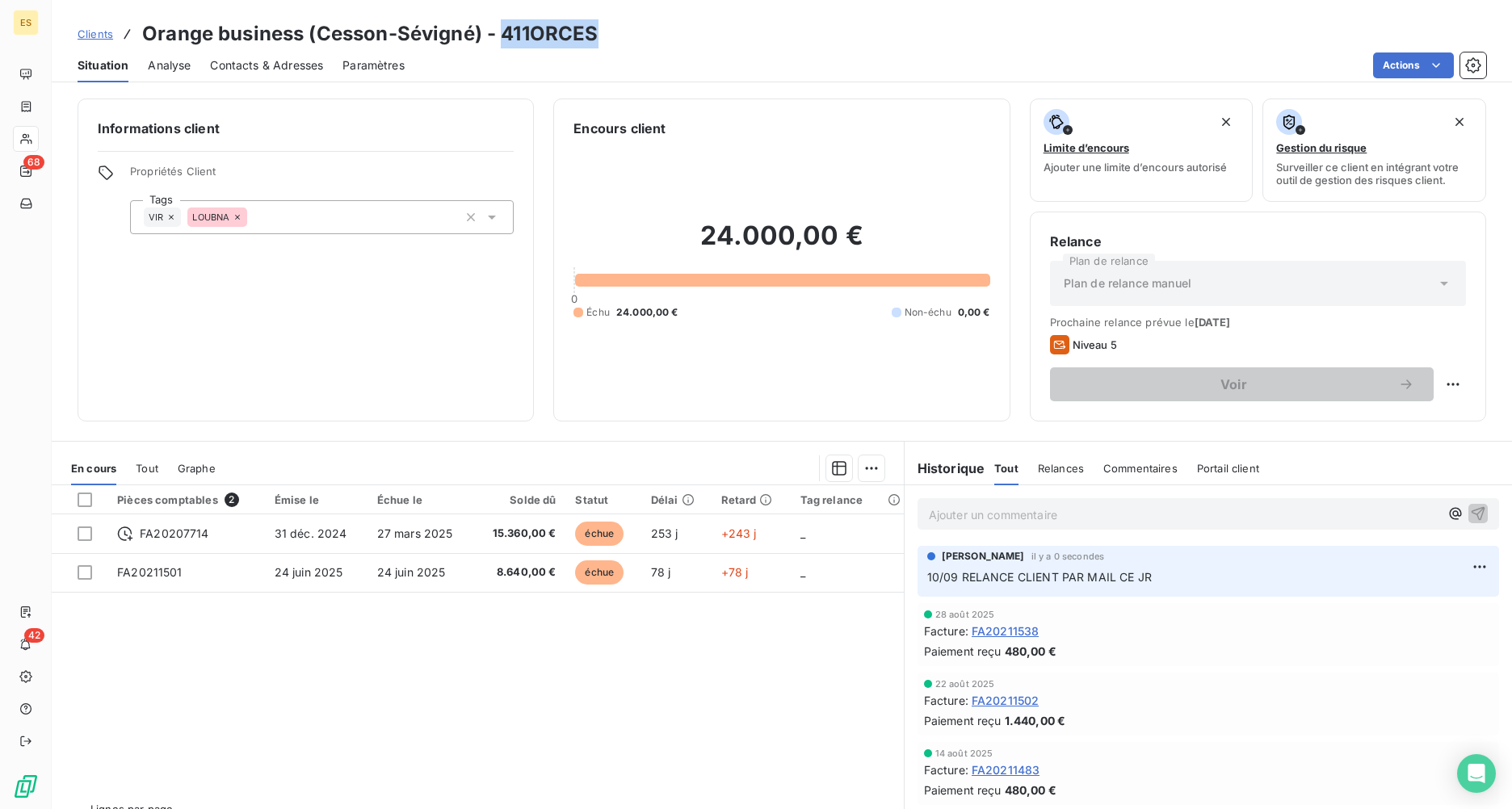
drag, startPoint x: 605, startPoint y: 40, endPoint x: 502, endPoint y: 31, distance: 103.4
click at [502, 31] on div "Clients Orange business (Cesson-Sévigné) - 411ORCES" at bounding box center [782, 33] width 1460 height 29
copy h3 "411ORCES"
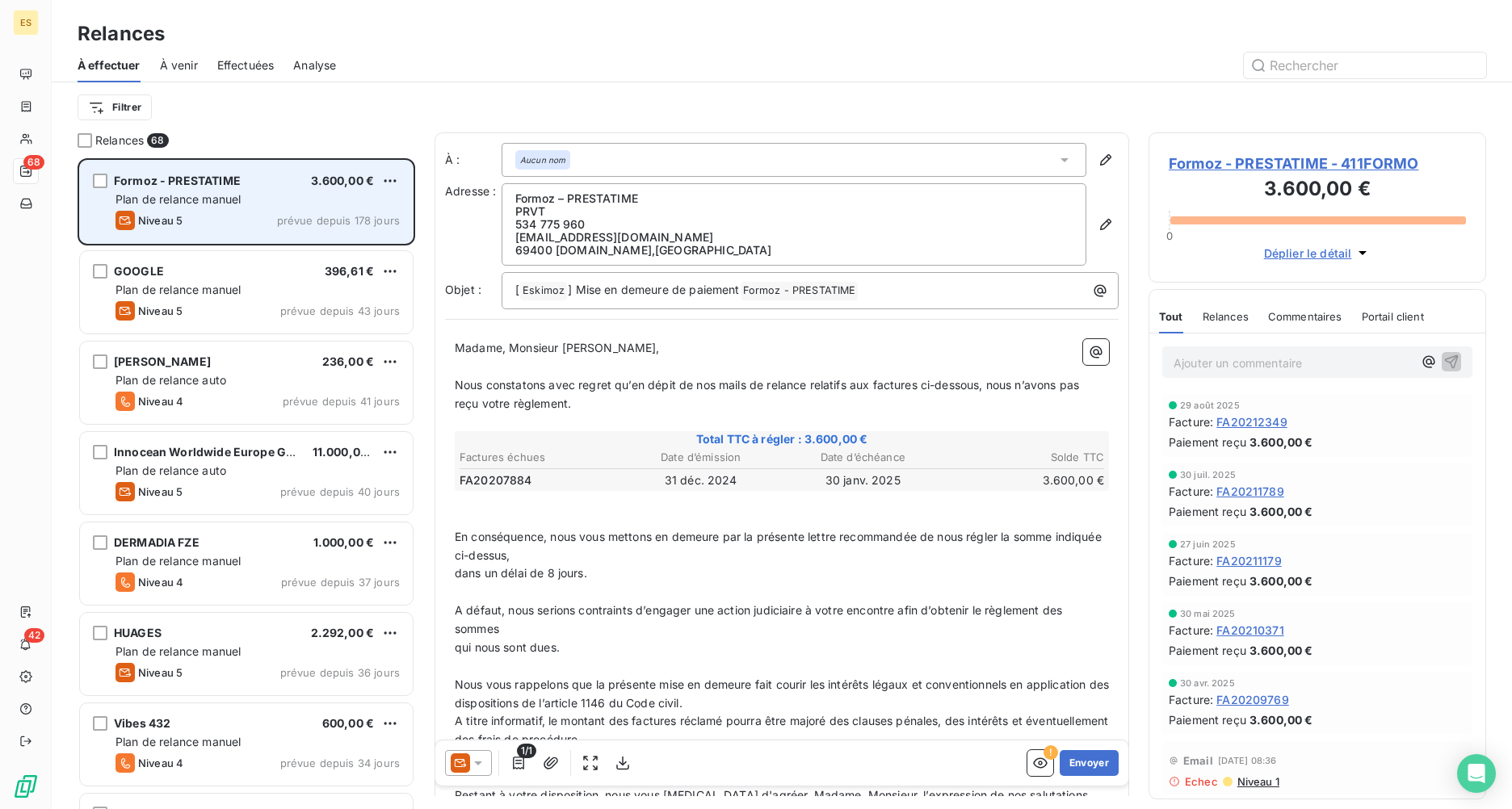
scroll to position [639, 326]
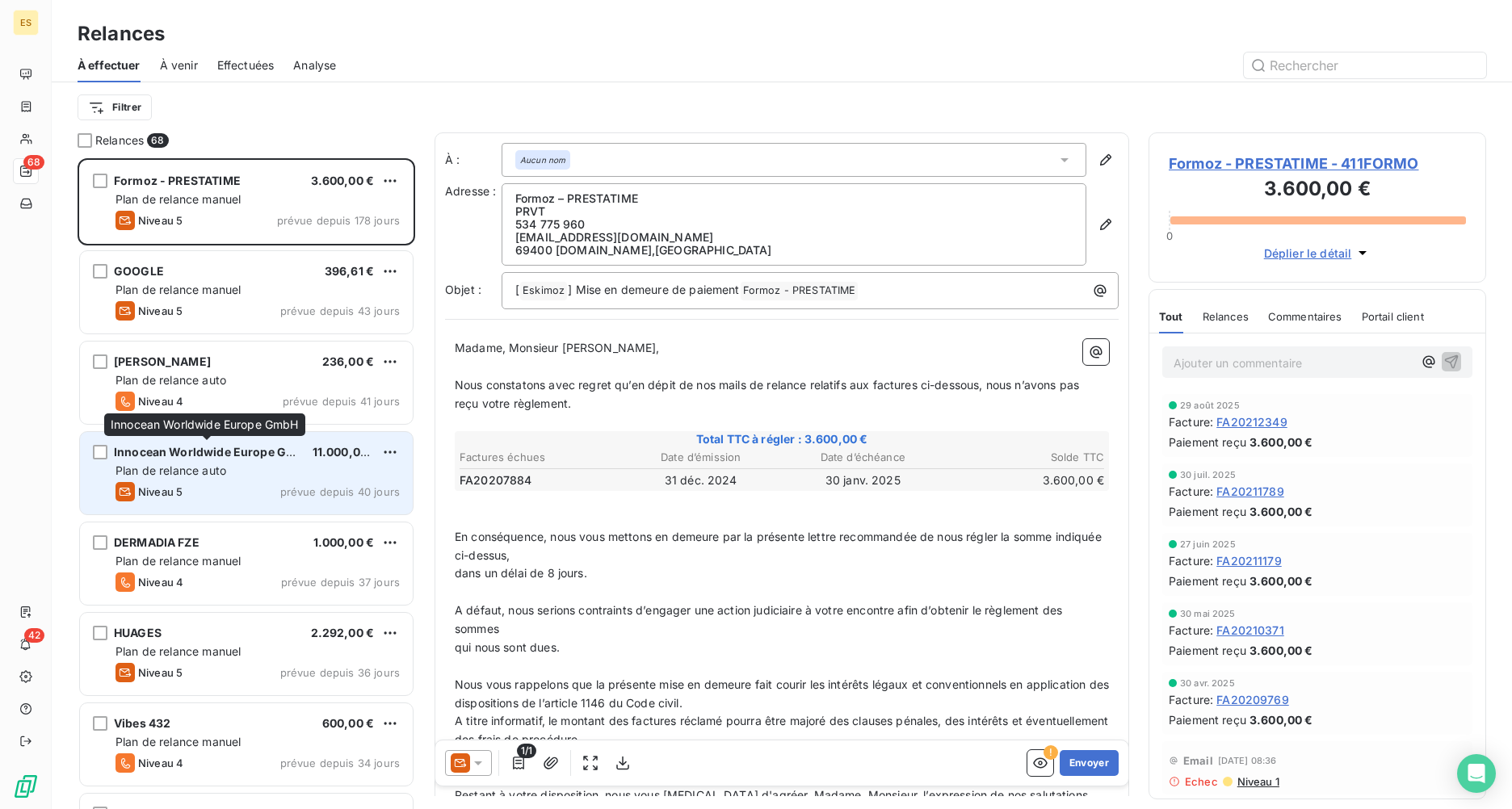
click at [234, 454] on span "Innocean Worldwide Europe GmbH" at bounding box center [213, 452] width 199 height 14
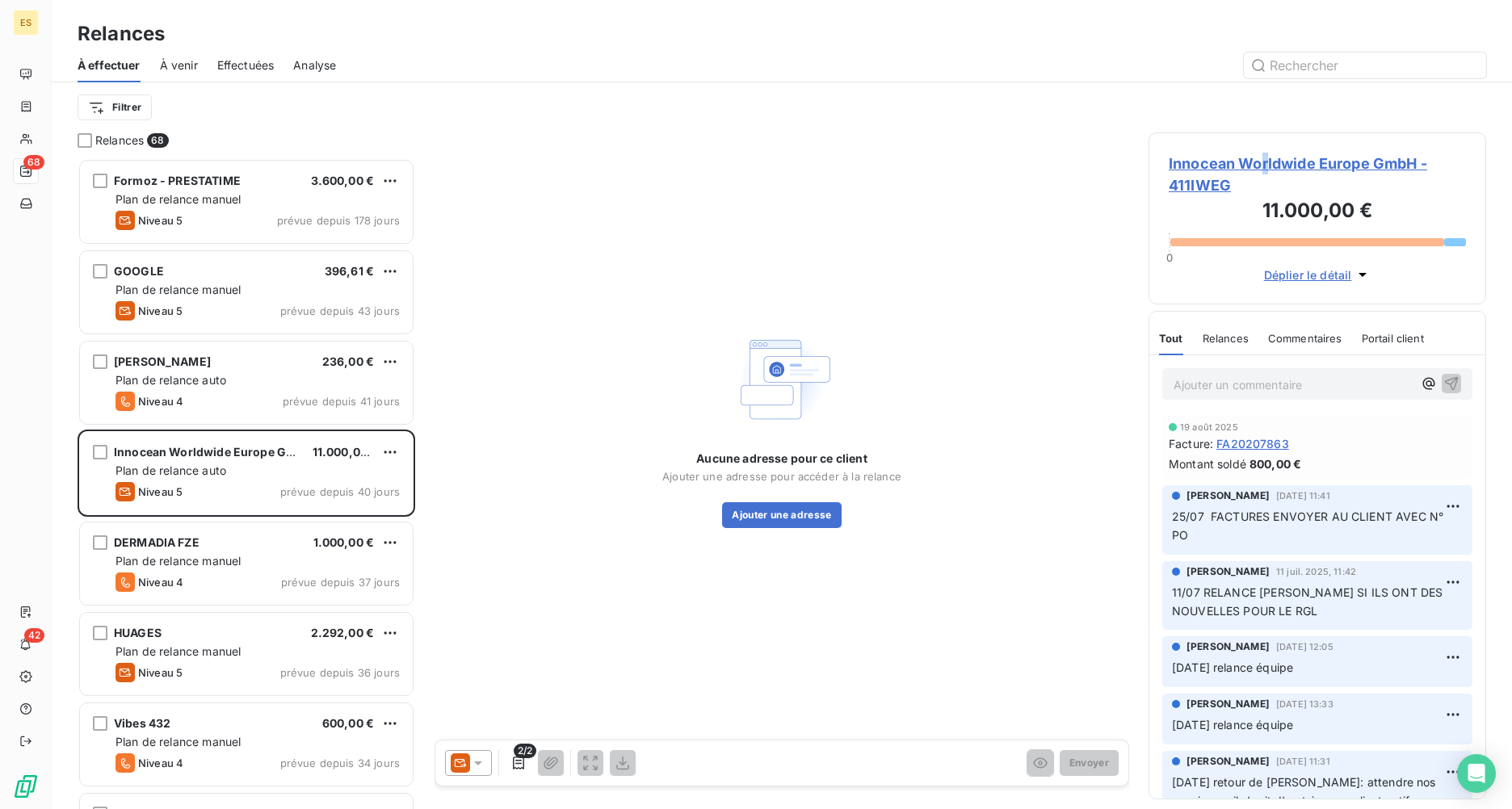
click at [1201, 160] on span "Innocean Worldwide Europe GmbH - 411IWEG" at bounding box center [1317, 174] width 297 height 44
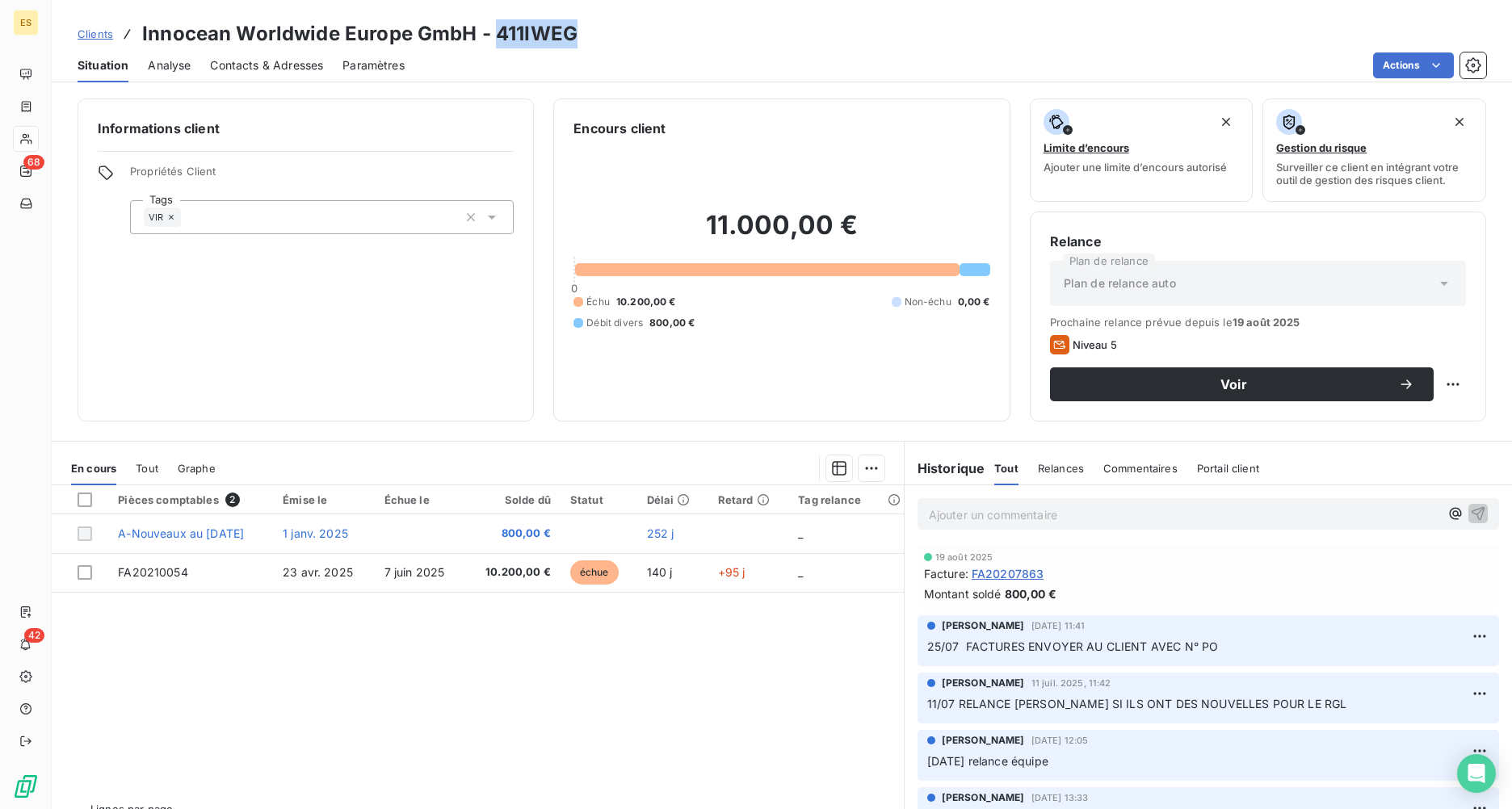
drag, startPoint x: 497, startPoint y: 26, endPoint x: 575, endPoint y: 37, distance: 78.8
click at [575, 37] on h3 "Innocean Worldwide Europe GmbH - 411IWEG" at bounding box center [359, 33] width 435 height 29
copy h3 "411IWEG"
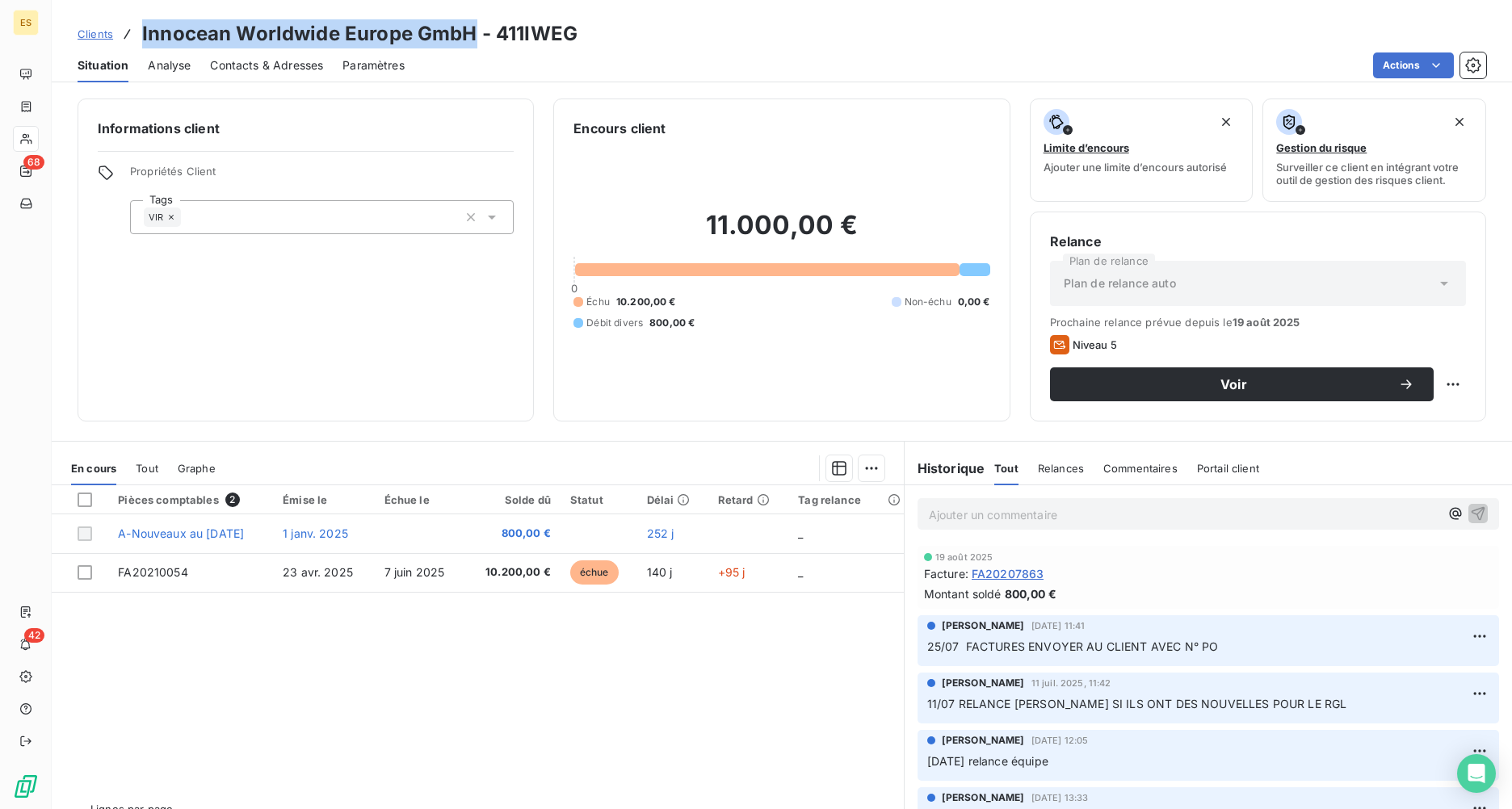
drag, startPoint x: 139, startPoint y: 27, endPoint x: 471, endPoint y: 46, distance: 332.5
click at [471, 46] on div "Clients Innocean Worldwide Europe GmbH - [GEOGRAPHIC_DATA]" at bounding box center [327, 33] width 500 height 29
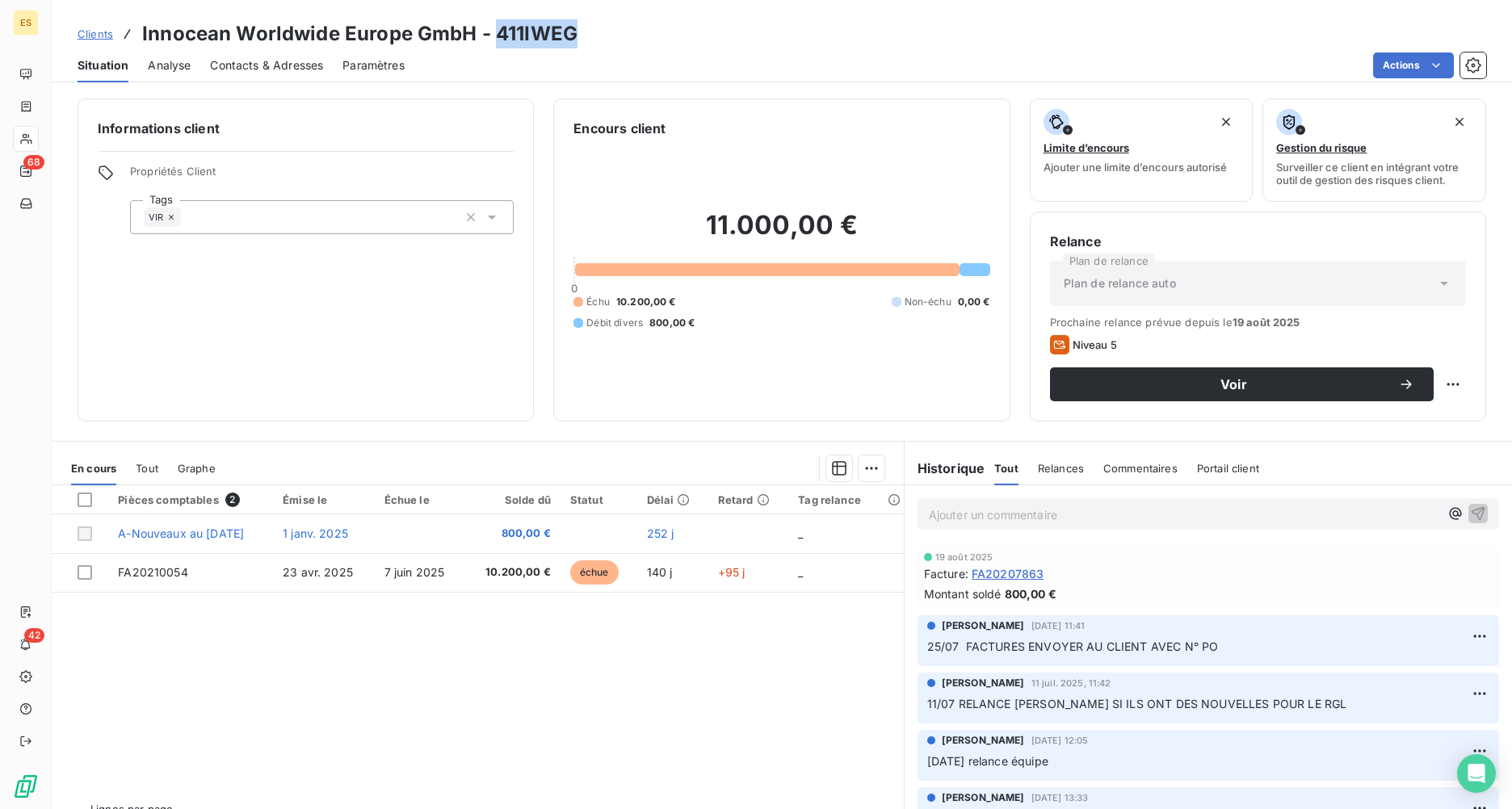
drag, startPoint x: 579, startPoint y: 36, endPoint x: 498, endPoint y: 33, distance: 81.1
click at [498, 33] on div "Clients Innocean Worldwide Europe GmbH - [GEOGRAPHIC_DATA]" at bounding box center [782, 33] width 1460 height 29
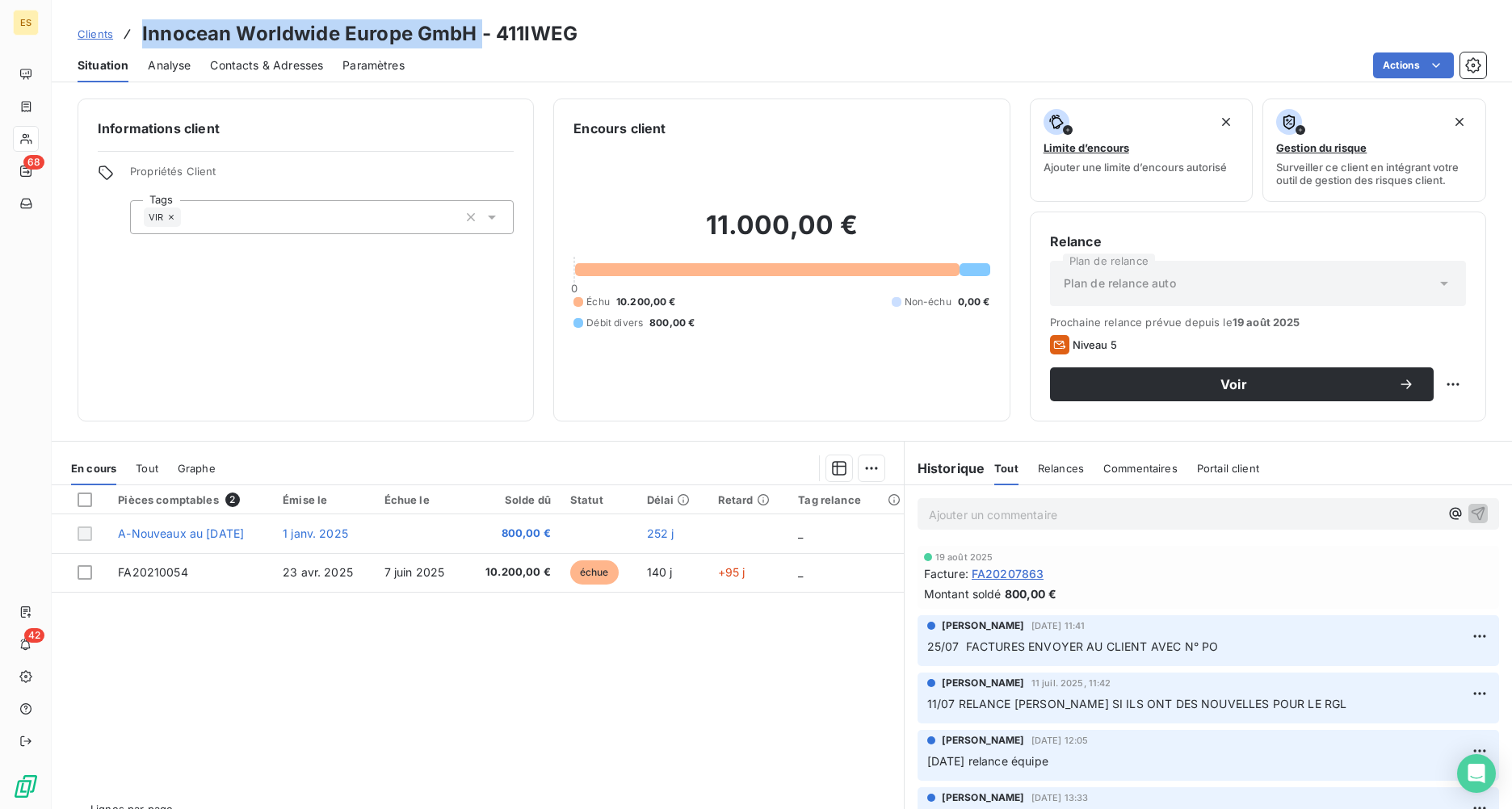
drag, startPoint x: 478, startPoint y: 32, endPoint x: 142, endPoint y: 28, distance: 336.0
click at [142, 28] on h3 "Innocean Worldwide Europe GmbH - 411IWEG" at bounding box center [359, 33] width 435 height 29
click at [993, 524] on p "Ajouter un commentaire ﻿" at bounding box center [1184, 515] width 510 height 20
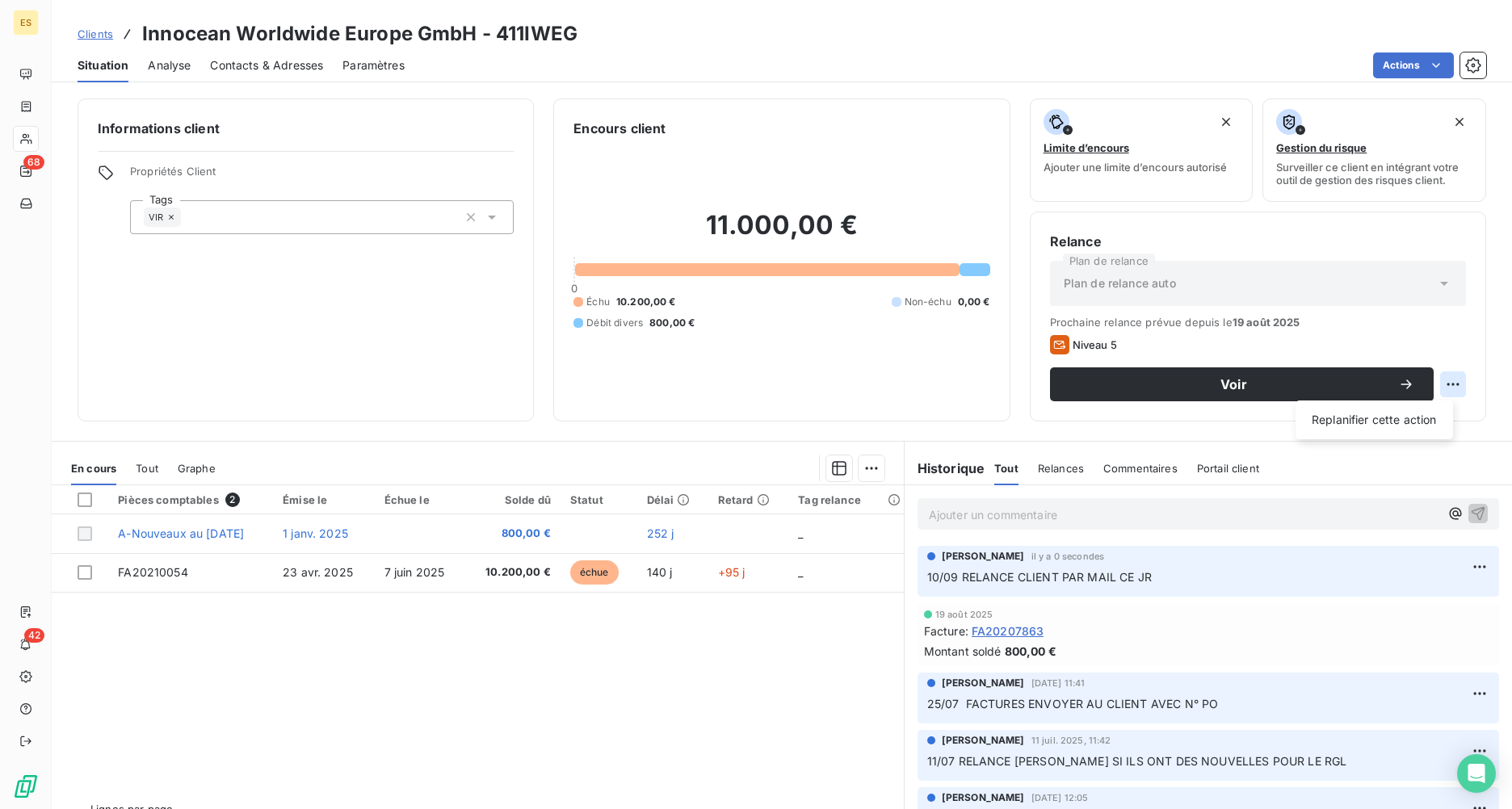
click at [1201, 380] on html "ES 68 42 Clients Innocean Worldwide Europe GmbH - 411IWEG Situation Analyse Con…" at bounding box center [756, 404] width 1512 height 809
click at [1201, 423] on div "Replanifier cette action" at bounding box center [1374, 420] width 144 height 26
select select "8"
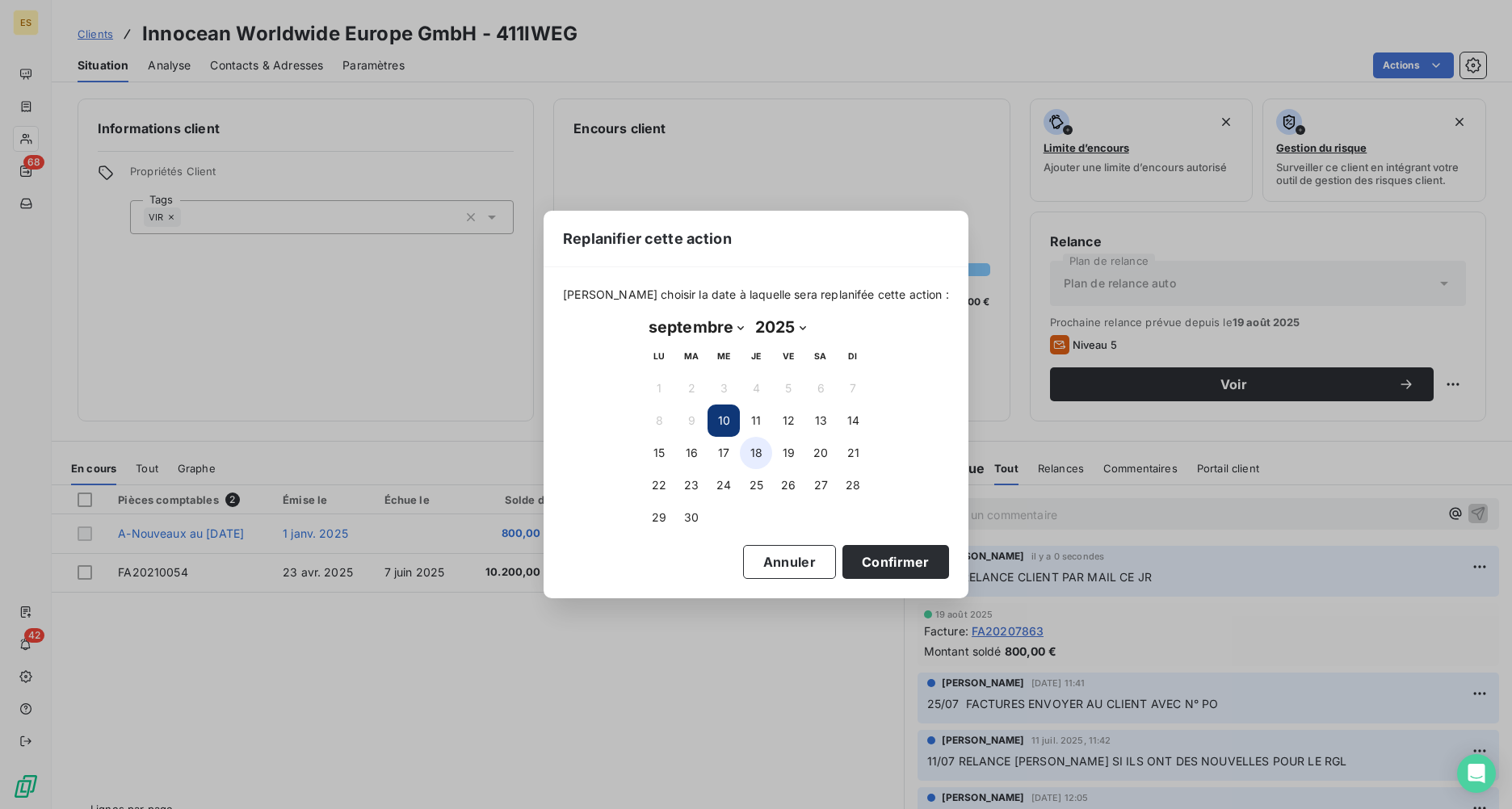
click at [753, 453] on button "18" at bounding box center [756, 453] width 32 height 32
click at [857, 549] on button "Confirmer" at bounding box center [896, 562] width 107 height 34
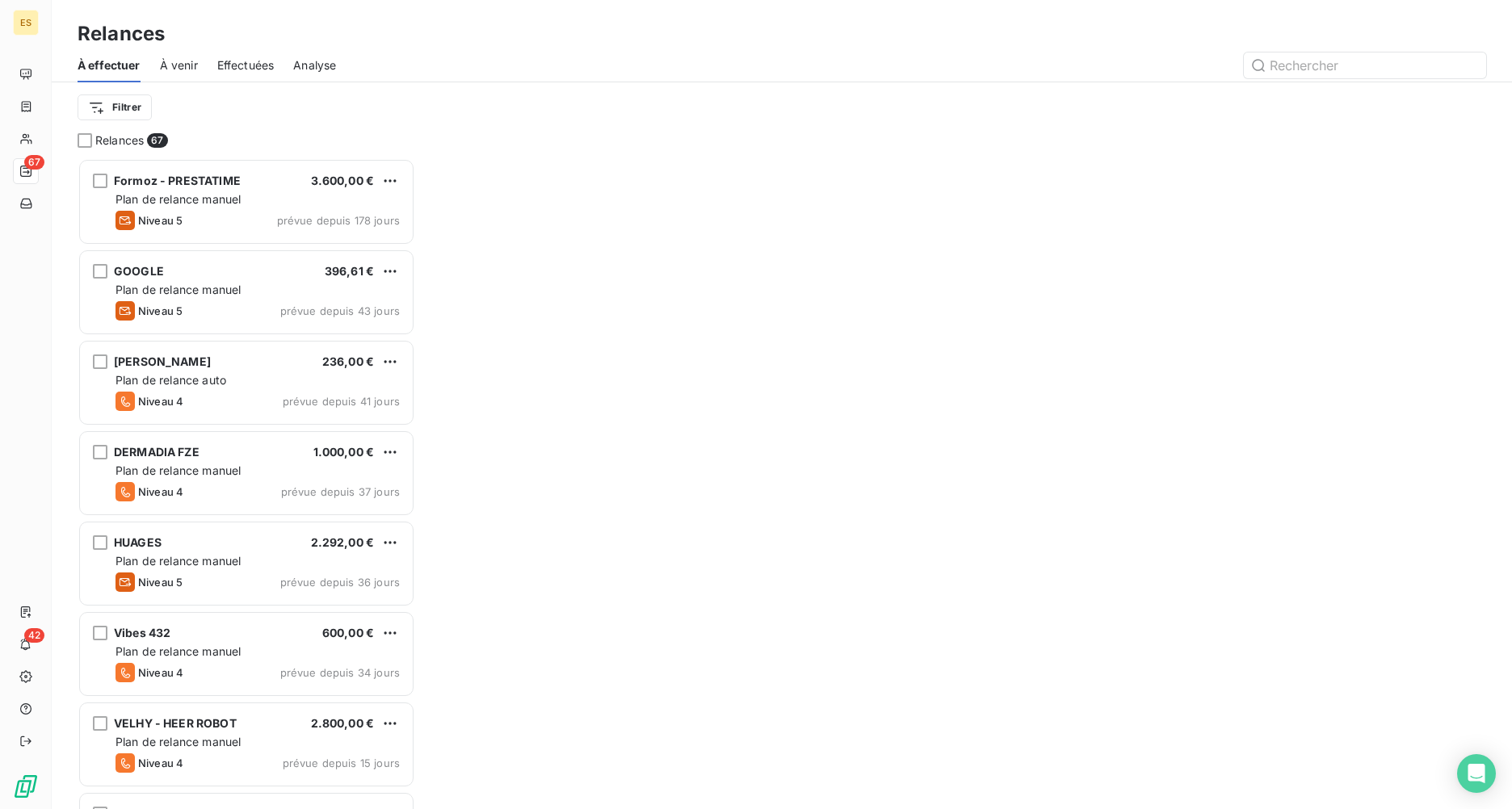
scroll to position [13, 13]
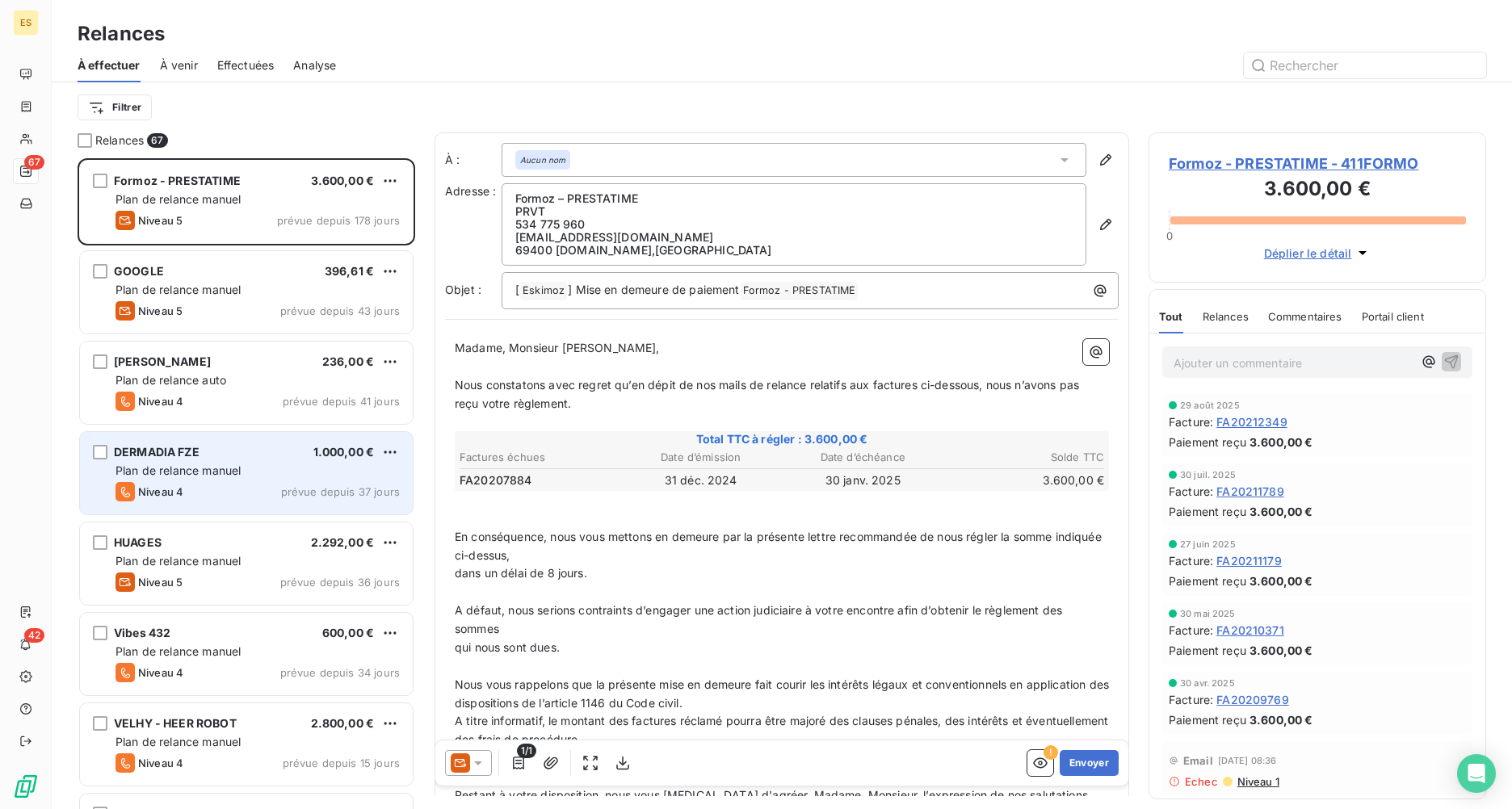
click at [243, 461] on div "DERMADIA FZE 1.000,00 € Plan de relance [PERSON_NAME] 4 prévue depuis 37 jours" at bounding box center [246, 474] width 333 height 82
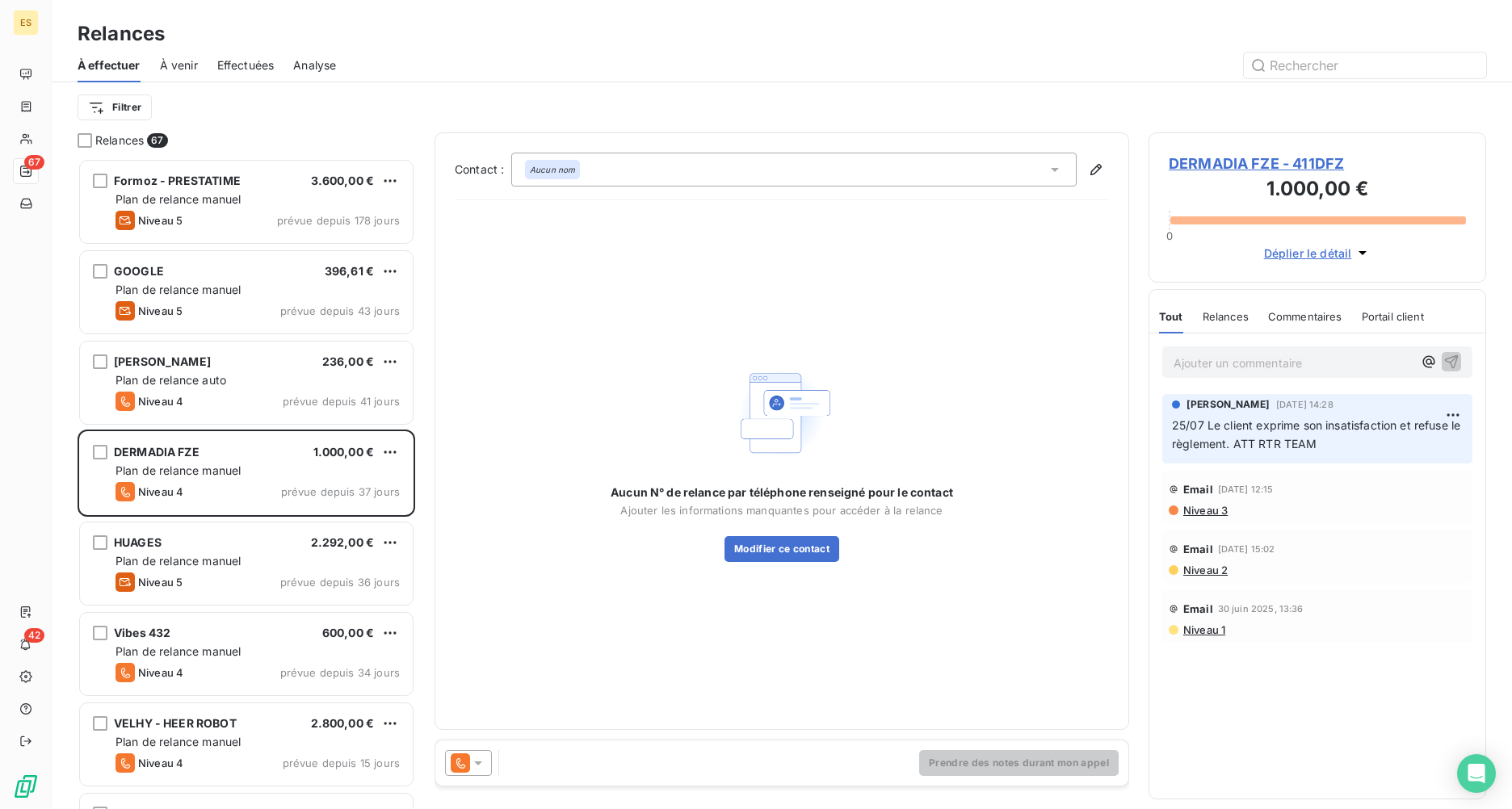
click at [1201, 161] on span "DERMADIA FZE - 411DFZ" at bounding box center [1317, 163] width 297 height 22
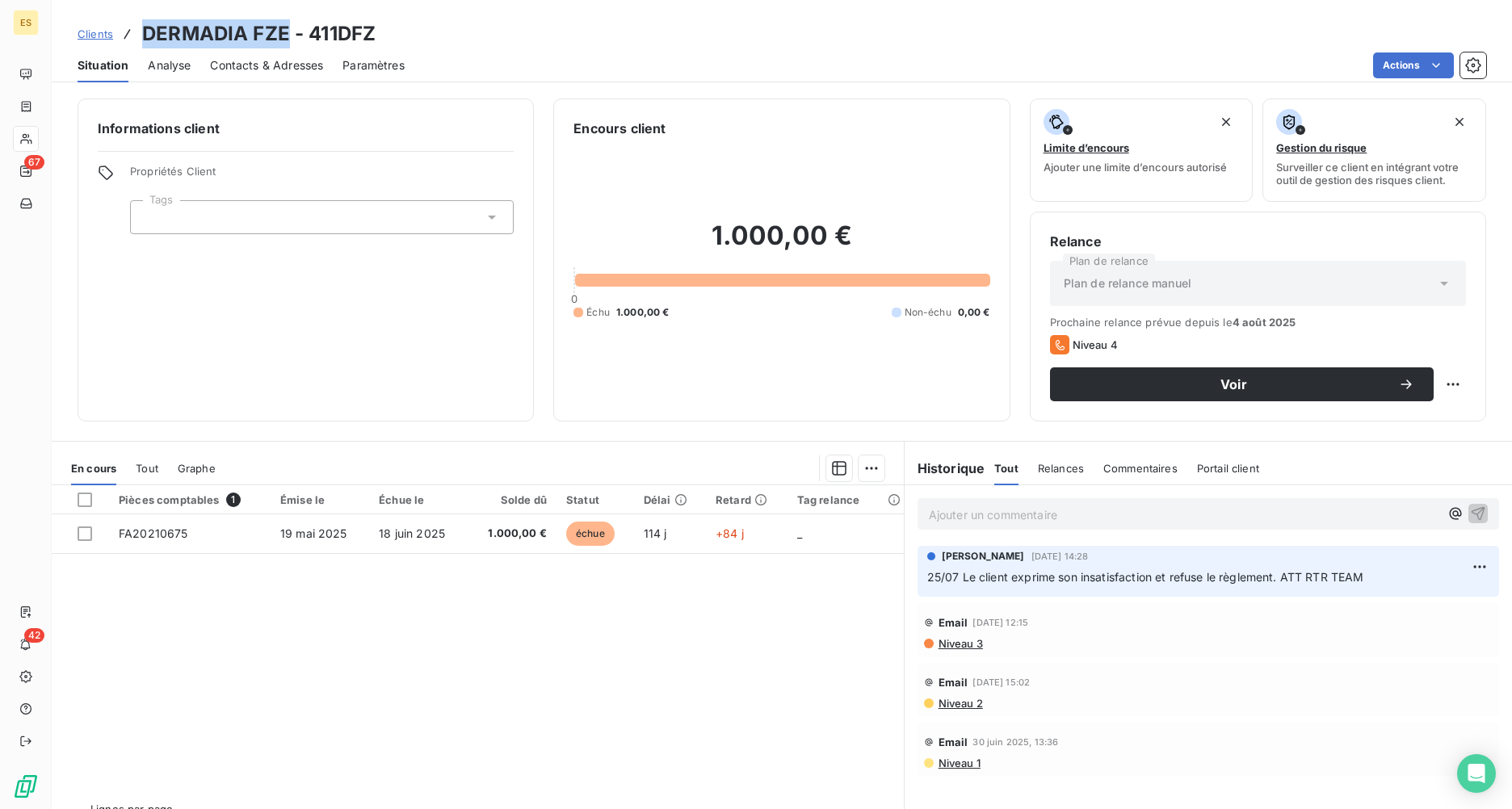
drag, startPoint x: 289, startPoint y: 35, endPoint x: 146, endPoint y: 28, distance: 143.2
click at [146, 28] on h3 "DERMADIA FZE - 411DFZ" at bounding box center [258, 33] width 234 height 29
click at [1016, 517] on p "Ajouter un commentaire ﻿" at bounding box center [1184, 515] width 510 height 20
click at [946, 520] on p "Ajouter un commentaire ﻿" at bounding box center [1184, 515] width 510 height 20
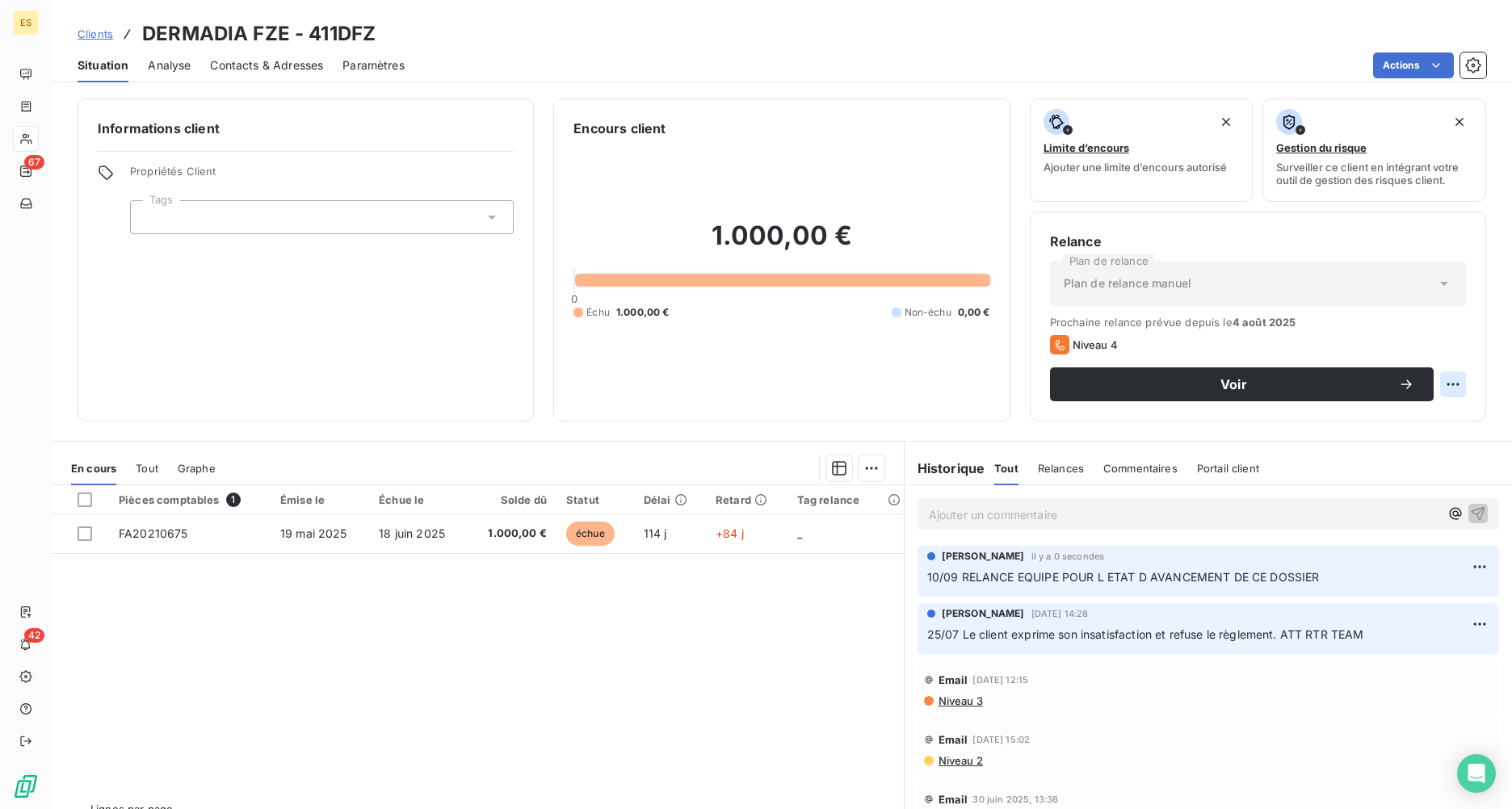
click at [1201, 382] on html "ES 67 42 Clients DERMADIA FZE - 411DFZ Situation Analyse Contacts & Adresses Pa…" at bounding box center [756, 404] width 1512 height 809
click at [1201, 413] on div "Replanifier cette action" at bounding box center [1374, 420] width 144 height 26
select select "8"
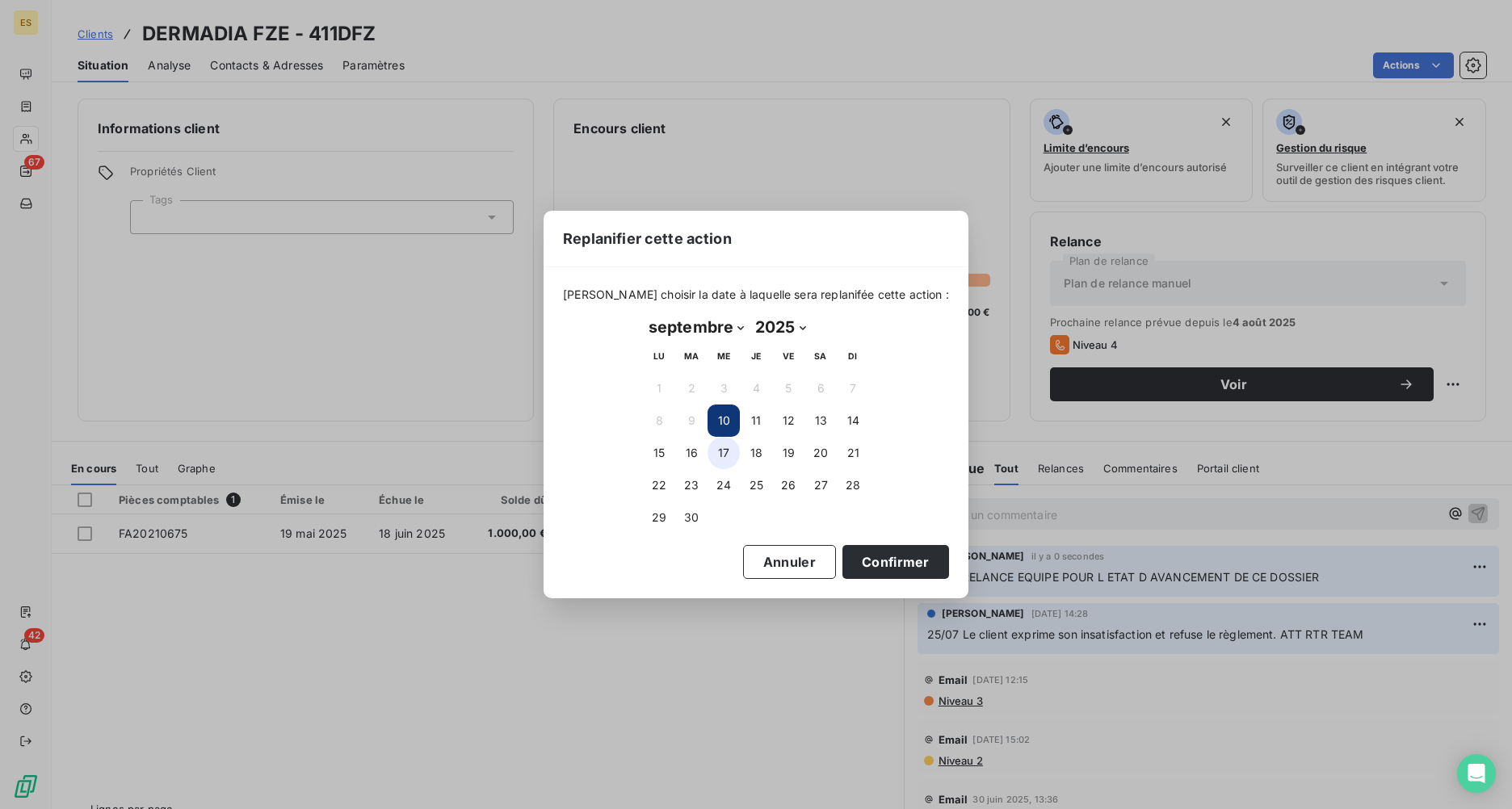
click at [720, 454] on button "17" at bounding box center [723, 453] width 32 height 32
click at [853, 574] on button "Confirmer" at bounding box center [896, 562] width 107 height 34
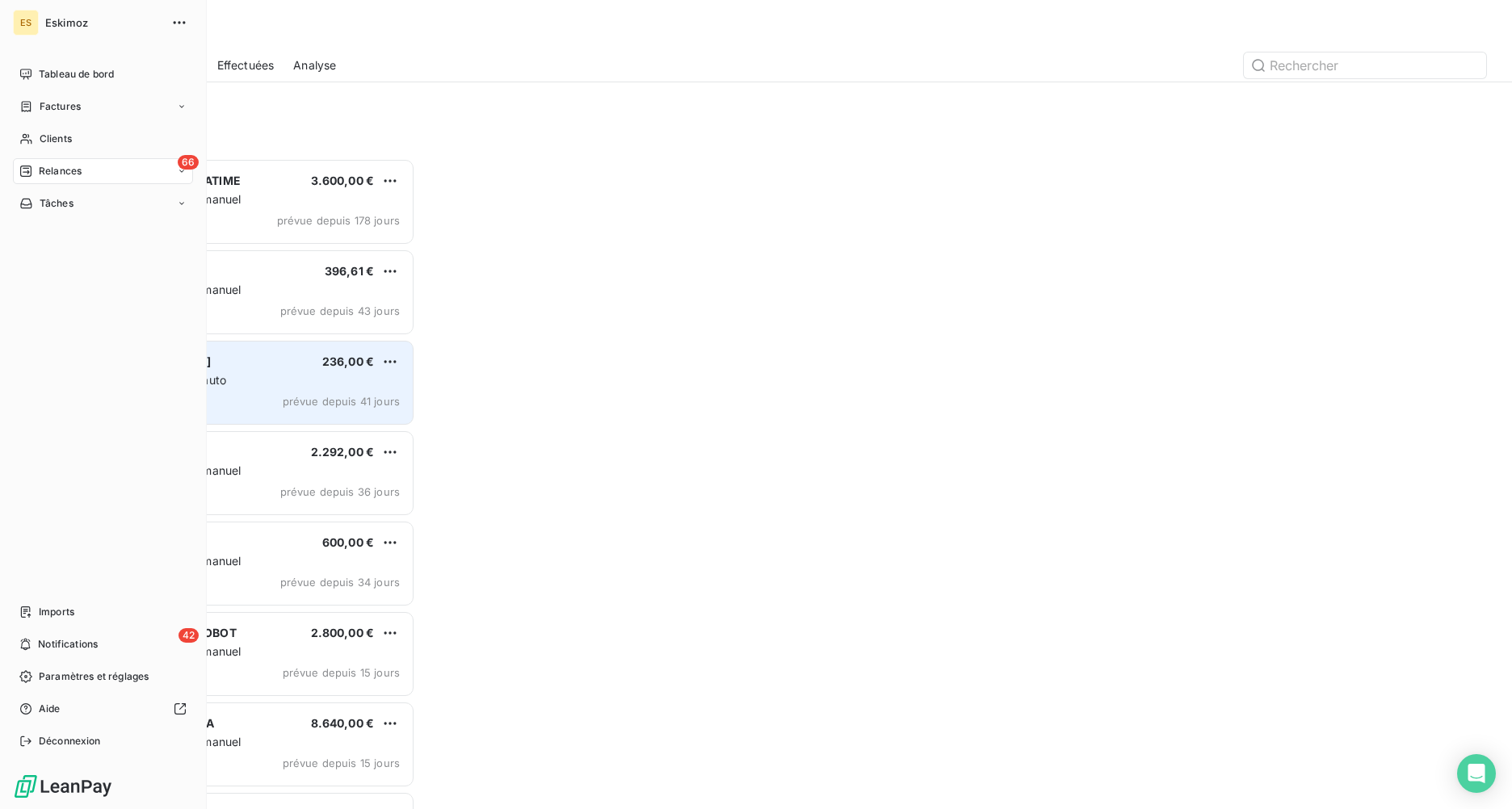
scroll to position [639, 326]
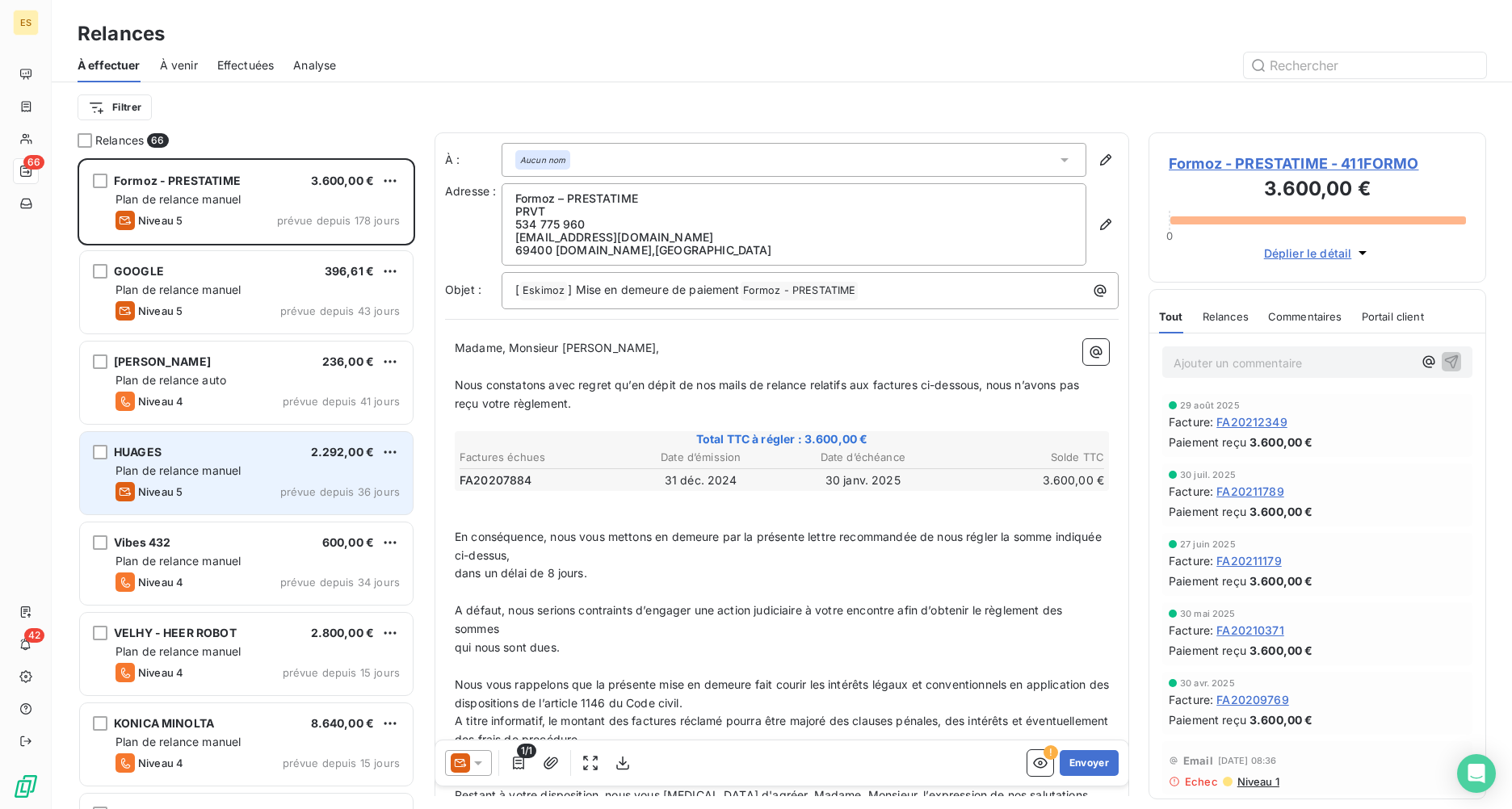
click at [165, 468] on span "Plan de relance manuel" at bounding box center [178, 470] width 125 height 14
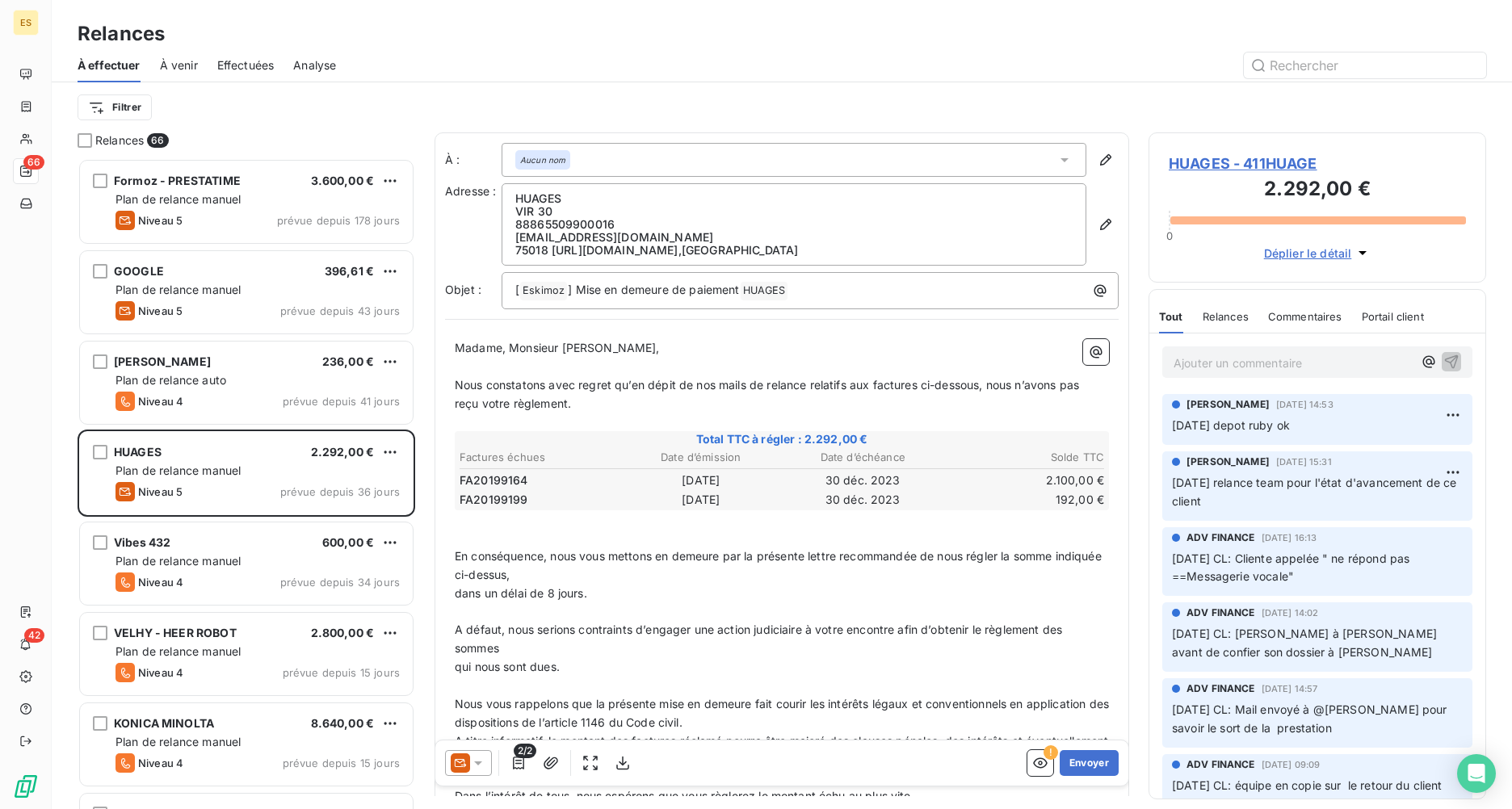
click at [1201, 164] on span "HUAGES - 411HUAGE" at bounding box center [1317, 163] width 297 height 22
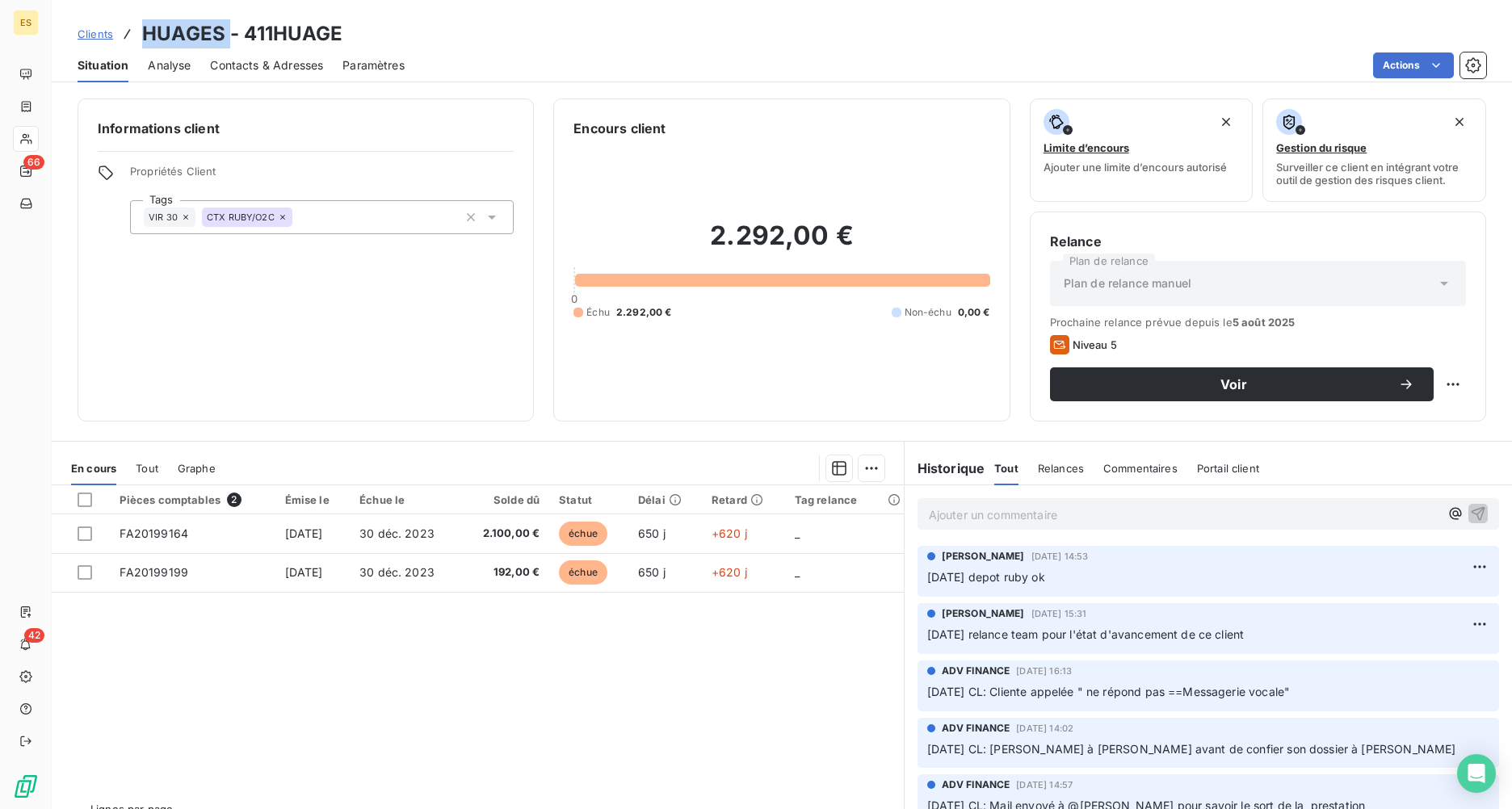
drag, startPoint x: 226, startPoint y: 34, endPoint x: 144, endPoint y: 26, distance: 82.4
click at [144, 26] on h3 "HUAGES - 411HUAGE" at bounding box center [243, 33] width 201 height 29
drag, startPoint x: 144, startPoint y: 26, endPoint x: 144, endPoint y: 35, distance: 9.0
click at [1201, 376] on html "ES 66 42 Clients HUAGES - 411HUAGE Situation Analyse Contacts & Adresses Paramè…" at bounding box center [756, 404] width 1512 height 809
click at [1201, 407] on div "Replanifier cette action" at bounding box center [1374, 420] width 144 height 26
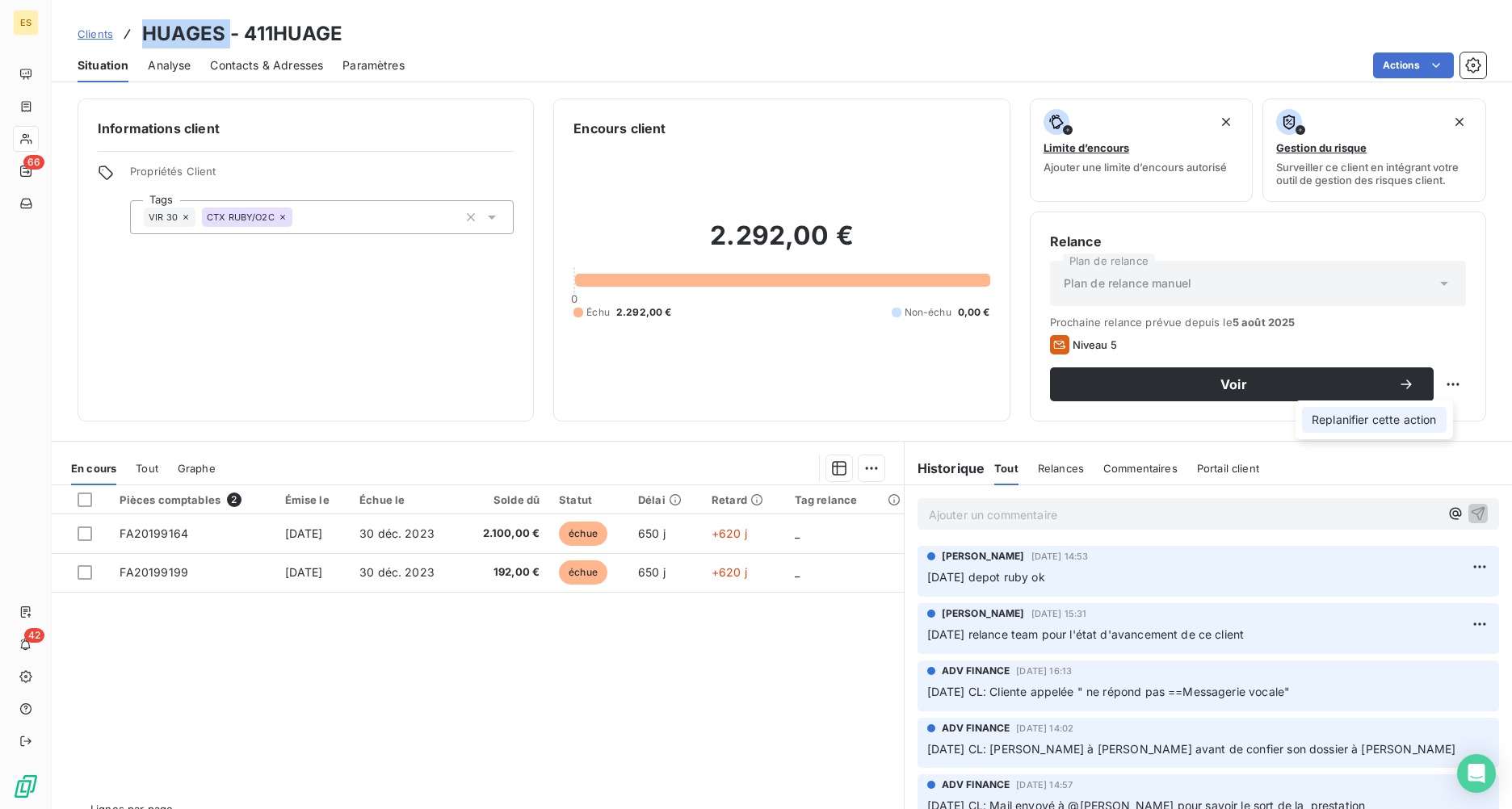
select select "8"
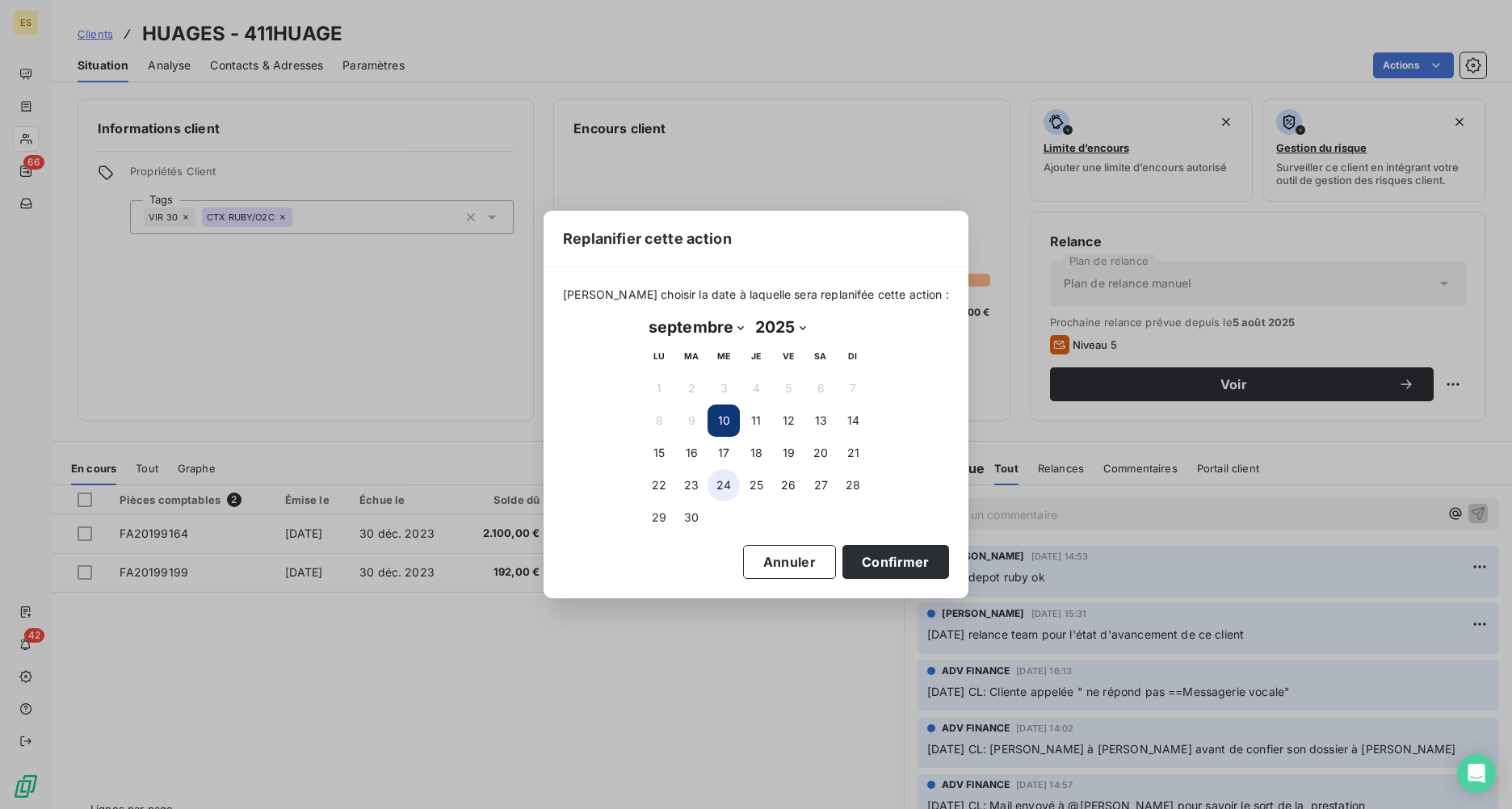
click at [721, 483] on button "24" at bounding box center [723, 485] width 32 height 32
drag, startPoint x: 873, startPoint y: 573, endPoint x: 851, endPoint y: 565, distance: 23.4
click at [872, 573] on button "Confirmer" at bounding box center [896, 562] width 107 height 34
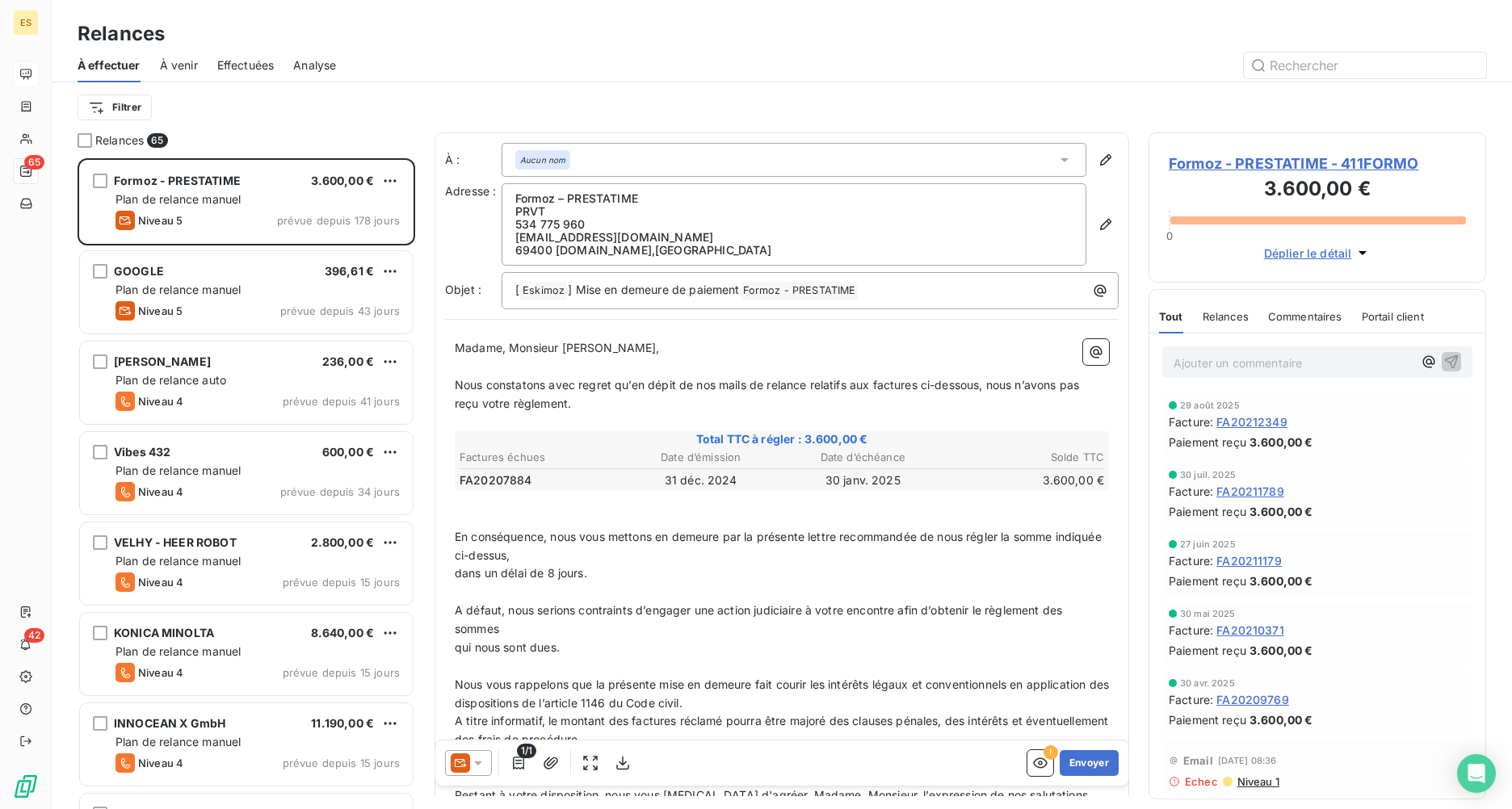
scroll to position [639, 326]
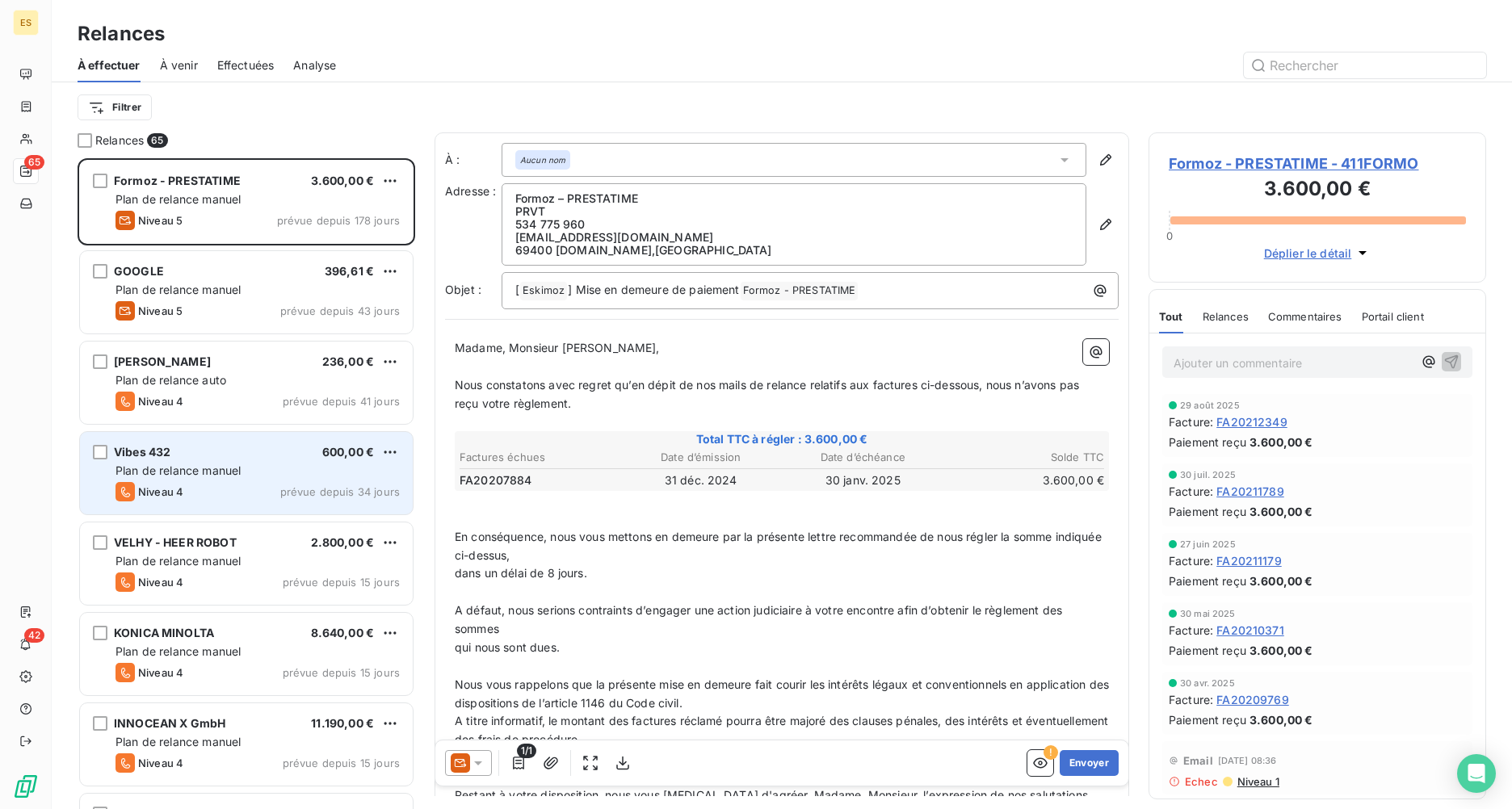
click at [166, 476] on span "Plan de relance manuel" at bounding box center [178, 470] width 125 height 14
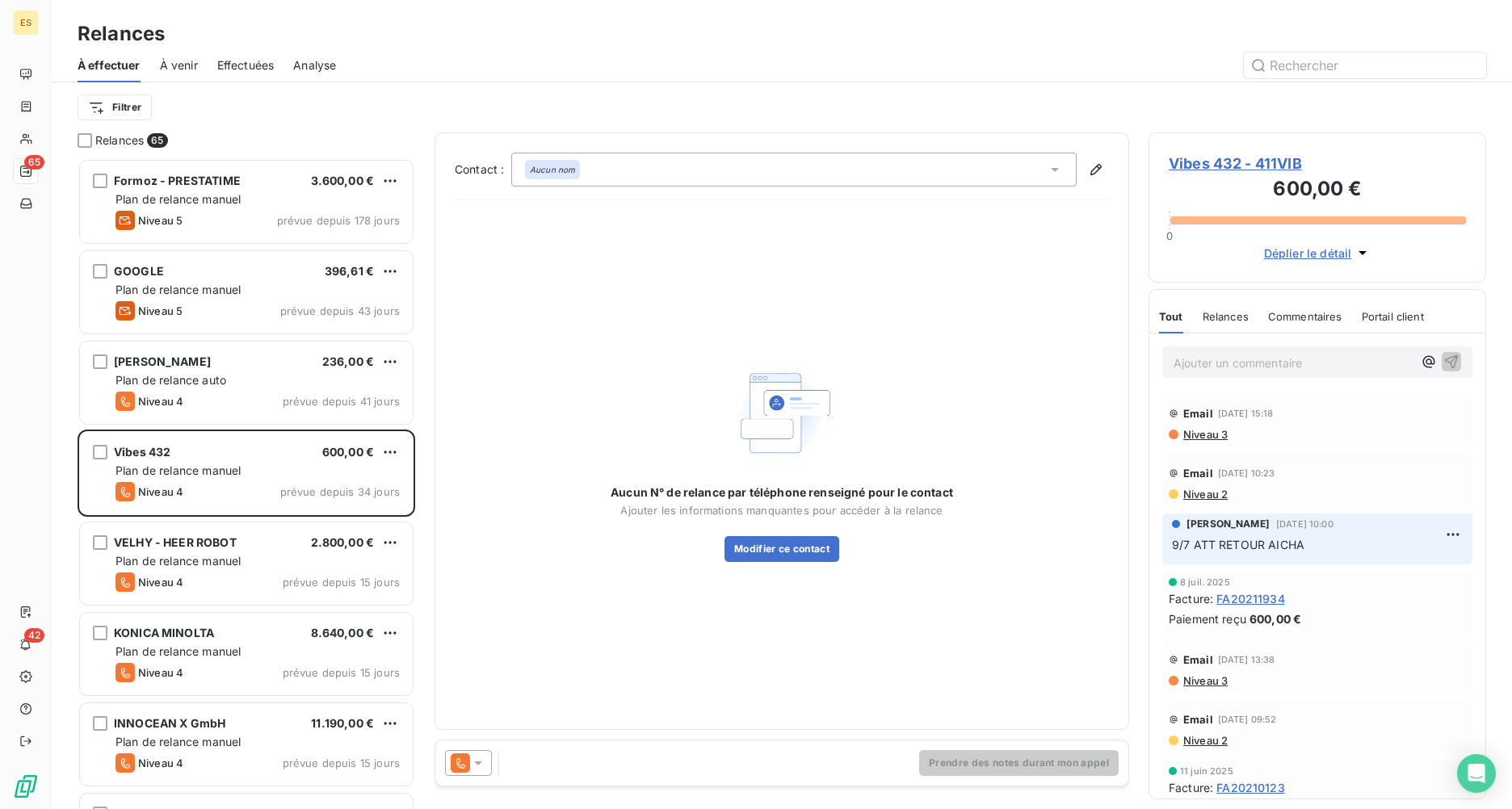
click at [1201, 165] on span "Vibes 432 - 411VIB" at bounding box center [1317, 163] width 297 height 22
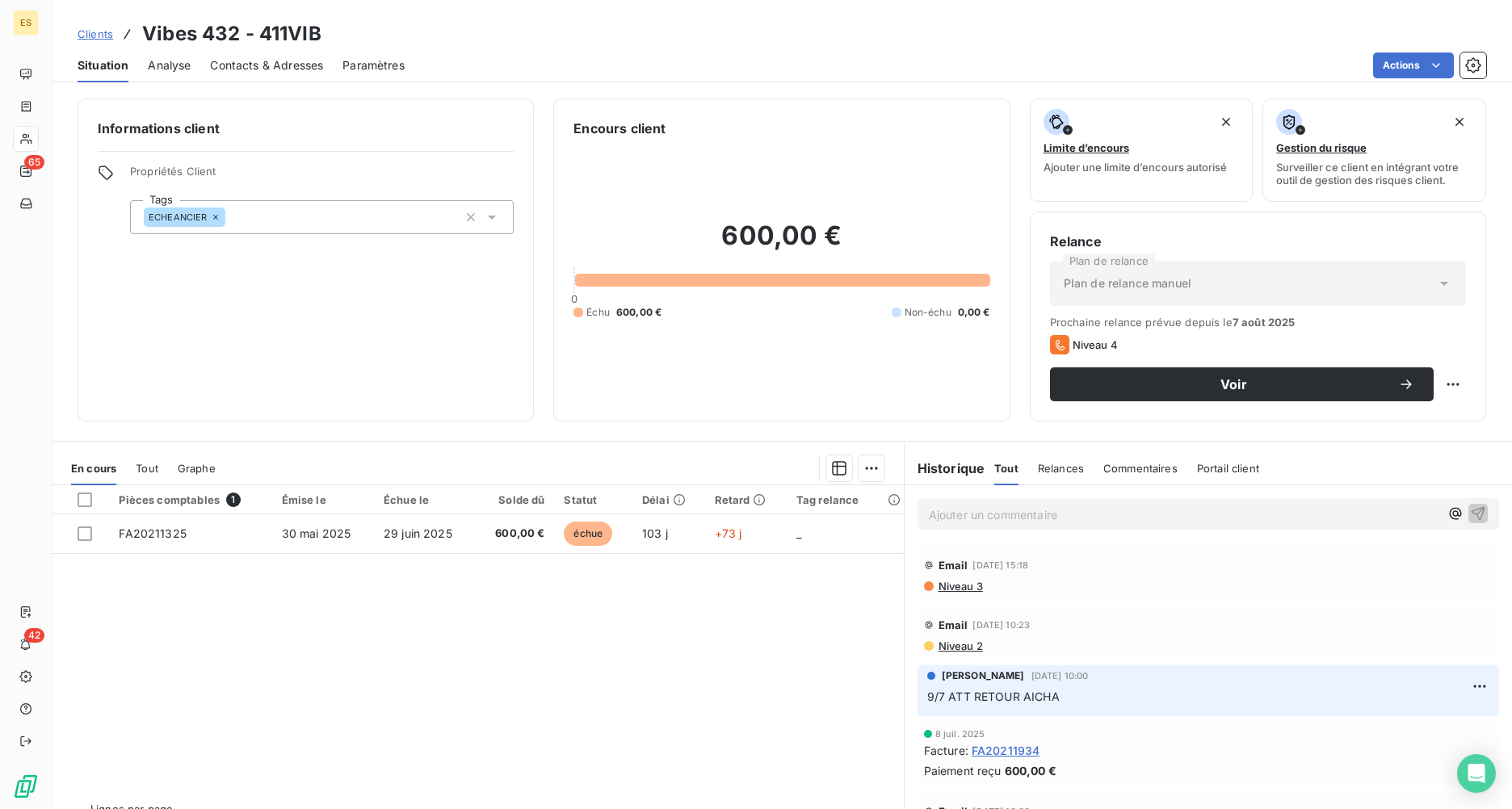
click at [227, 29] on h3 "Vibes 432 - 411VIB" at bounding box center [231, 33] width 179 height 29
drag, startPoint x: 235, startPoint y: 34, endPoint x: 143, endPoint y: 28, distance: 92.2
click at [143, 28] on h3 "Vibes 432 - 411VIB" at bounding box center [231, 33] width 179 height 29
click at [322, 26] on div "Clients Vibes 432 - 411VIB" at bounding box center [782, 33] width 1460 height 29
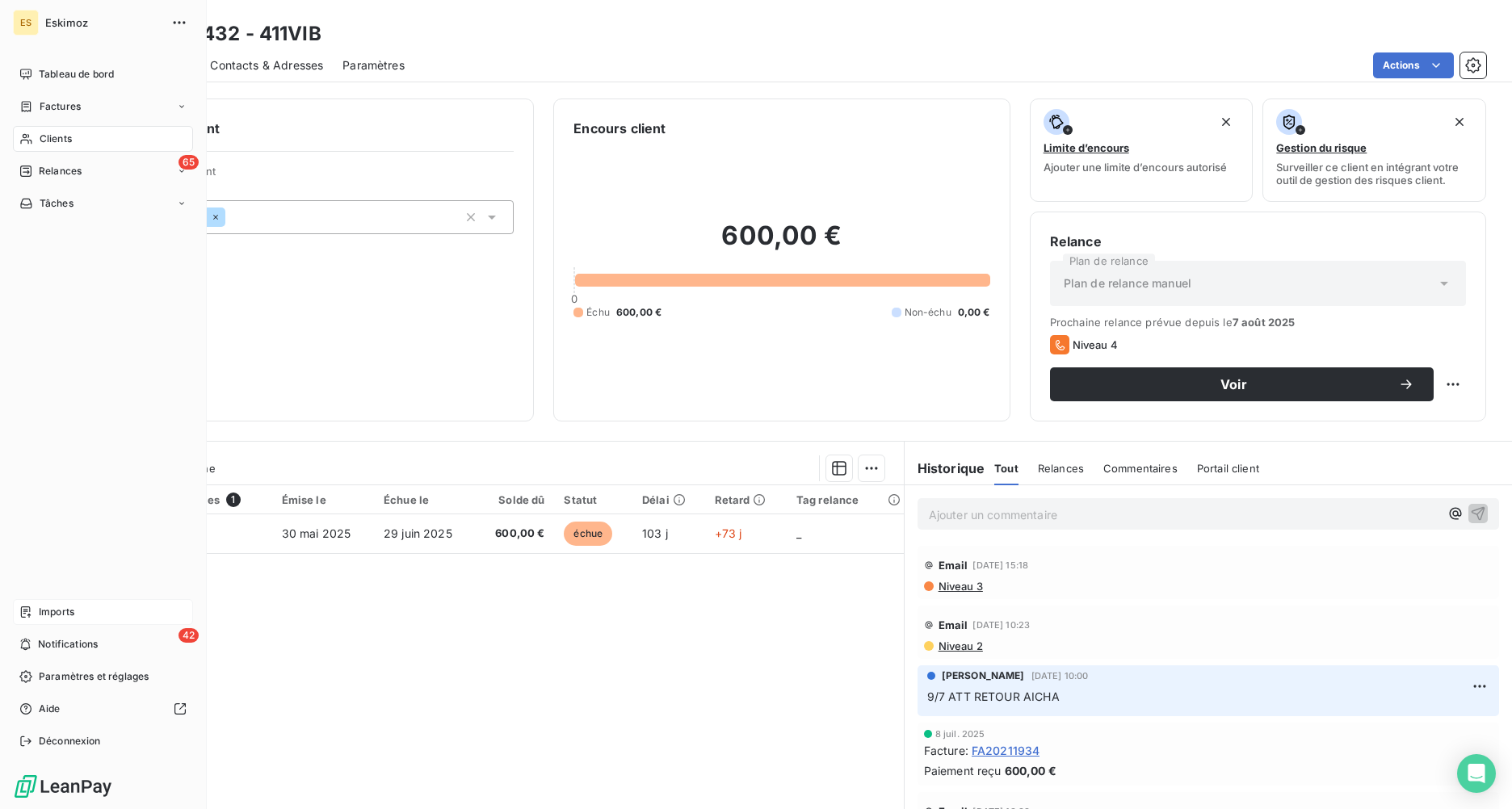
click at [58, 595] on span "Imports" at bounding box center [56, 612] width 36 height 15
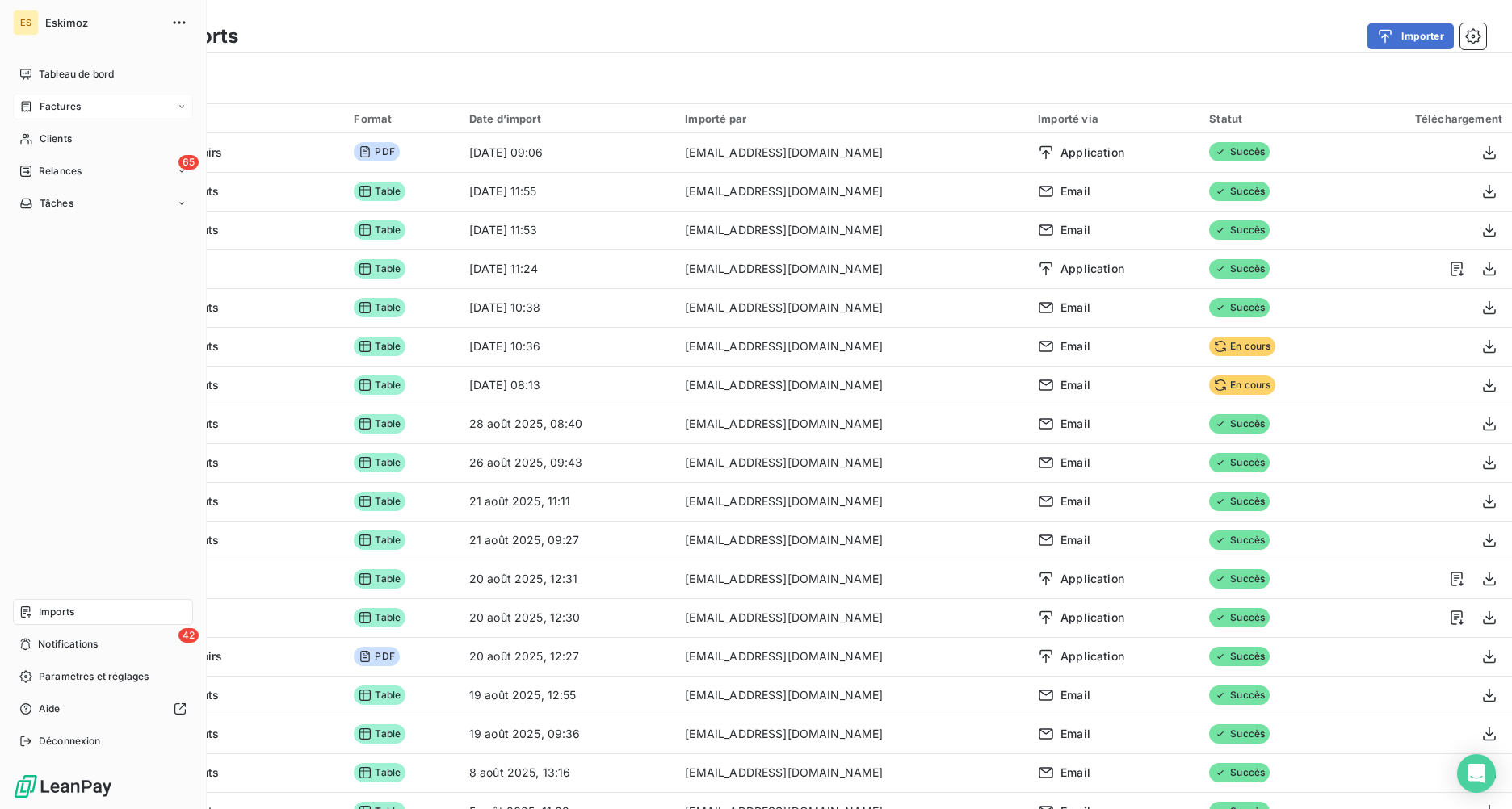
click at [56, 106] on span "Factures" at bounding box center [60, 106] width 41 height 15
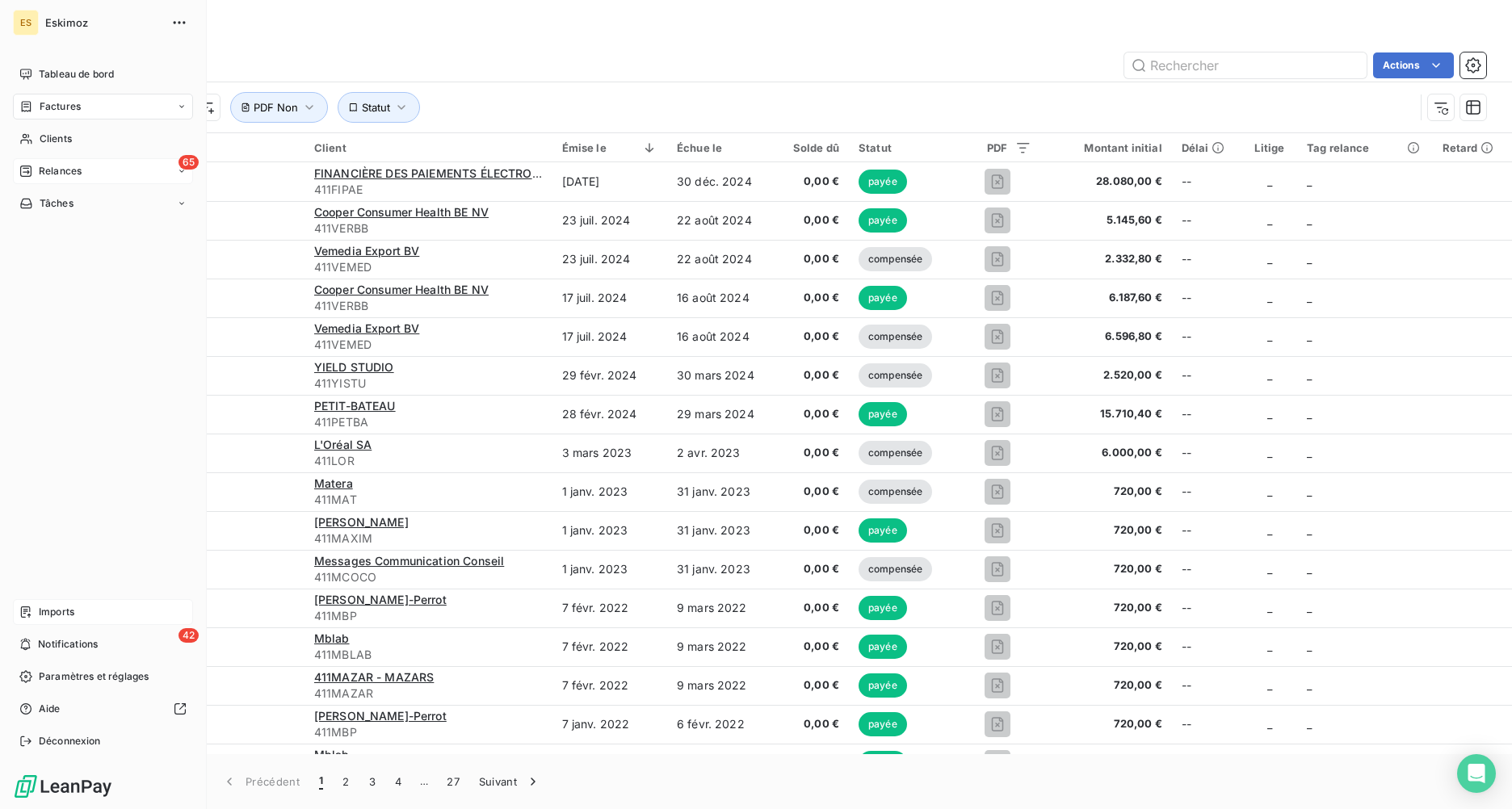
click at [60, 168] on span "Relances" at bounding box center [60, 171] width 43 height 15
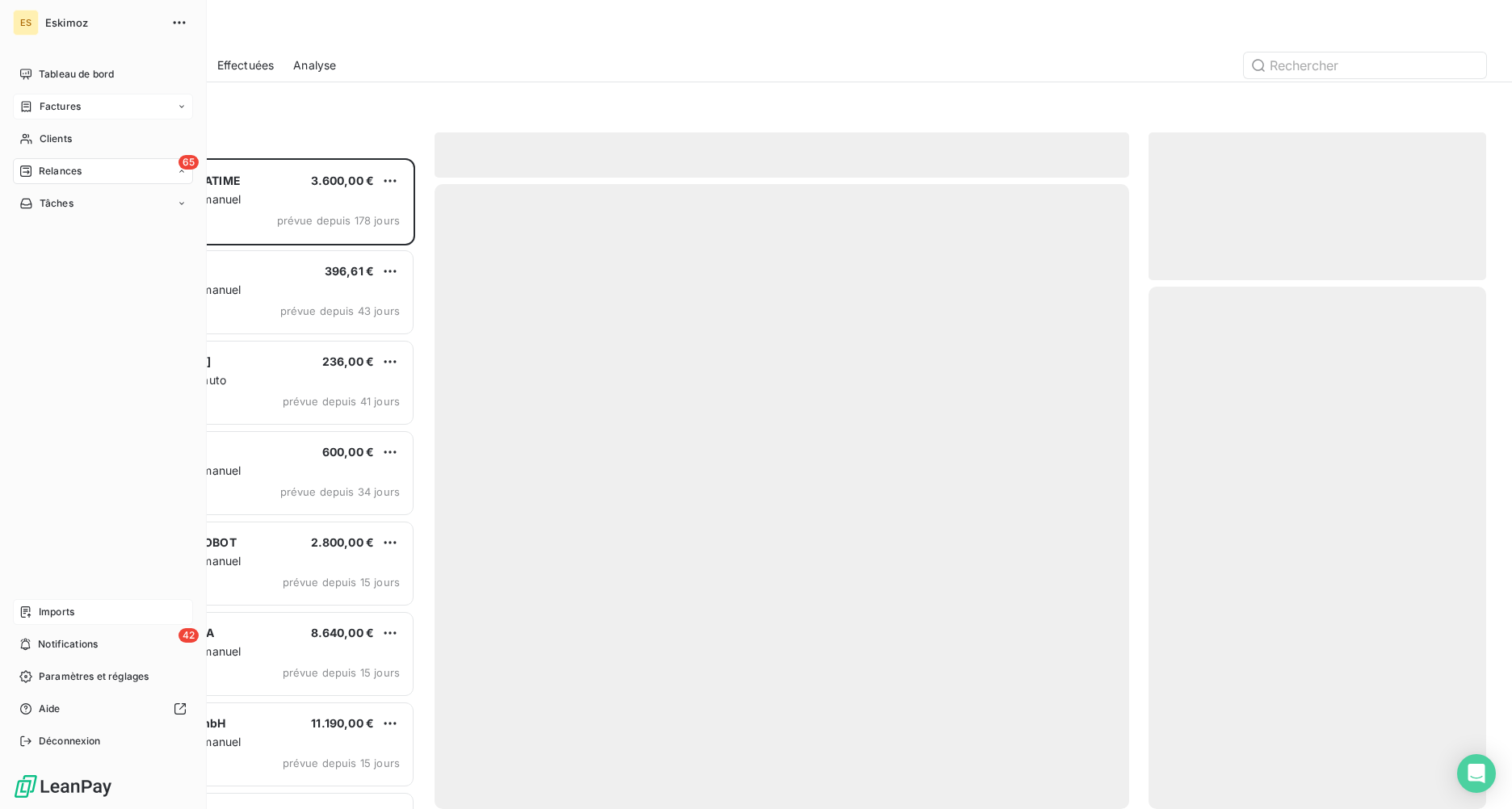
scroll to position [639, 326]
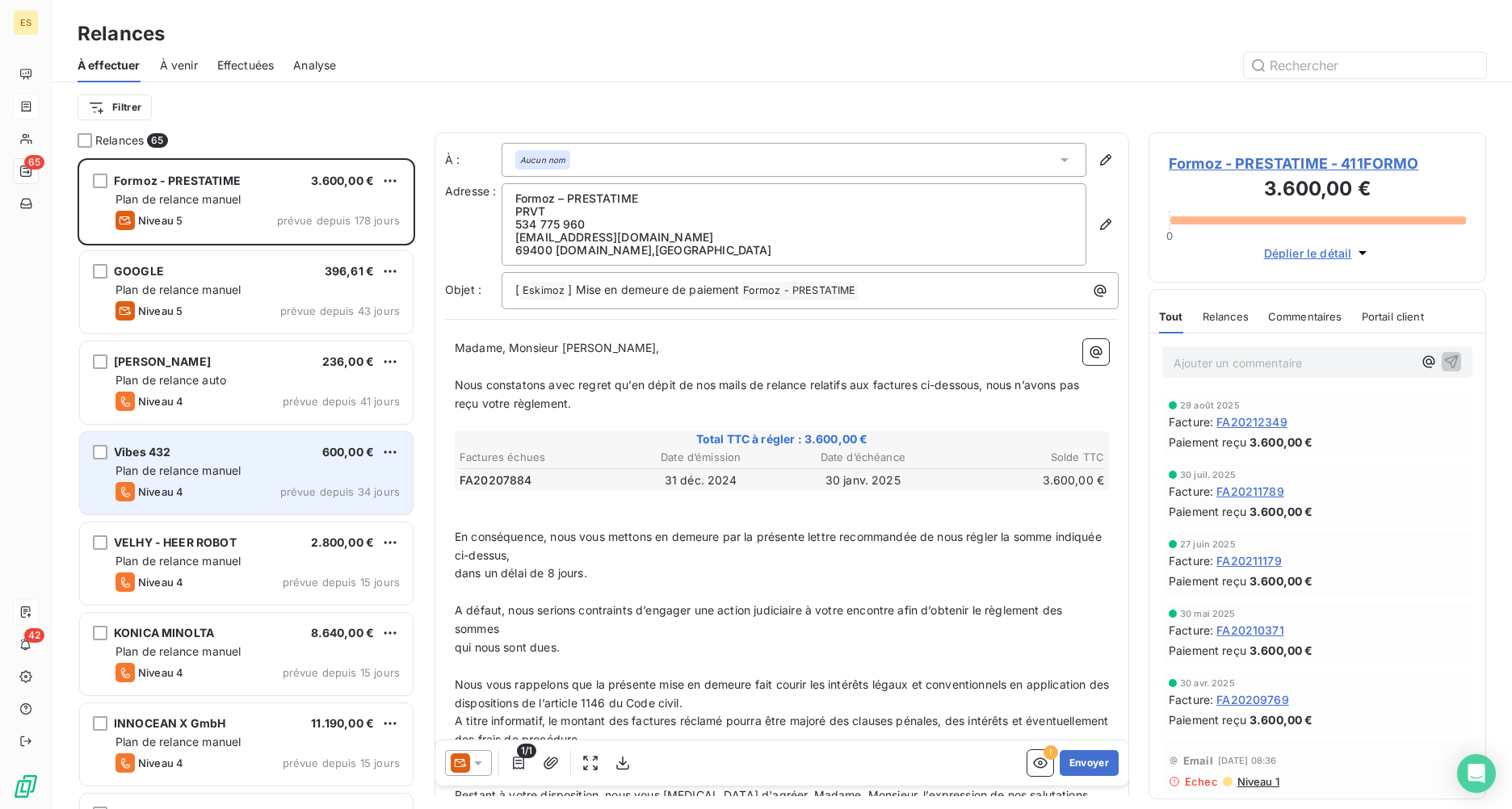
click at [189, 466] on span "Plan de relance manuel" at bounding box center [178, 470] width 125 height 14
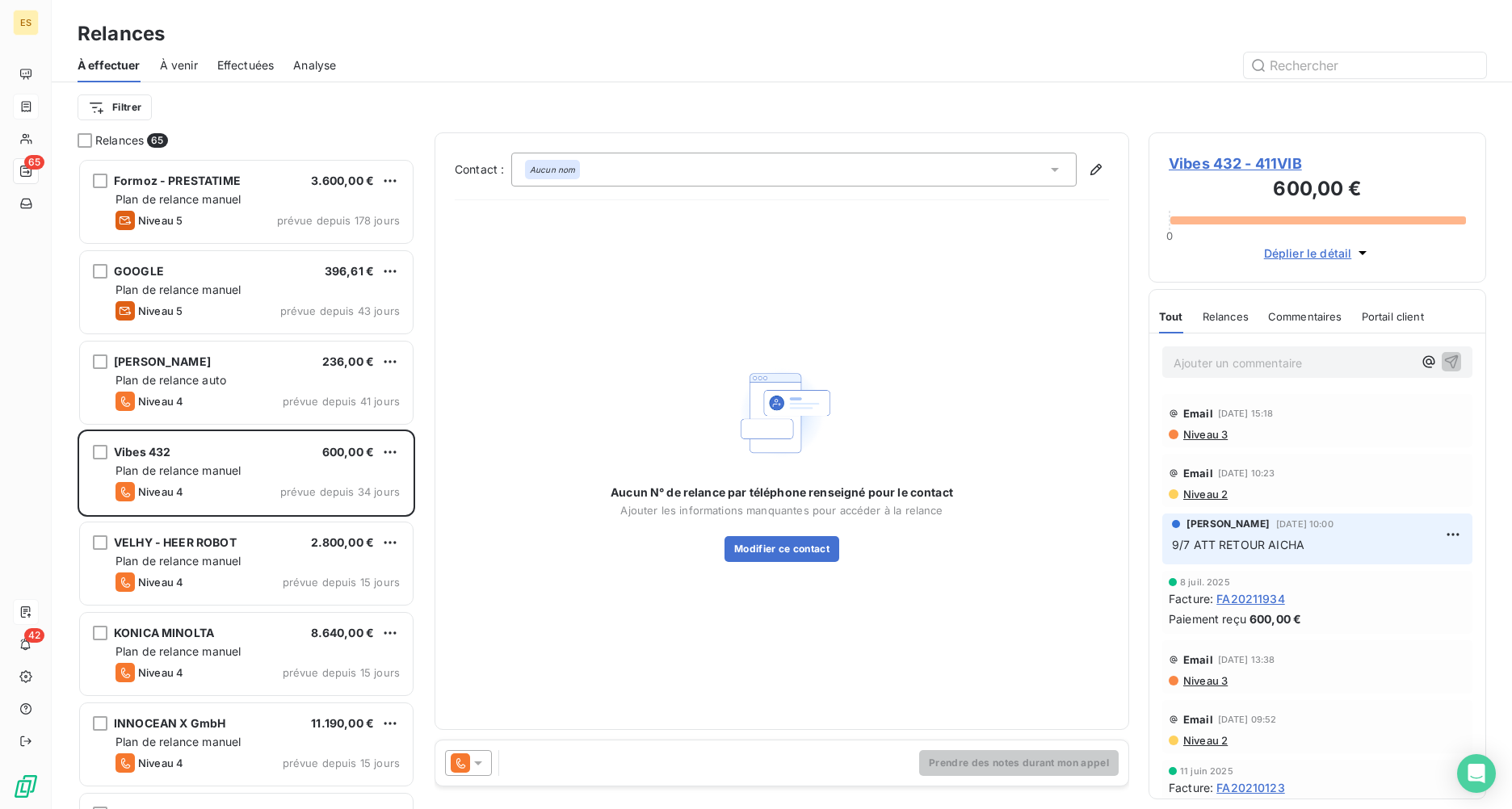
click at [1201, 165] on span "Vibes 432 - 411VIB" at bounding box center [1317, 163] width 297 height 22
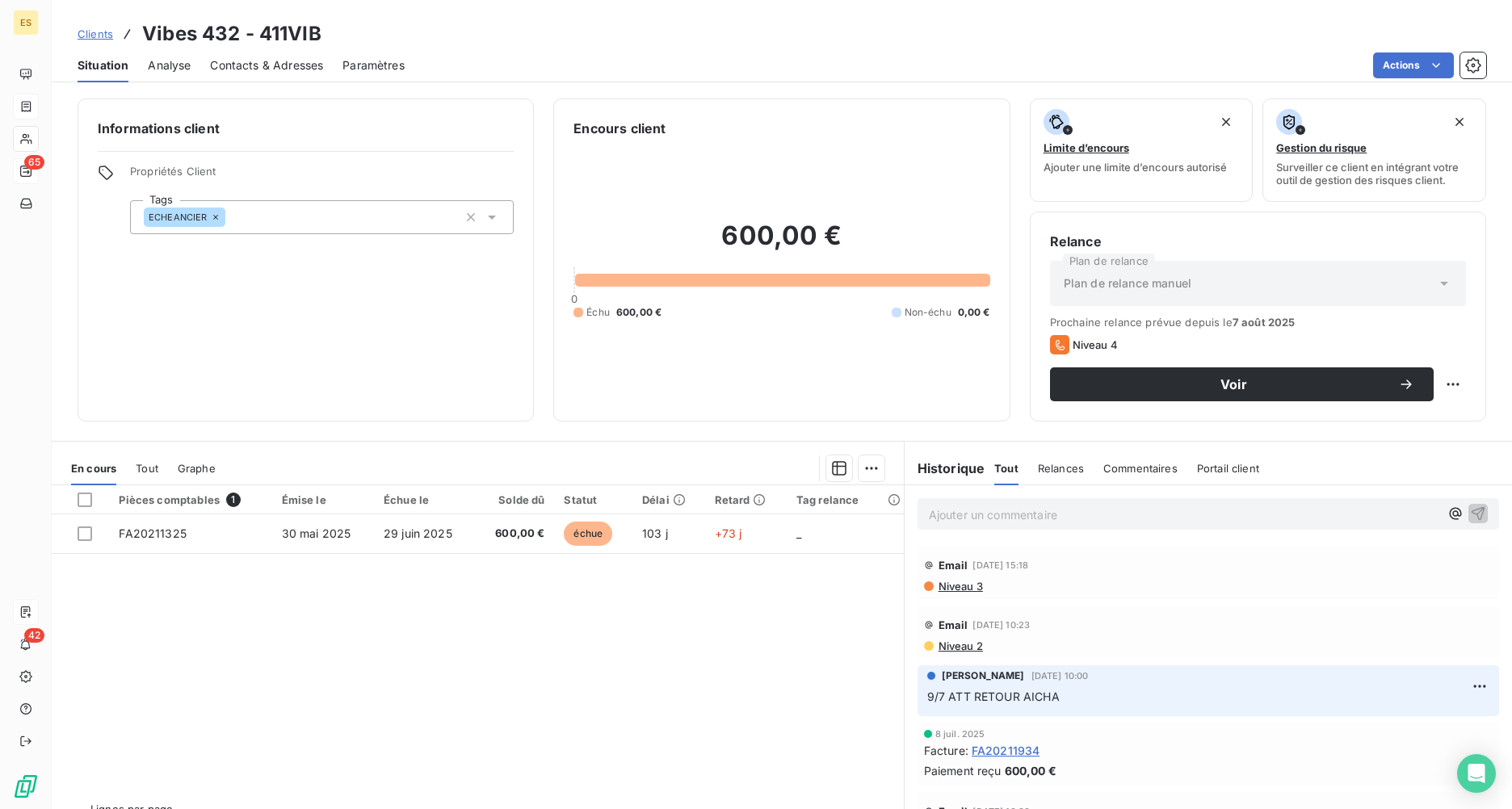
click at [978, 514] on p "Ajouter un commentaire ﻿" at bounding box center [1184, 515] width 510 height 20
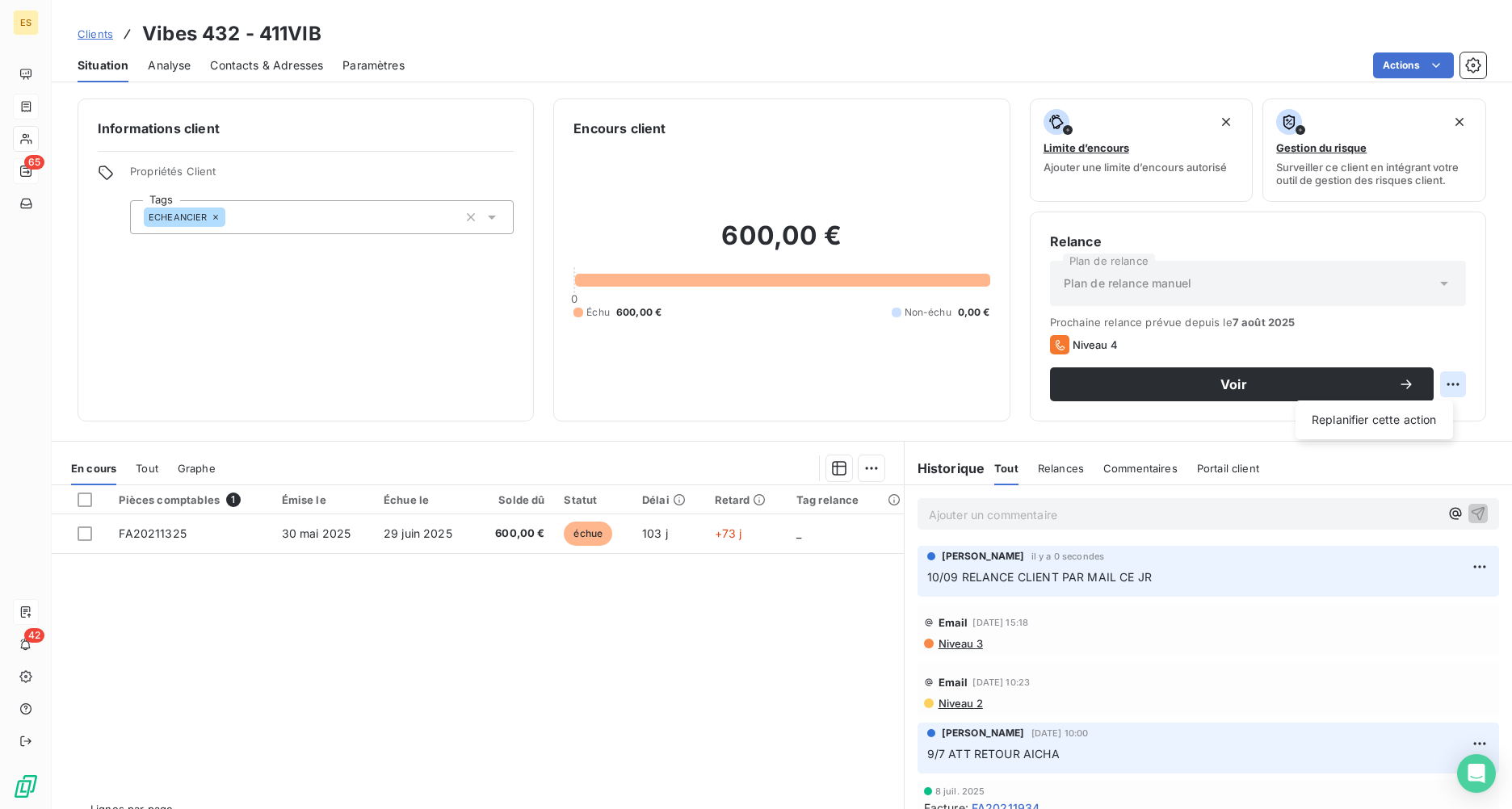
click at [1201, 380] on html "ES 65 42 Clients Vibes 432 - 411VIB Situation Analyse Contacts & Adresses Param…" at bounding box center [756, 404] width 1512 height 809
click at [1201, 410] on div "Replanifier cette action" at bounding box center [1374, 420] width 144 height 26
select select "8"
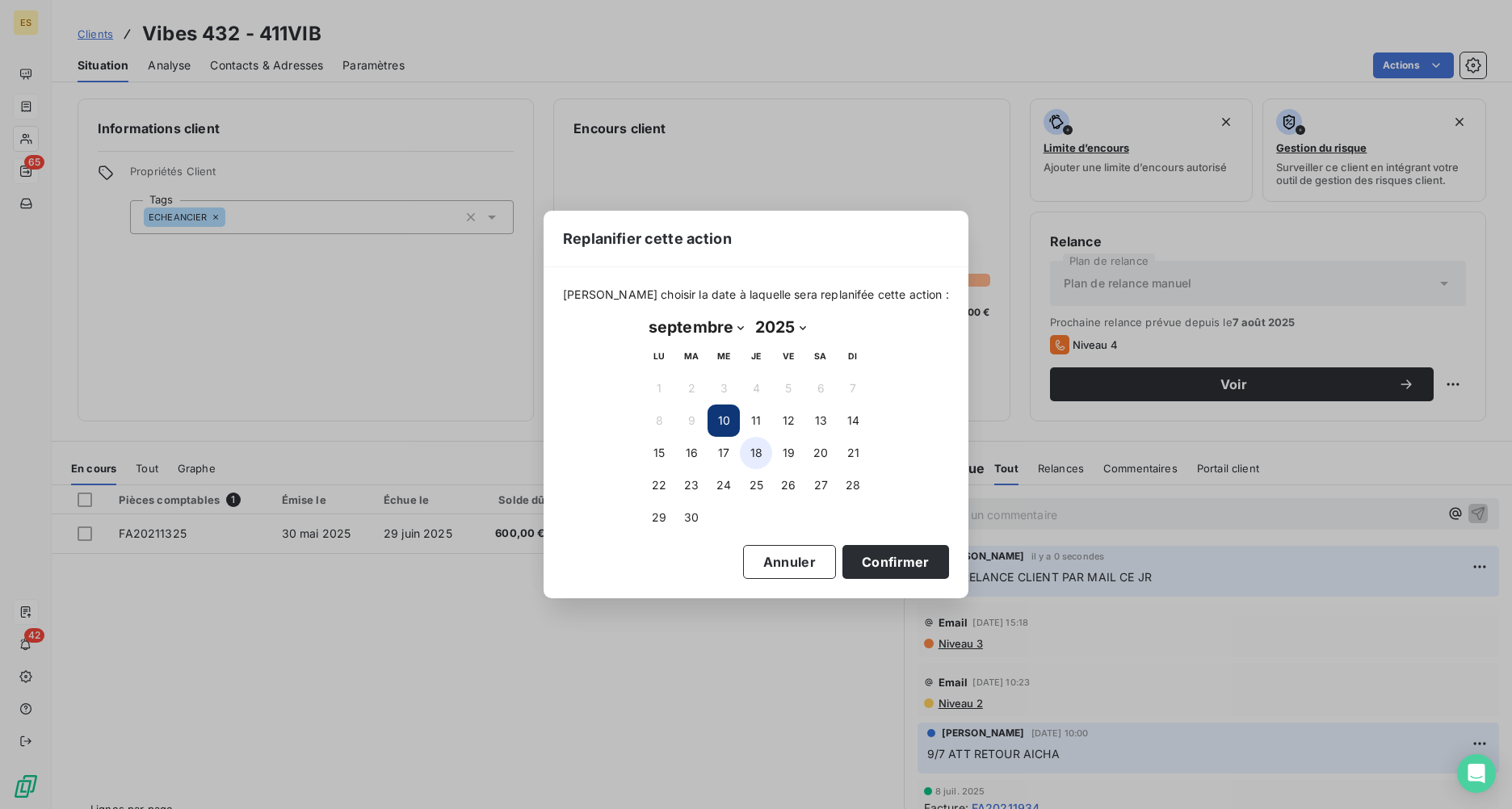
click at [752, 449] on button "18" at bounding box center [756, 453] width 32 height 32
click at [856, 562] on button "Confirmer" at bounding box center [896, 562] width 107 height 34
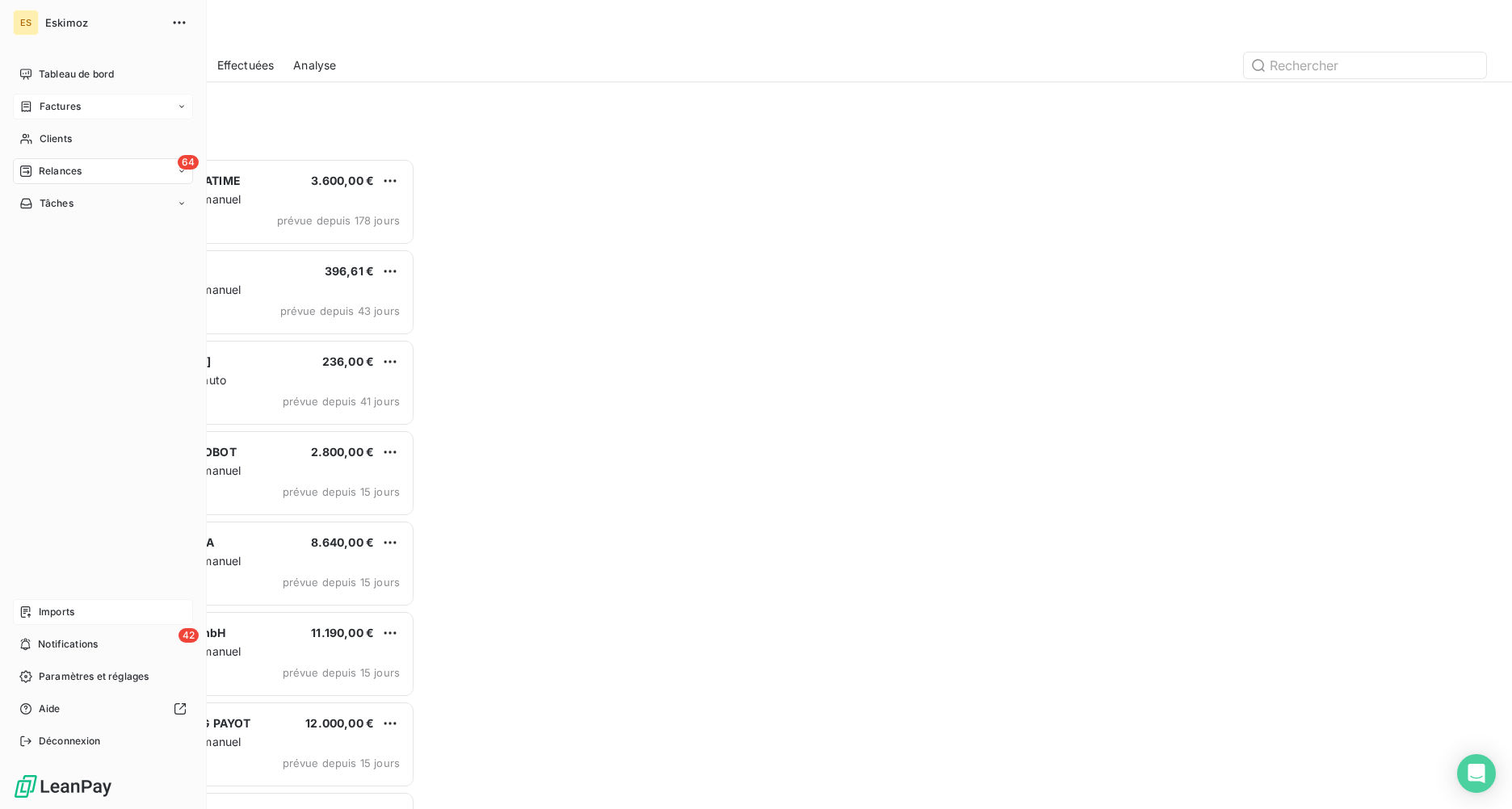
scroll to position [639, 326]
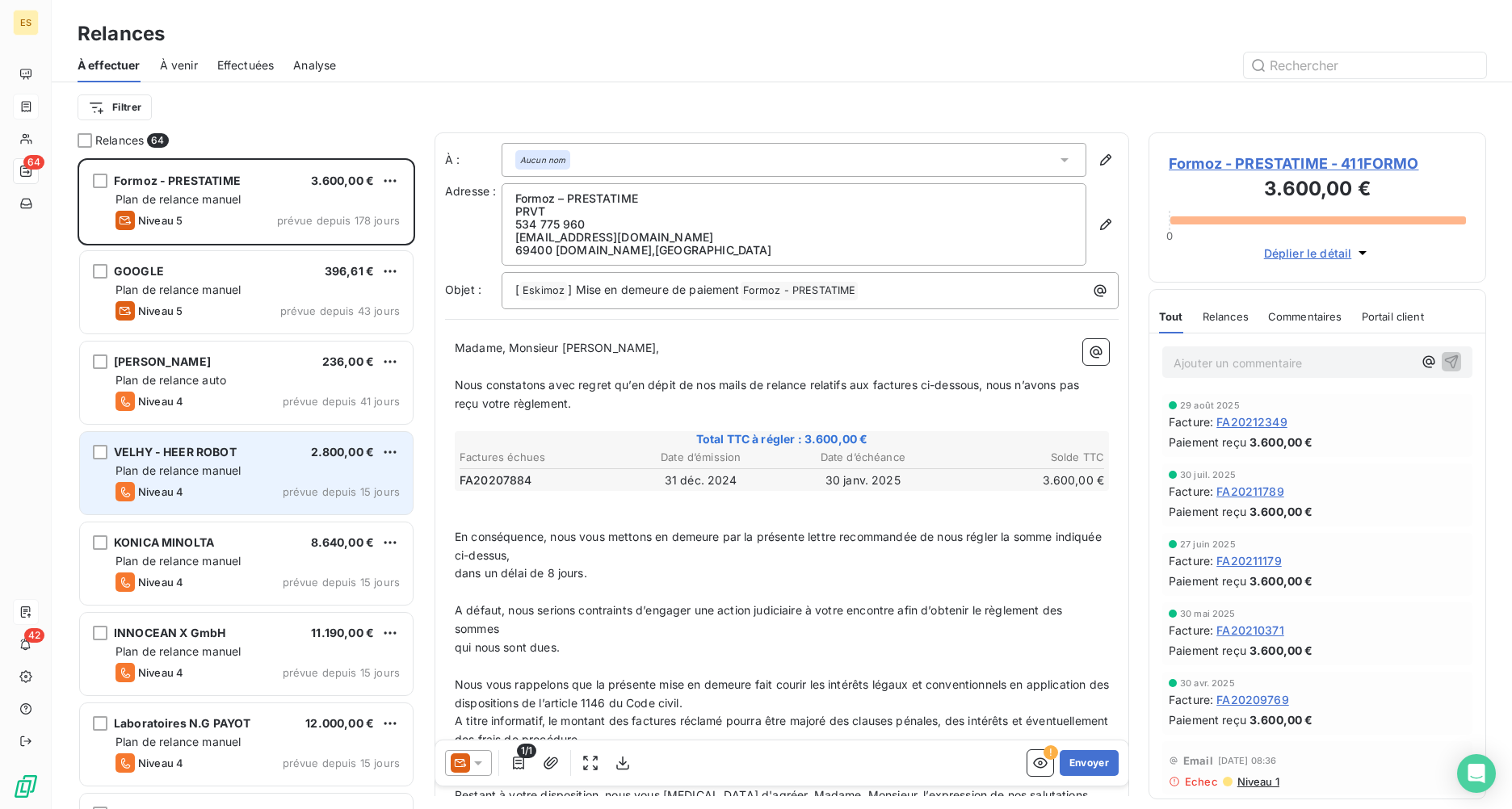
click at [257, 474] on div "Plan de relance manuel" at bounding box center [257, 471] width 285 height 16
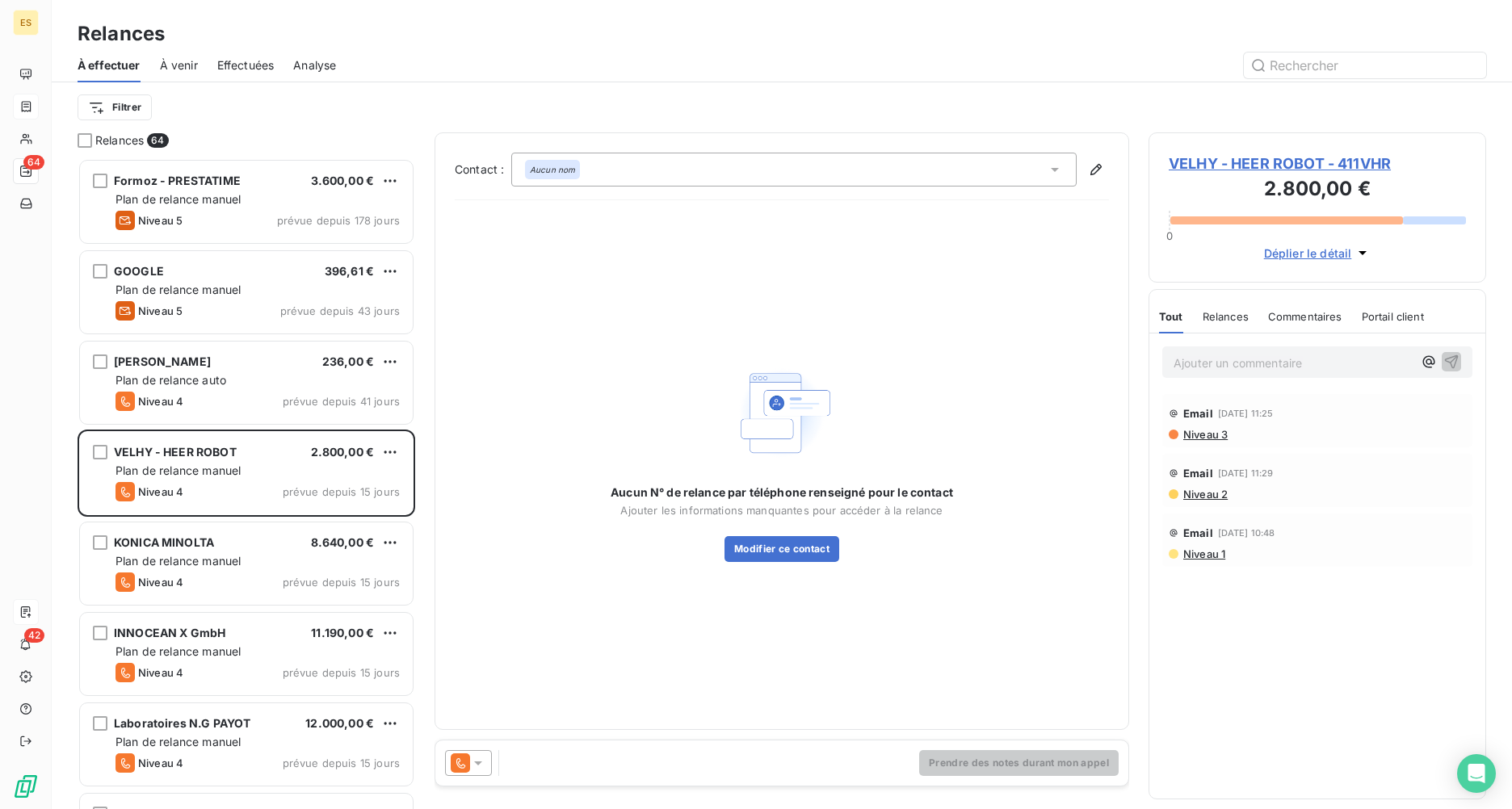
click at [1201, 158] on span "VELHY - HEER ROBOT - 411VHR" at bounding box center [1317, 163] width 297 height 22
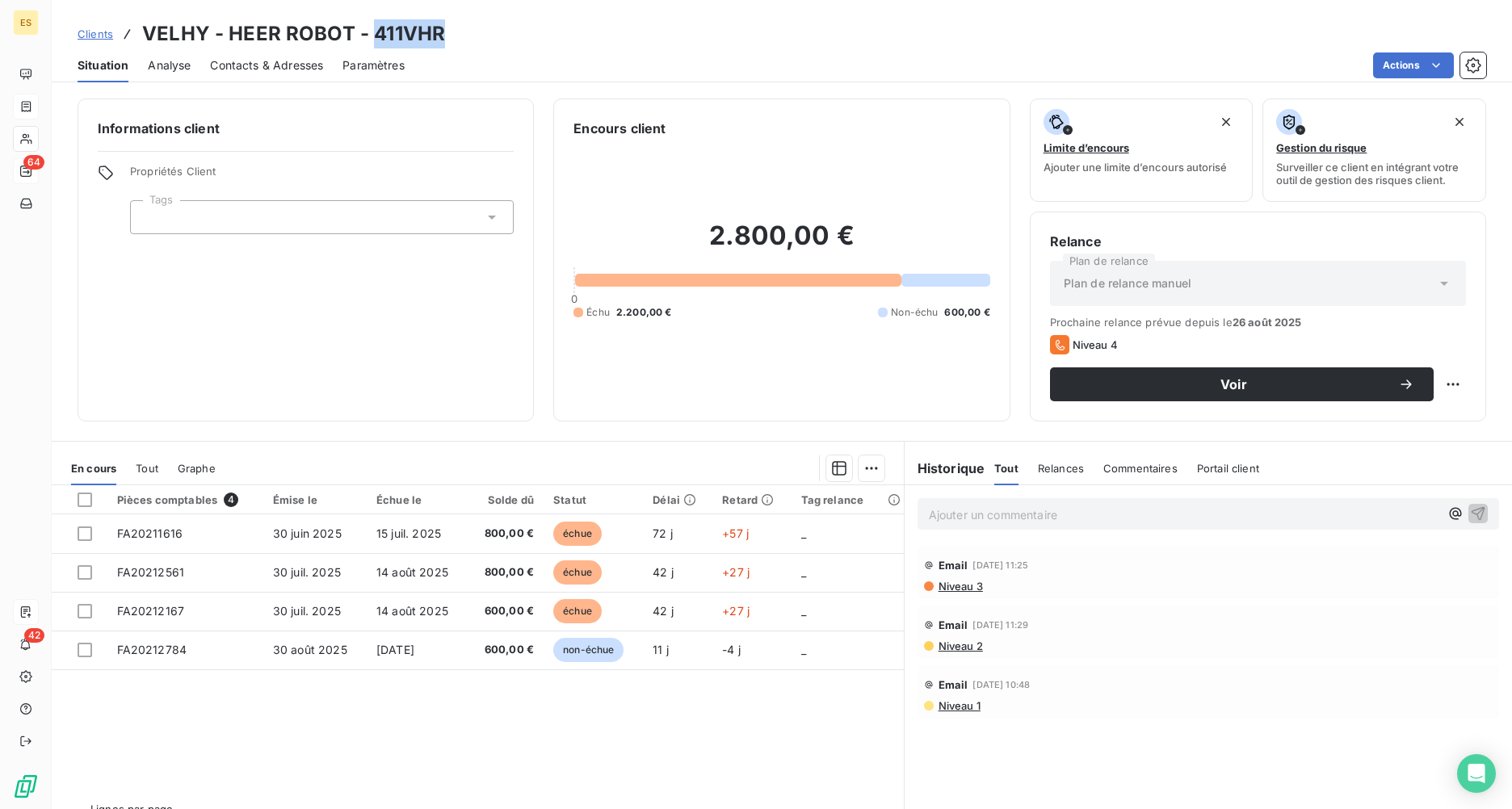
drag, startPoint x: 438, startPoint y: 37, endPoint x: 374, endPoint y: 28, distance: 64.6
click at [374, 28] on h3 "VELHY - HEER ROBOT - 411VHR" at bounding box center [293, 33] width 303 height 29
drag, startPoint x: 348, startPoint y: 32, endPoint x: 146, endPoint y: 32, distance: 202.0
click at [146, 32] on h3 "VELHY - HEER ROBOT - 411VHR" at bounding box center [293, 33] width 303 height 29
drag, startPoint x: 446, startPoint y: 32, endPoint x: 370, endPoint y: 27, distance: 76.2
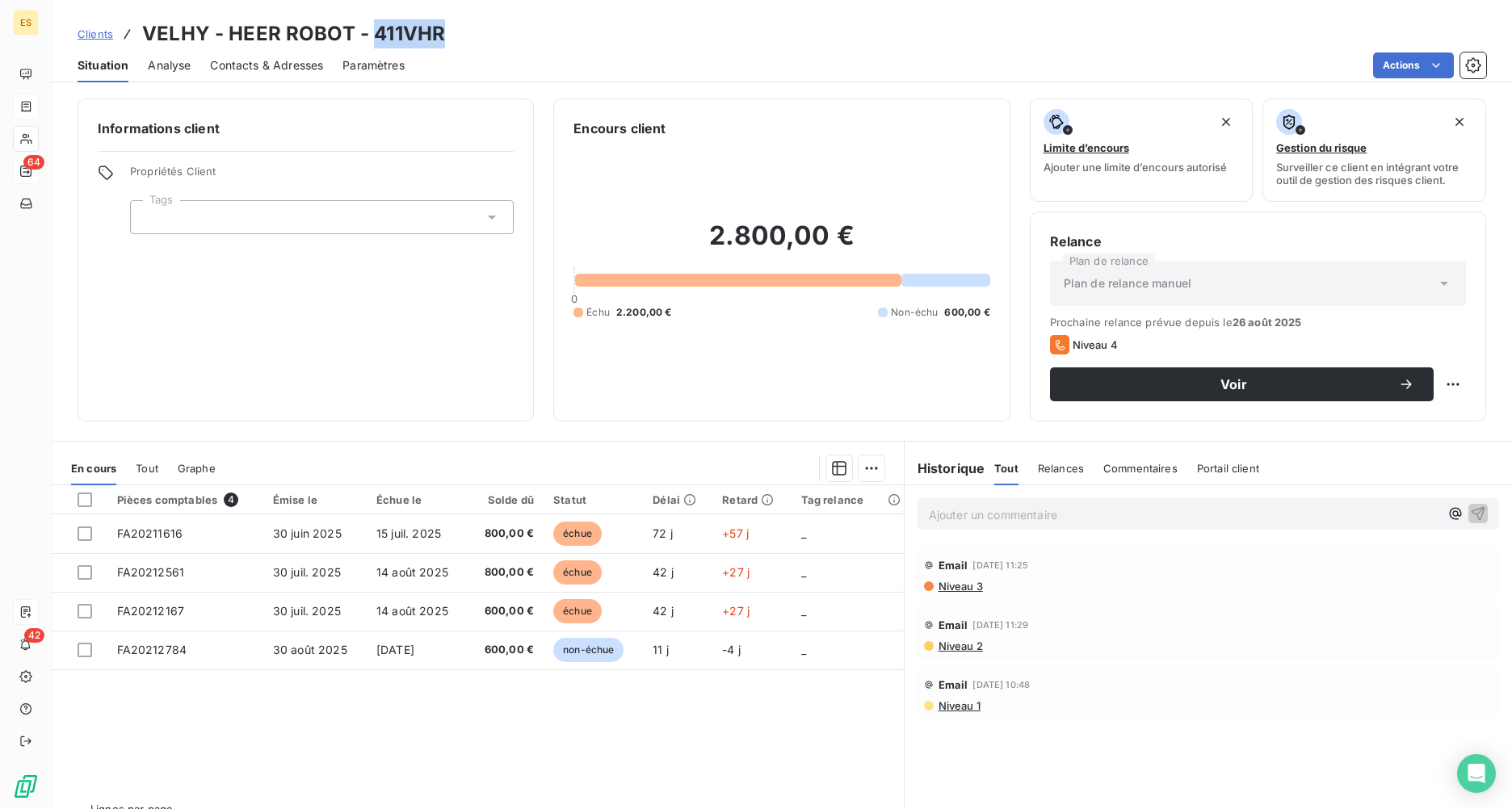
click at [370, 27] on div "Clients VELHY - HEER ROBOT - 411VHR" at bounding box center [782, 33] width 1460 height 29
drag, startPoint x: 370, startPoint y: 27, endPoint x: 384, endPoint y: 36, distance: 16.6
click at [1002, 507] on p "Ajouter un commentaire ﻿" at bounding box center [1184, 515] width 510 height 20
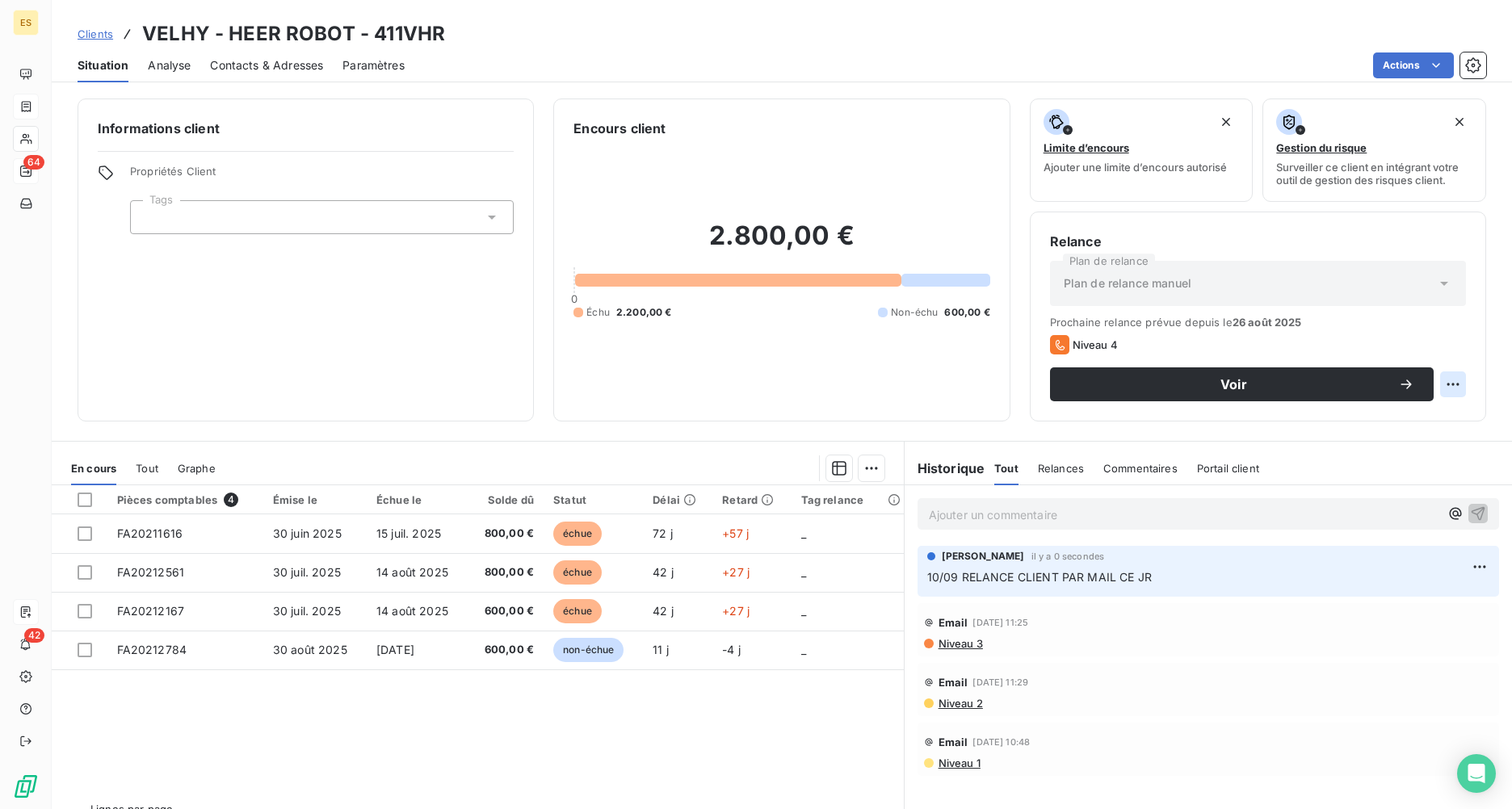
click at [1201, 383] on html "ES 64 42 Clients VELHY - HEER ROBOT - 411VHR Situation Analyse Contacts & Adres…" at bounding box center [756, 404] width 1512 height 809
click at [1201, 412] on div "Replanifier cette action" at bounding box center [1374, 420] width 144 height 26
select select "8"
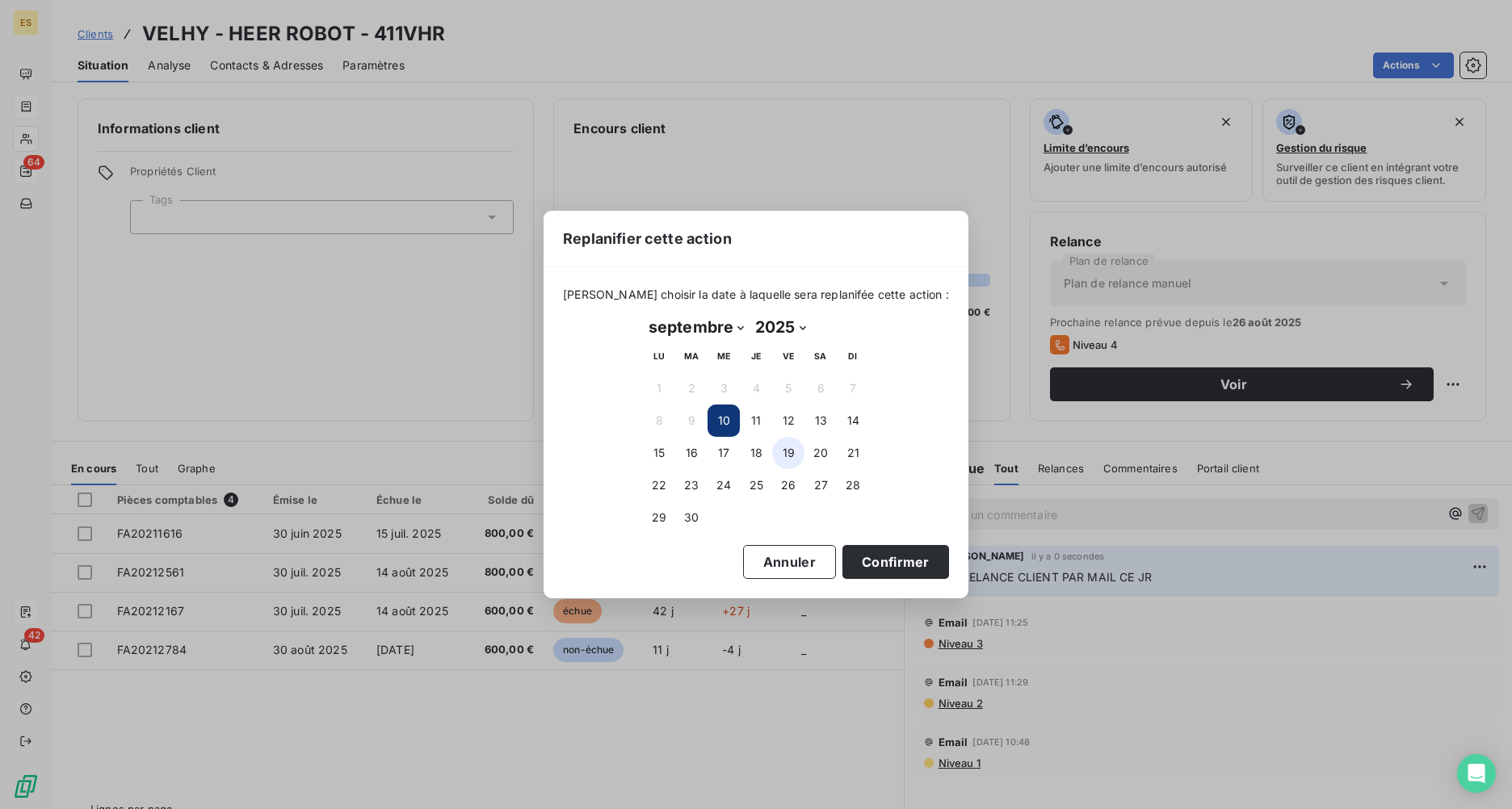
click at [795, 455] on button "19" at bounding box center [788, 453] width 32 height 32
click at [870, 558] on button "Confirmer" at bounding box center [896, 562] width 107 height 34
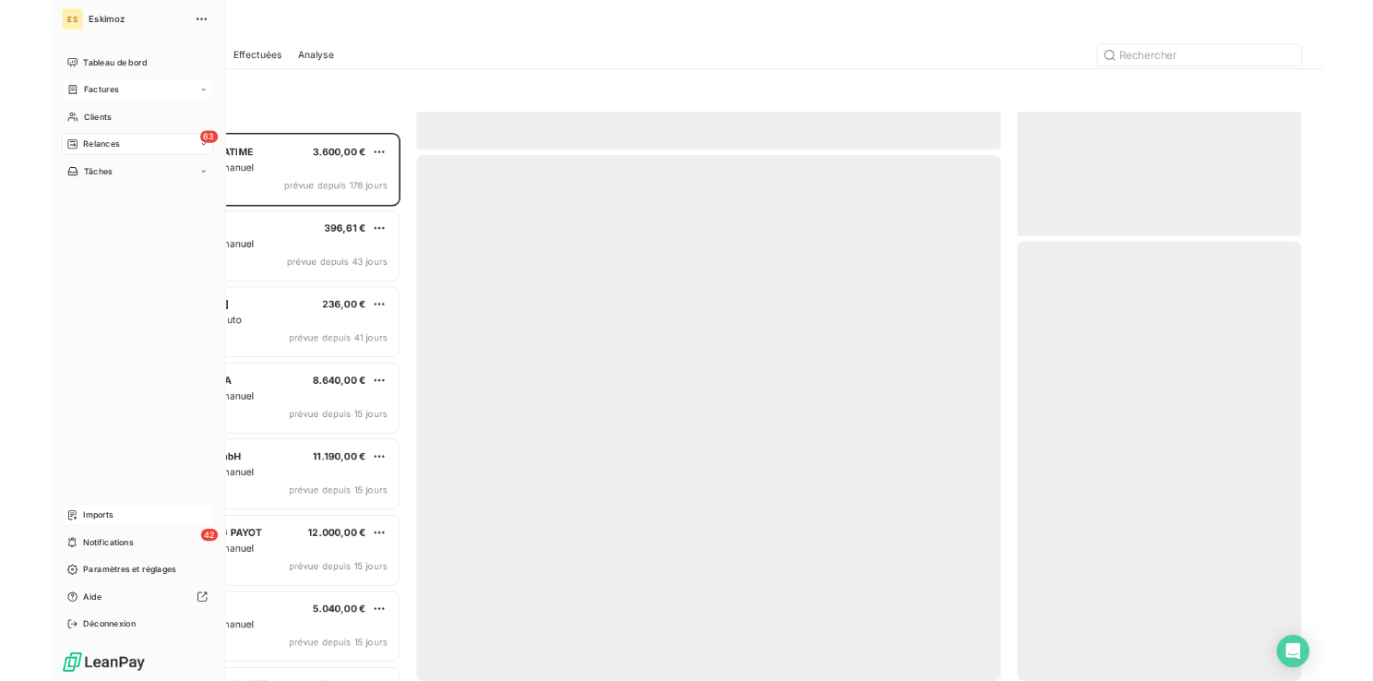
scroll to position [730, 372]
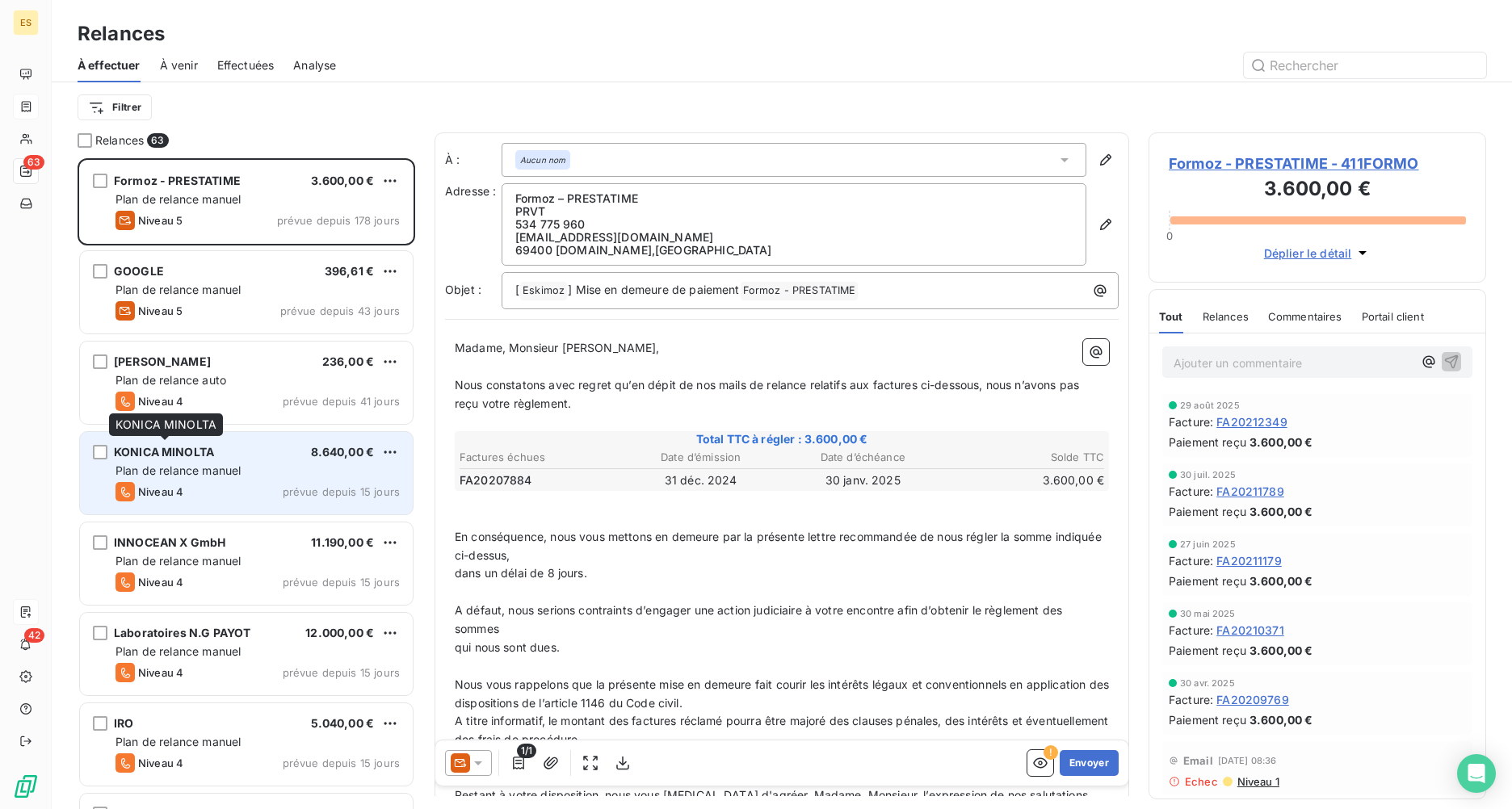
click at [189, 448] on span "KONICA MINOLTA" at bounding box center [164, 452] width 100 height 14
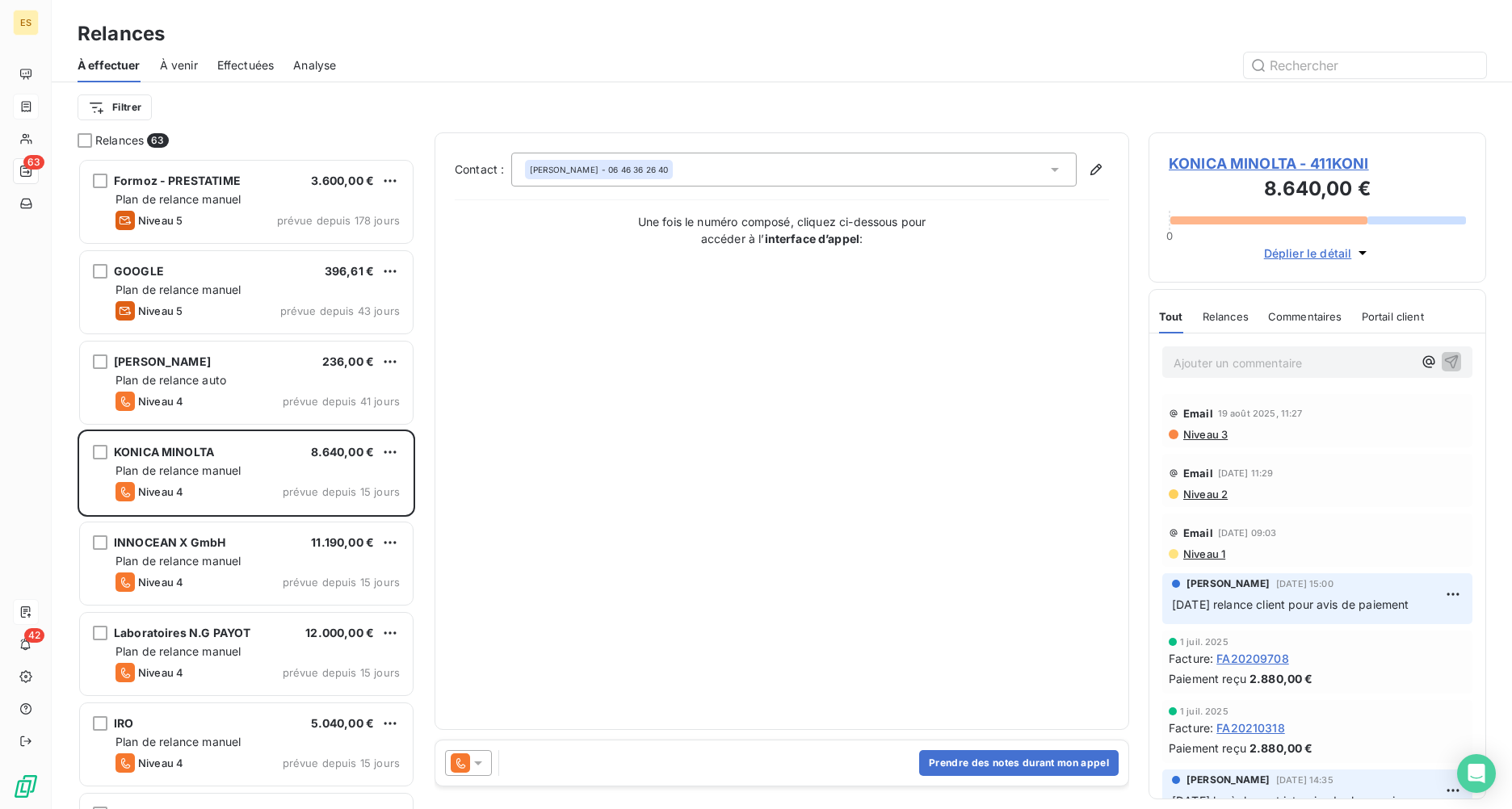
click at [1201, 160] on span "KONICA MINOLTA - 411KONI" at bounding box center [1317, 163] width 297 height 22
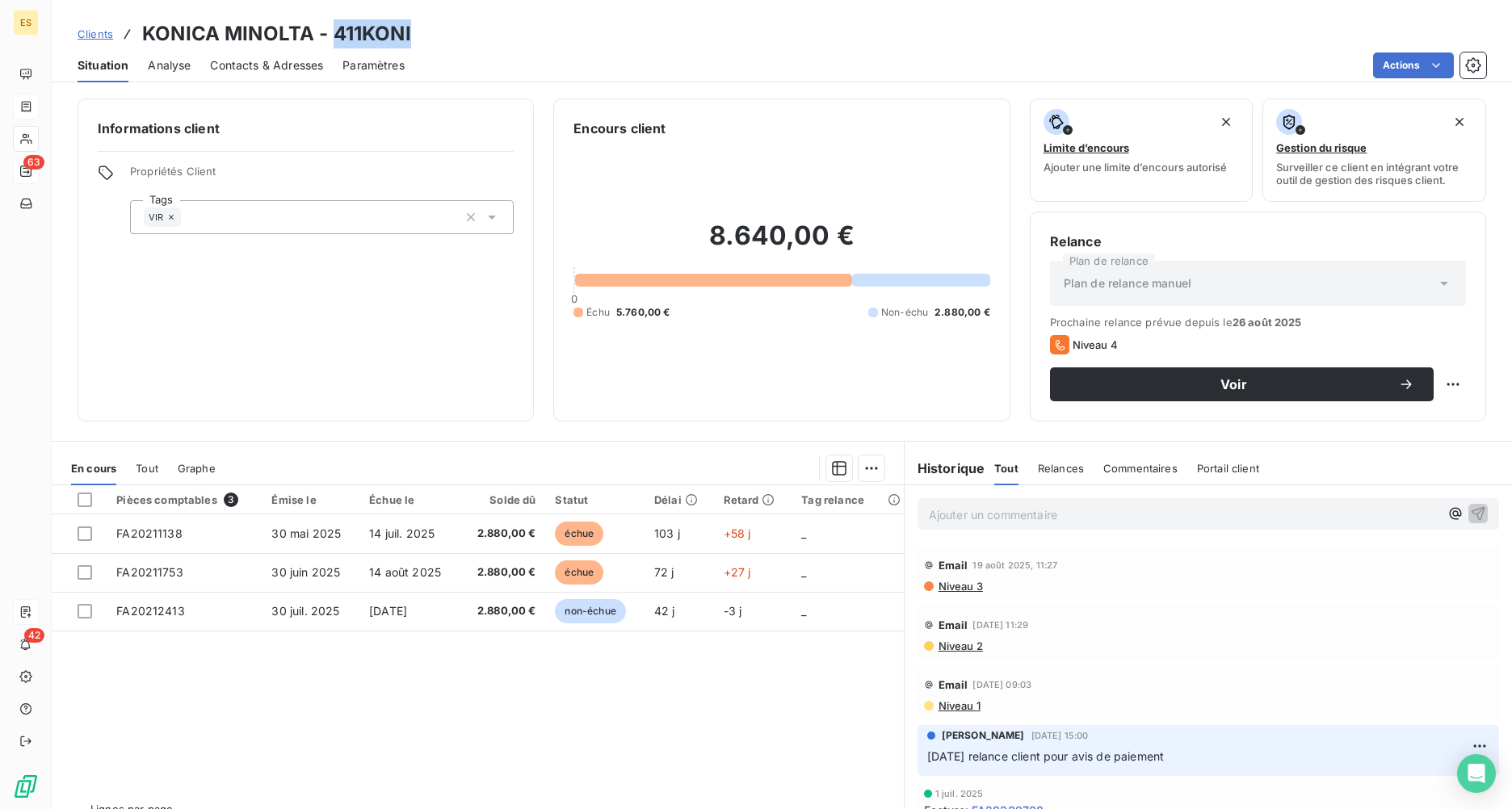
drag, startPoint x: 330, startPoint y: 31, endPoint x: 411, endPoint y: 41, distance: 81.6
click at [411, 41] on div "Clients KONICA MINOLTA - 411KONI" at bounding box center [782, 33] width 1460 height 29
drag, startPoint x: 310, startPoint y: 29, endPoint x: 145, endPoint y: 29, distance: 165.0
click at [145, 29] on h3 "KONICA MINOLTA - 411KONI" at bounding box center [276, 33] width 269 height 29
click at [1083, 517] on p "Ajouter un commentaire ﻿" at bounding box center [1184, 515] width 510 height 20
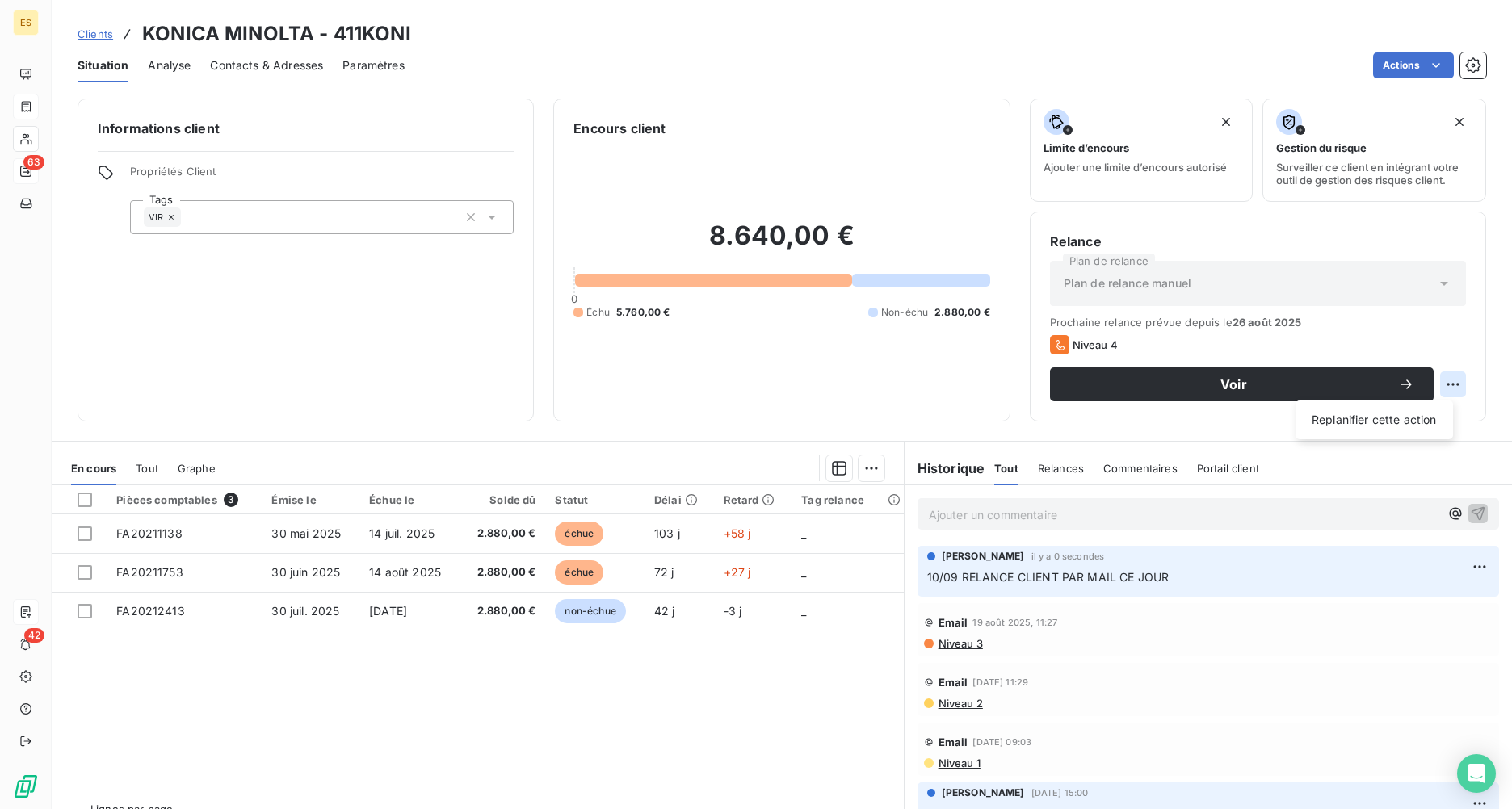
click at [1201, 380] on html "ES 63 42 Clients KONICA MINOLTA - 411KONI Situation Analyse Contacts & Adresses…" at bounding box center [756, 404] width 1512 height 809
click at [1201, 409] on div "Replanifier cette action" at bounding box center [1374, 420] width 144 height 26
select select "8"
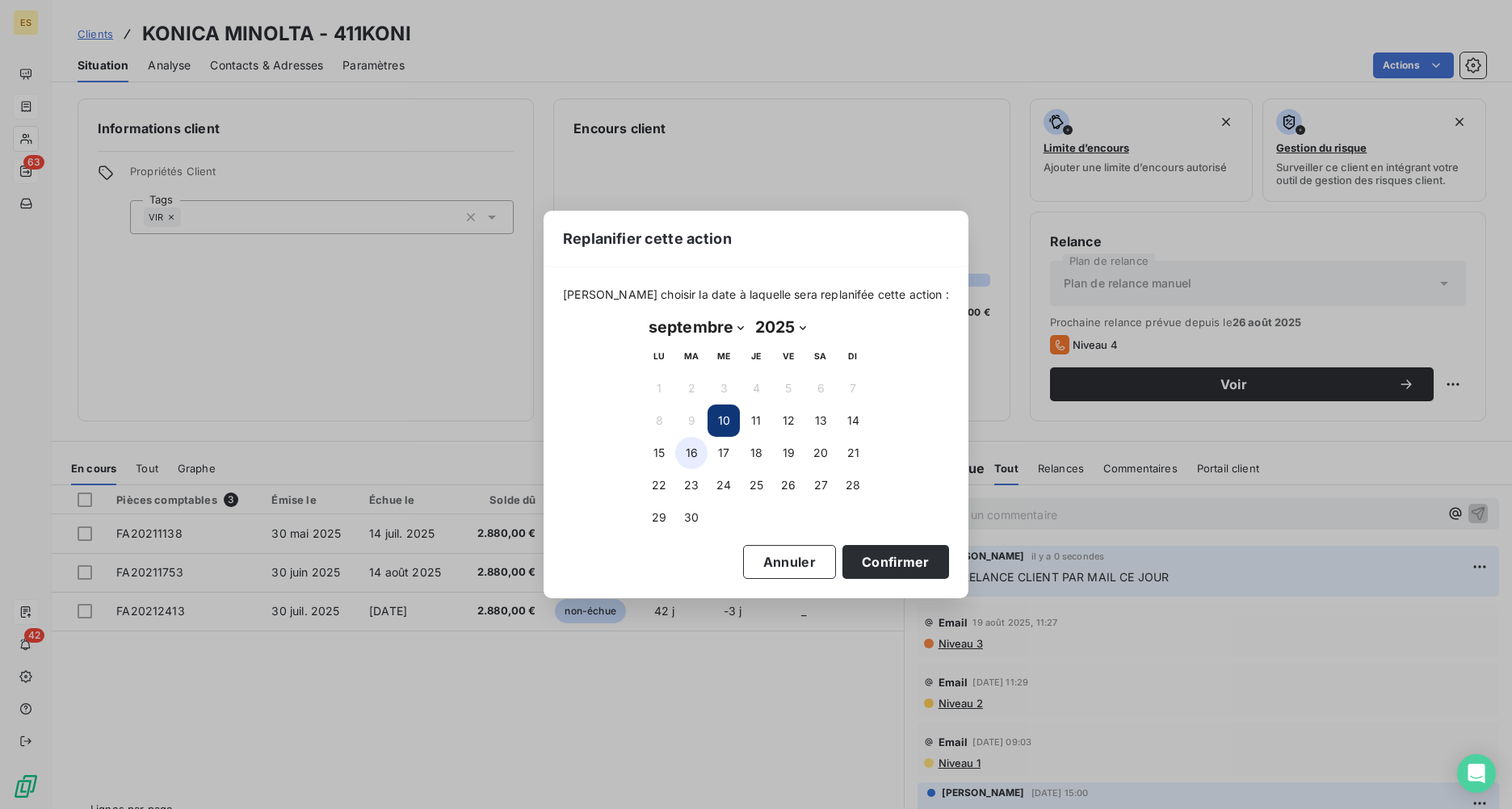
click at [700, 454] on button "16" at bounding box center [691, 453] width 32 height 32
click at [861, 556] on button "Confirmer" at bounding box center [896, 562] width 107 height 34
